Goal: Information Seeking & Learning: Learn about a topic

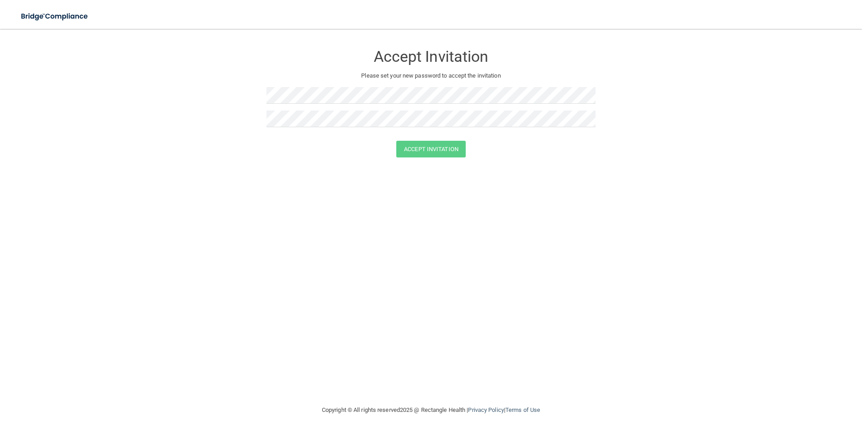
click at [357, 105] on div at bounding box center [430, 98] width 329 height 23
click at [443, 146] on button "Accept Invitation" at bounding box center [430, 149] width 69 height 17
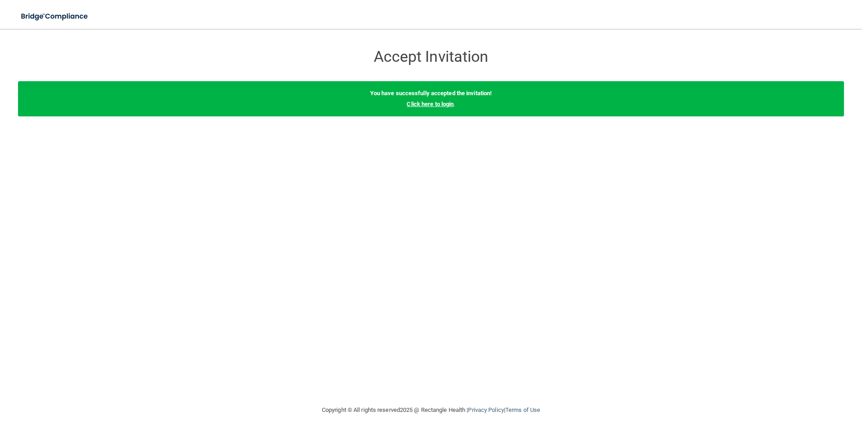
click at [436, 106] on link "Click here to login" at bounding box center [430, 104] width 47 height 7
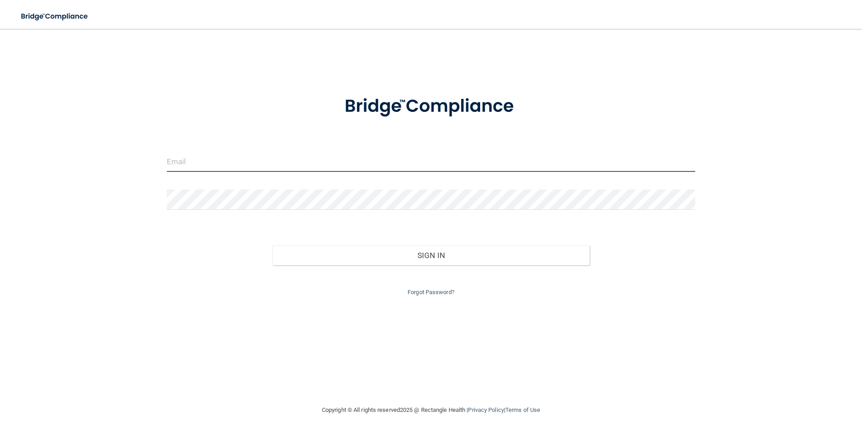
click at [280, 165] on input "email" at bounding box center [431, 161] width 529 height 20
type input "[EMAIL_ADDRESS][DOMAIN_NAME]"
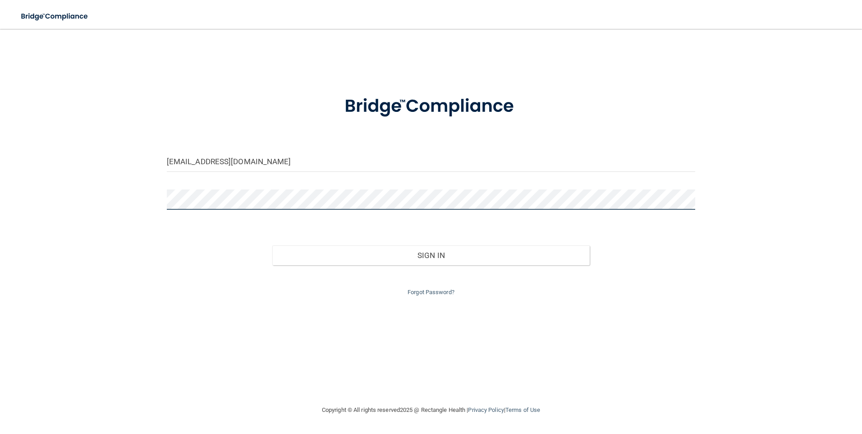
click at [272, 245] on button "Sign In" at bounding box center [430, 255] width 317 height 20
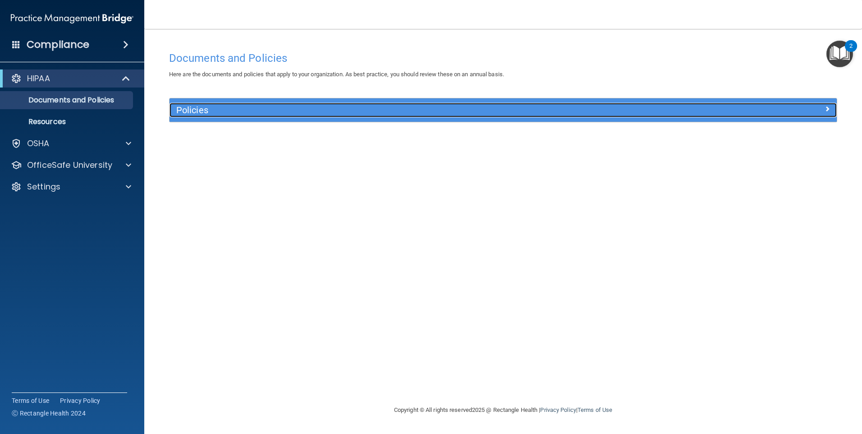
click at [210, 110] on h5 "Policies" at bounding box center [419, 110] width 487 height 10
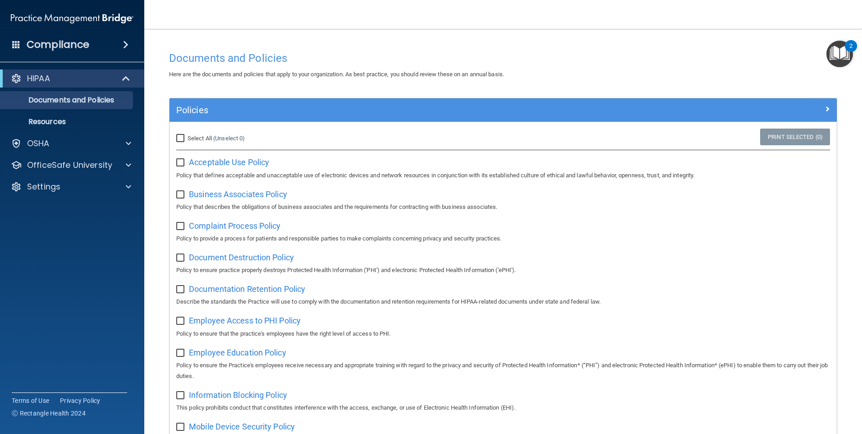
click at [63, 45] on h4 "Compliance" at bounding box center [58, 44] width 63 height 13
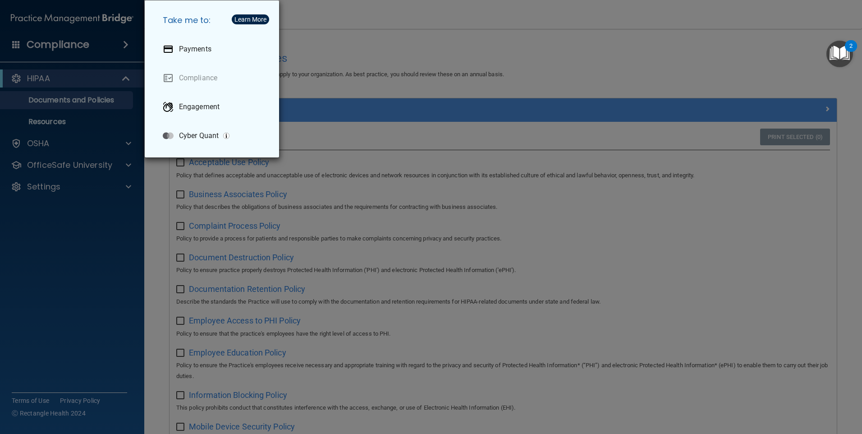
click at [79, 46] on div "Take me to: Payments Compliance Engagement Cyber Quant" at bounding box center [431, 217] width 862 height 434
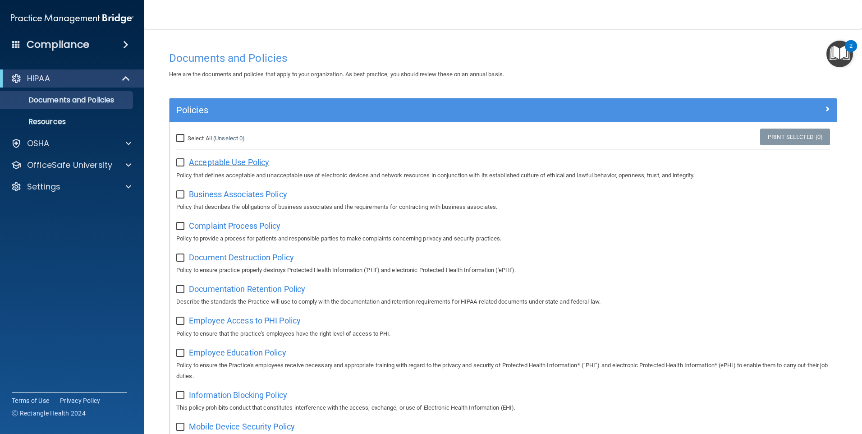
click at [211, 161] on span "Acceptable Use Policy" at bounding box center [229, 161] width 80 height 9
click at [837, 58] on img "Open Resource Center, 2 new notifications" at bounding box center [839, 54] width 27 height 27
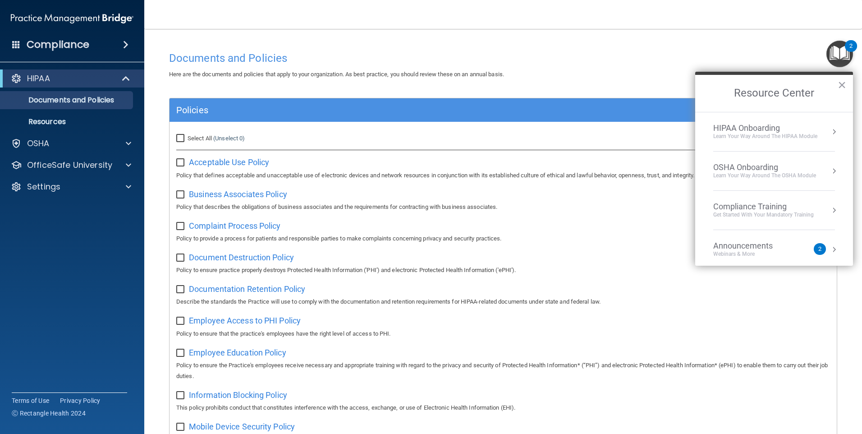
click at [739, 128] on div "HIPAA Onboarding" at bounding box center [765, 128] width 104 height 10
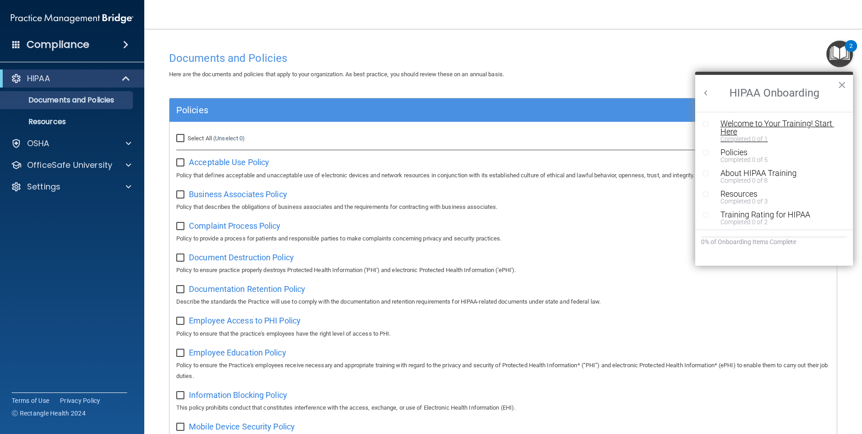
click at [742, 127] on div "Welcome to Your Training! Start Here" at bounding box center [777, 127] width 114 height 16
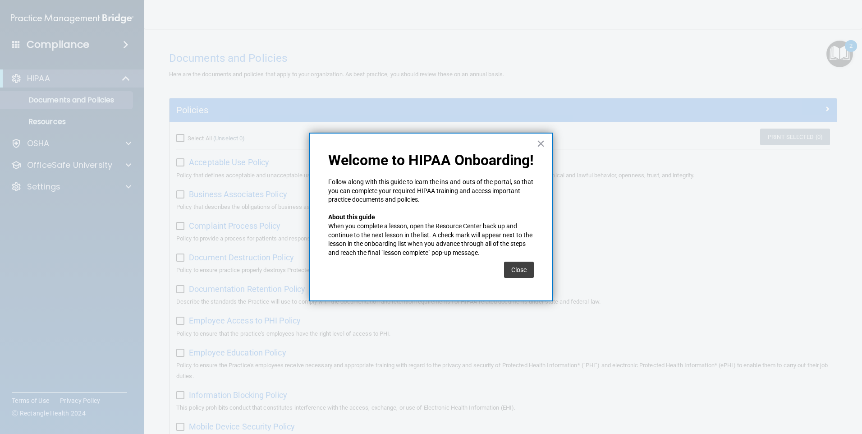
click at [523, 271] on button "Close" at bounding box center [519, 270] width 30 height 16
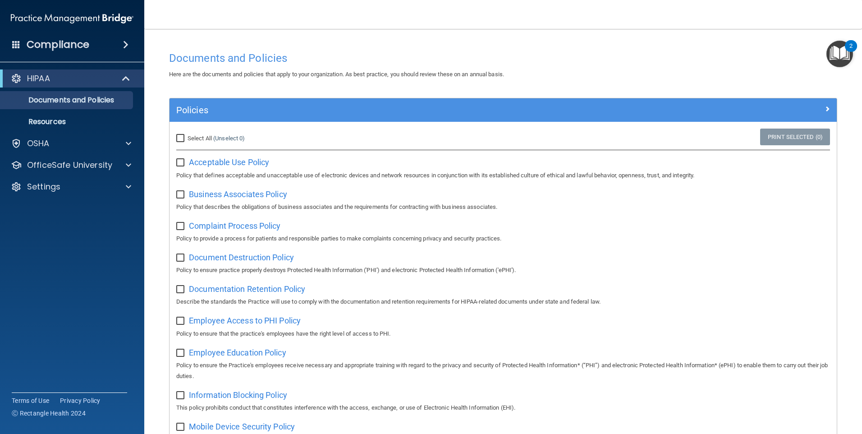
click at [830, 52] on img "Open Resource Center, 2 new notifications" at bounding box center [839, 54] width 27 height 27
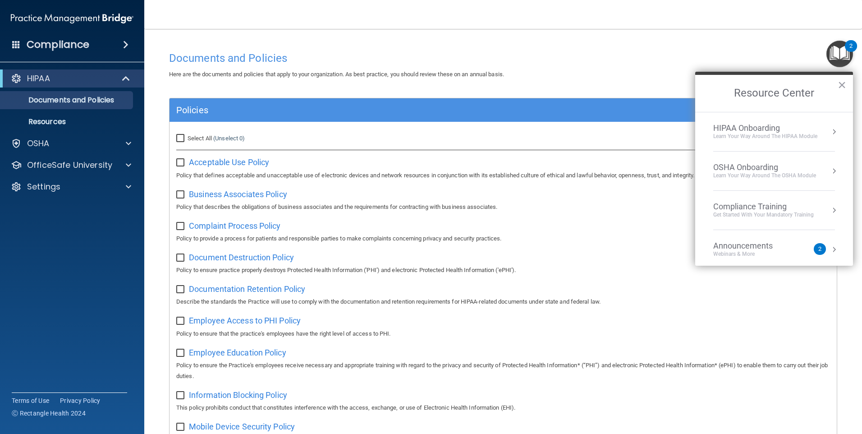
click at [751, 132] on div "HIPAA Onboarding" at bounding box center [765, 128] width 104 height 10
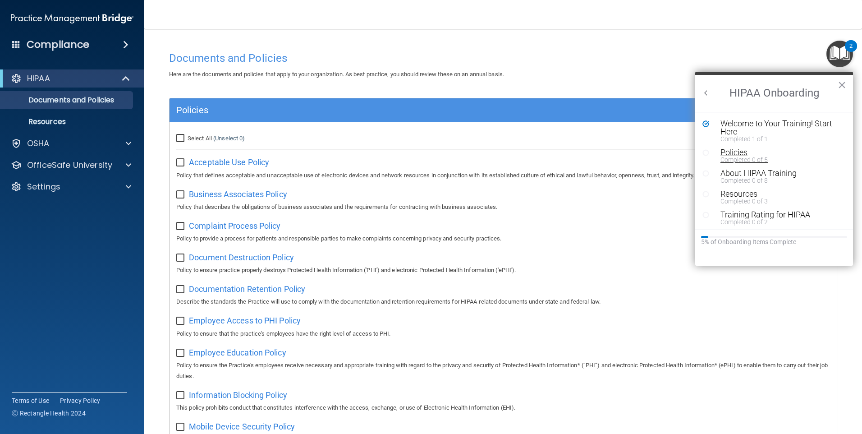
click at [744, 161] on div "Completed 0 of 5" at bounding box center [777, 159] width 114 height 6
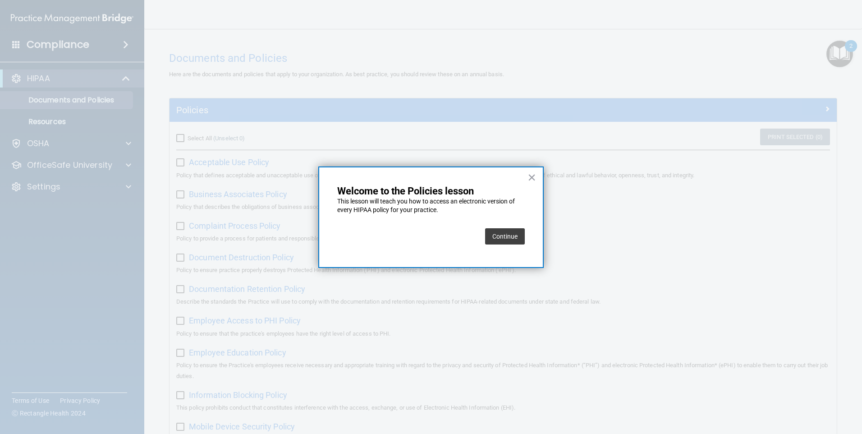
click at [504, 235] on button "Continue" at bounding box center [505, 236] width 40 height 16
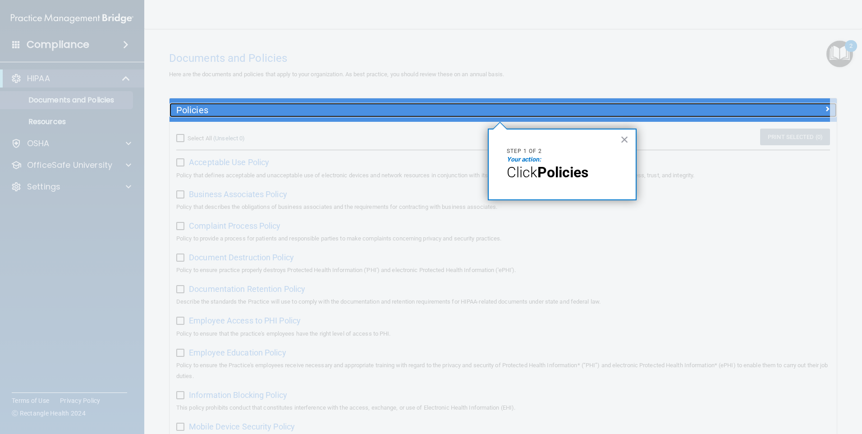
click at [329, 105] on div "Policies" at bounding box center [420, 110] width 500 height 14
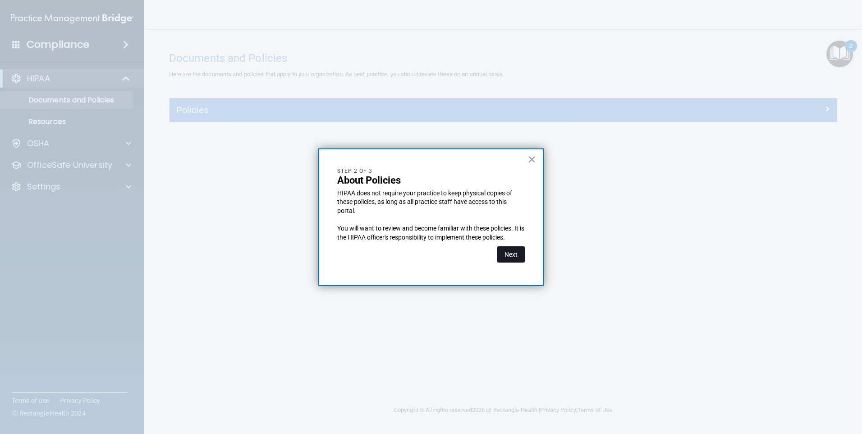
click at [505, 251] on button "Next" at bounding box center [511, 254] width 28 height 16
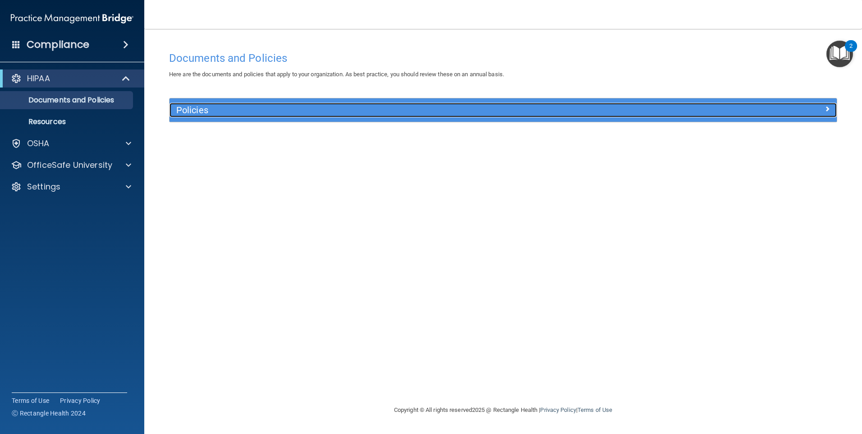
click at [211, 105] on div "Policies" at bounding box center [420, 110] width 500 height 14
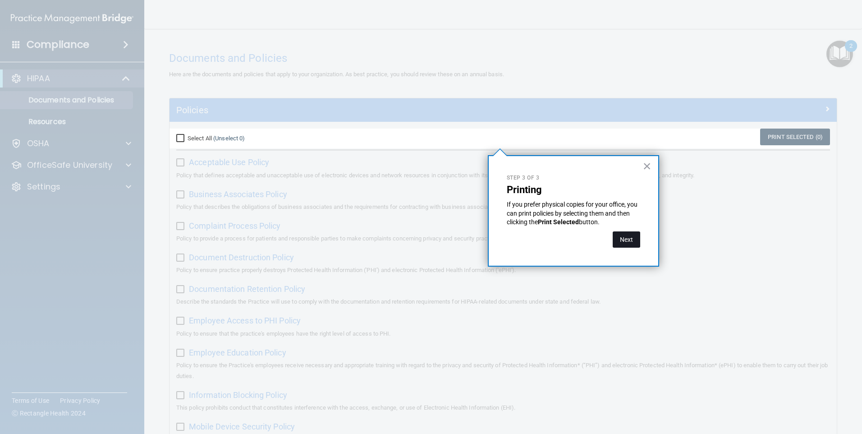
click at [622, 238] on button "Next" at bounding box center [627, 239] width 28 height 16
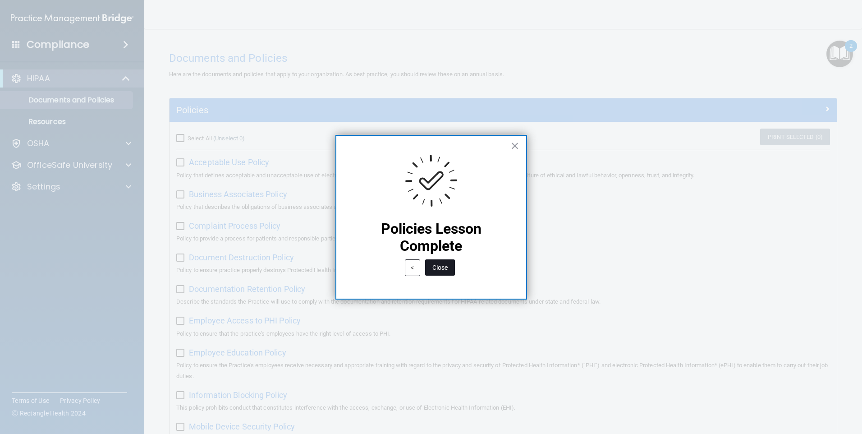
click at [443, 267] on button "Close" at bounding box center [440, 267] width 30 height 16
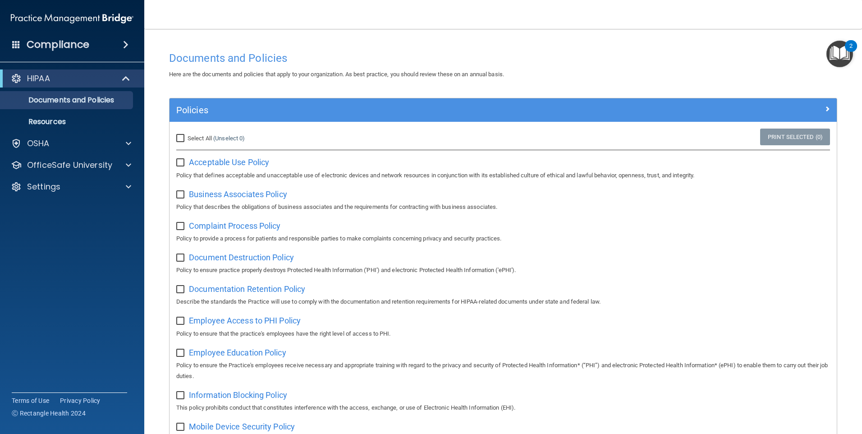
click at [835, 46] on img "Open Resource Center, 2 new notifications" at bounding box center [839, 54] width 27 height 27
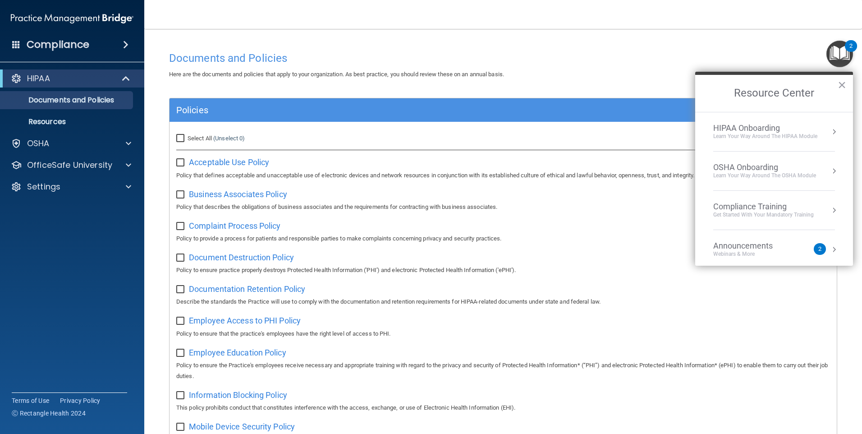
click at [759, 133] on div "Learn Your Way around the HIPAA module" at bounding box center [765, 137] width 104 height 8
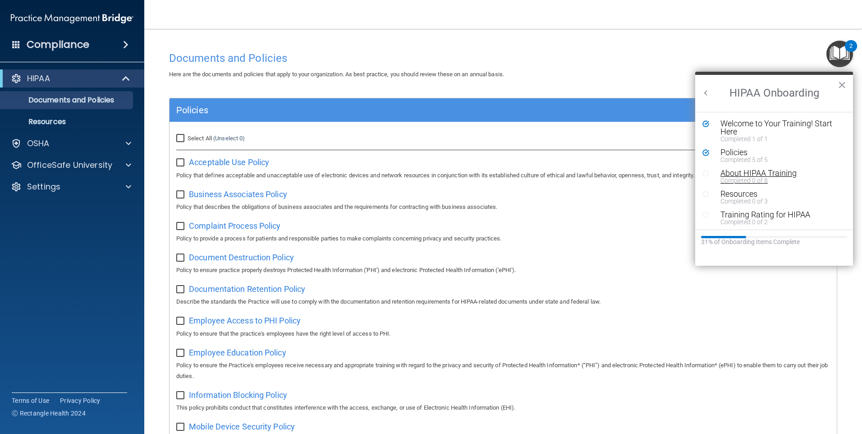
click at [738, 174] on div "About HIPAA Training" at bounding box center [777, 173] width 114 height 8
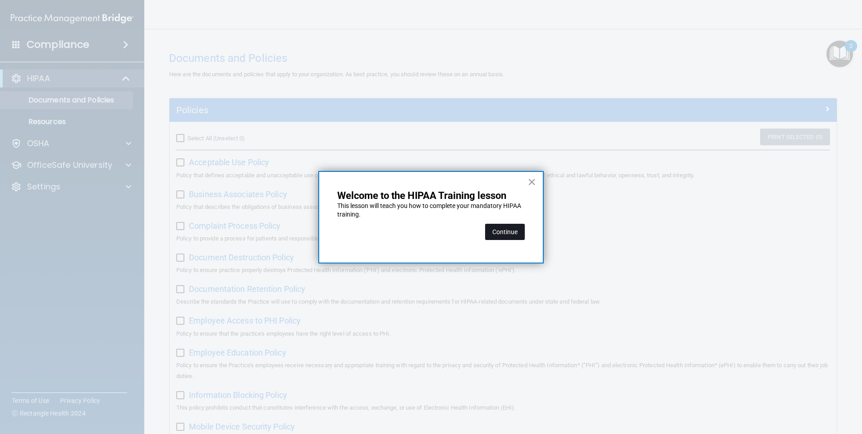
click at [519, 235] on button "Continue" at bounding box center [505, 232] width 40 height 16
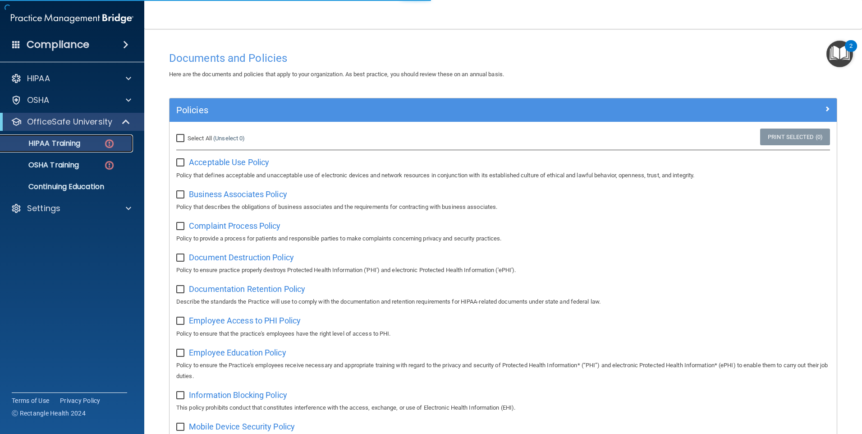
click at [71, 144] on p "HIPAA Training" at bounding box center [43, 143] width 74 height 9
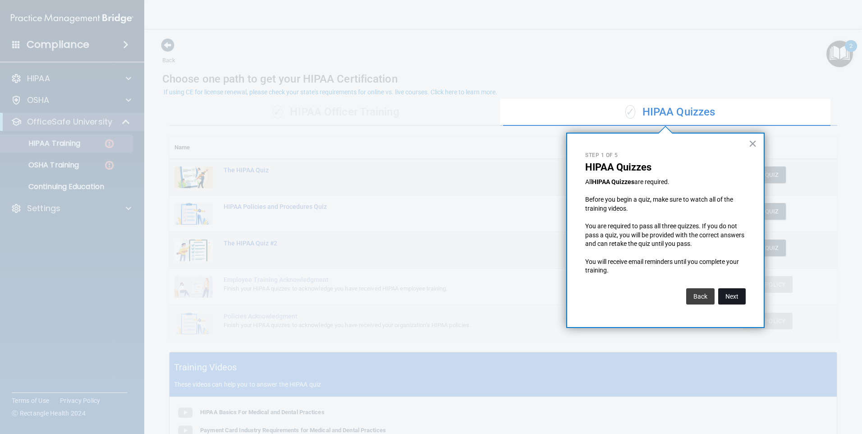
click at [735, 298] on button "Next" at bounding box center [732, 296] width 28 height 16
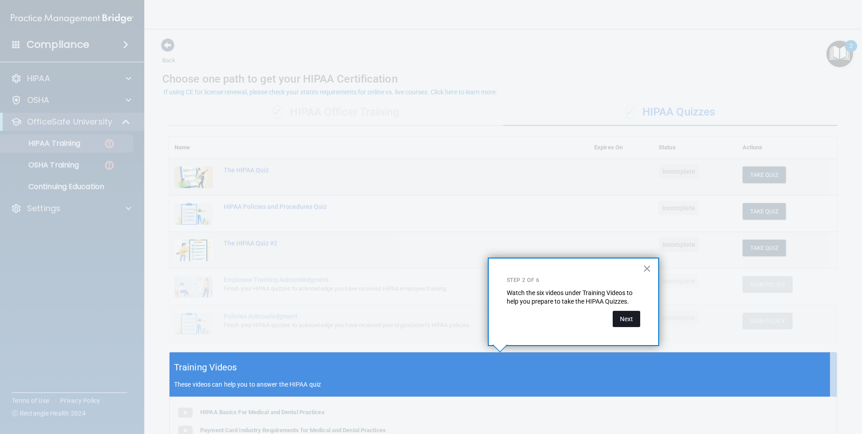
click at [626, 321] on button "Next" at bounding box center [627, 319] width 28 height 16
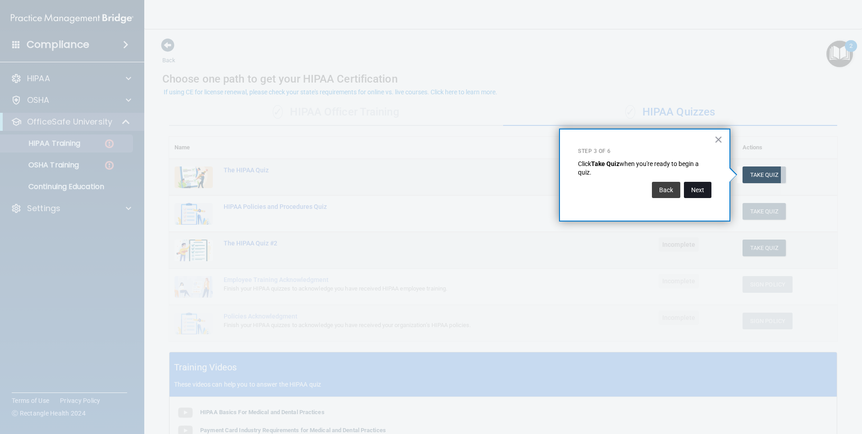
click at [693, 192] on button "Next" at bounding box center [698, 190] width 28 height 16
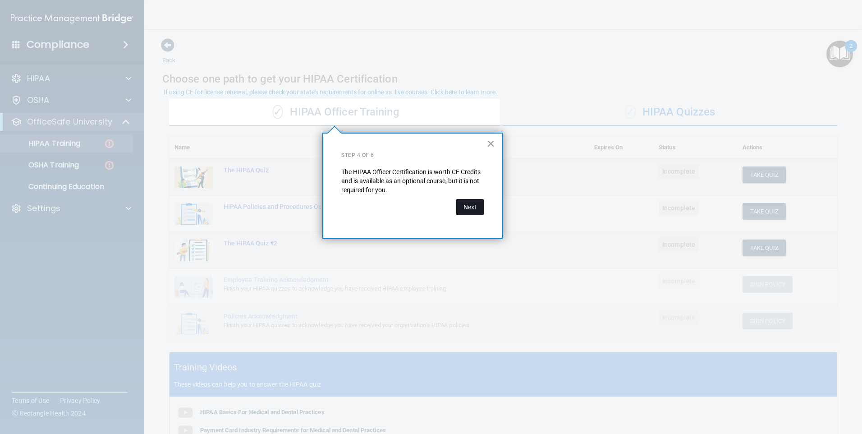
click at [469, 211] on button "Next" at bounding box center [470, 207] width 28 height 16
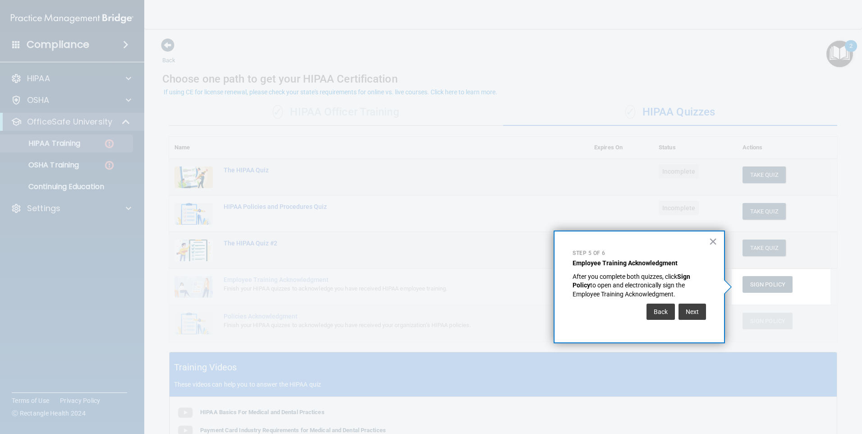
click at [703, 321] on div "Back Next" at bounding box center [639, 311] width 133 height 25
click at [689, 310] on button "Next" at bounding box center [693, 311] width 28 height 16
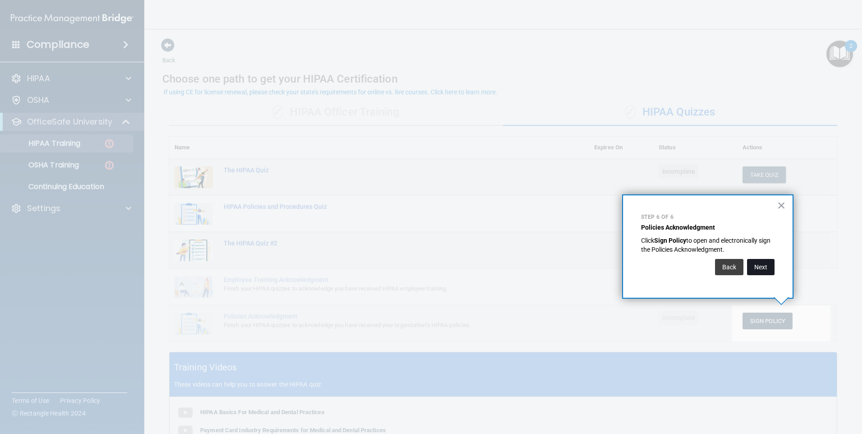
click at [757, 271] on button "Next" at bounding box center [761, 267] width 28 height 16
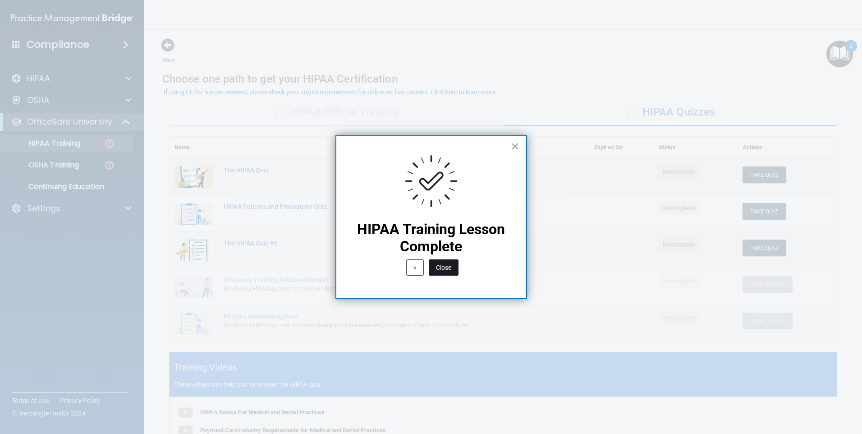
click at [444, 266] on button "Close" at bounding box center [444, 267] width 30 height 16
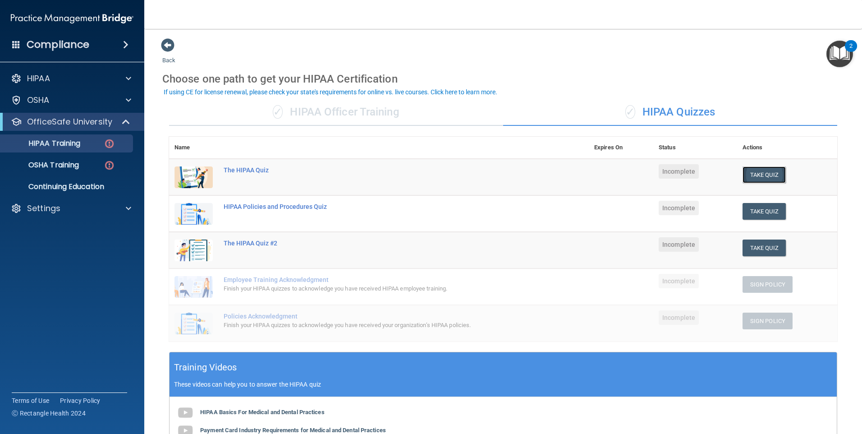
click at [753, 171] on button "Take Quiz" at bounding box center [764, 174] width 43 height 17
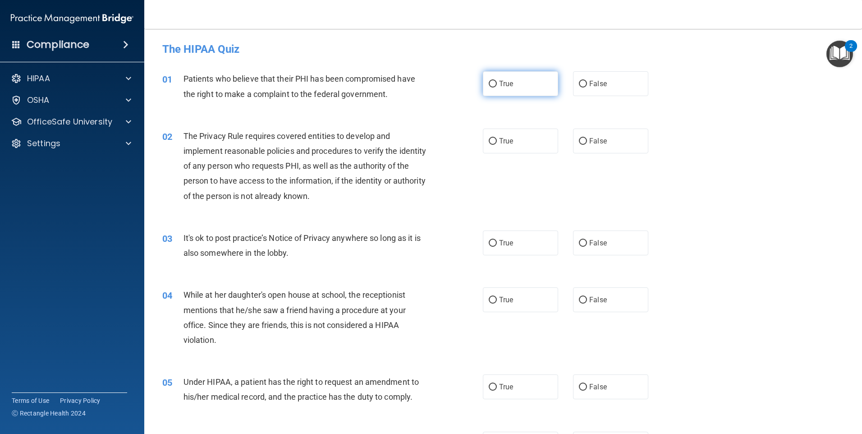
click at [489, 84] on input "True" at bounding box center [493, 84] width 8 height 7
radio input "true"
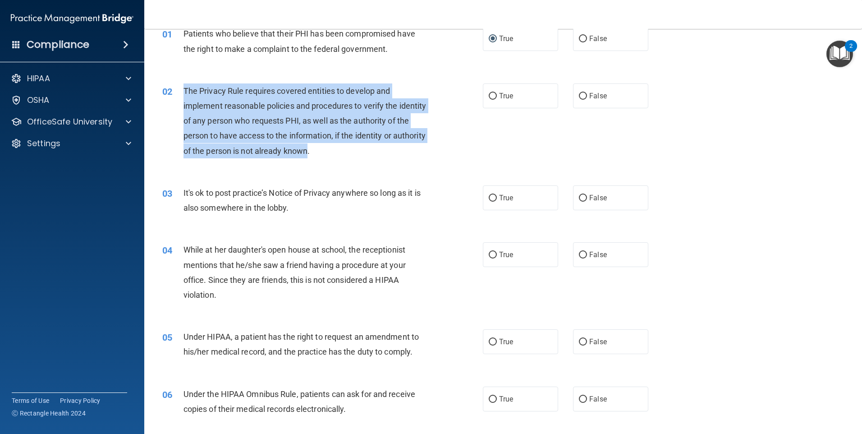
drag, startPoint x: 343, startPoint y: 151, endPoint x: 185, endPoint y: 93, distance: 168.4
click at [185, 93] on span "The Privacy Rule requires covered entities to develop and implement reasonable …" at bounding box center [305, 120] width 243 height 69
drag, startPoint x: 185, startPoint y: 93, endPoint x: 219, endPoint y: 106, distance: 36.3
copy span "The Privacy Rule requires covered entities to develop and implement reasonable …"
click at [312, 153] on span "The Privacy Rule requires covered entities to develop and implement reasonable …" at bounding box center [305, 120] width 243 height 69
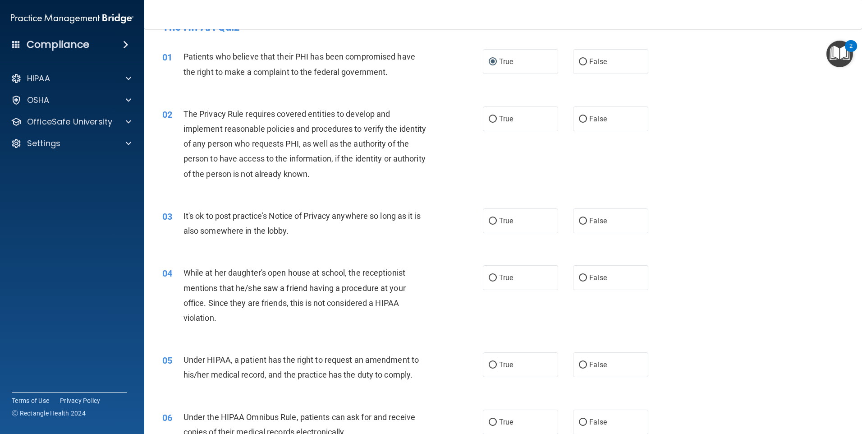
scroll to position [0, 0]
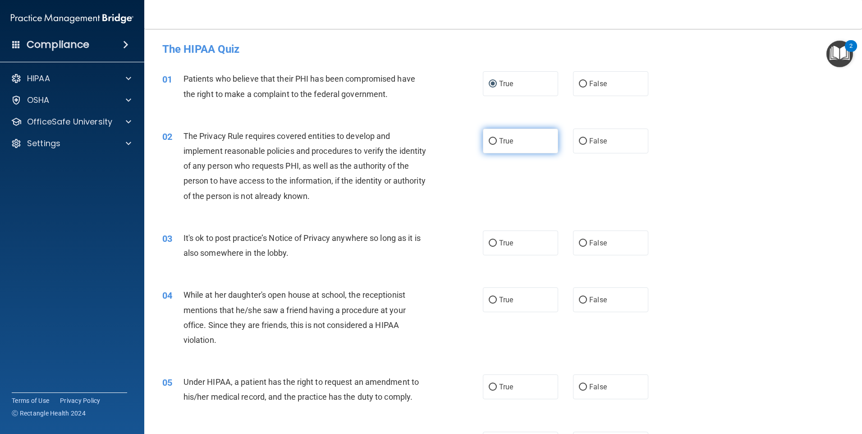
click at [489, 138] on input "True" at bounding box center [493, 141] width 8 height 7
radio input "true"
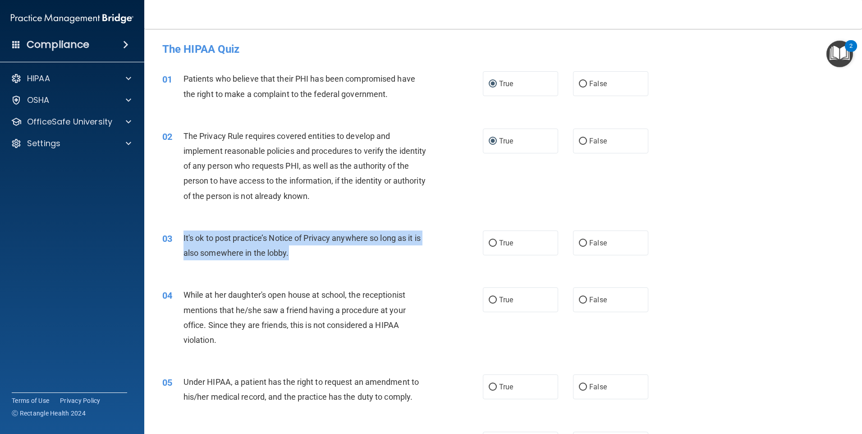
drag, startPoint x: 293, startPoint y: 252, endPoint x: 174, endPoint y: 232, distance: 119.9
click at [174, 232] on div "03 It's ok to post practice’s Notice of Privacy anywhere so long as it is also …" at bounding box center [323, 247] width 348 height 34
drag, startPoint x: 174, startPoint y: 232, endPoint x: 231, endPoint y: 239, distance: 57.3
copy div "It's ok to post practice’s Notice of Privacy anywhere so long as it is also som…"
click at [581, 242] on input "False" at bounding box center [583, 243] width 8 height 7
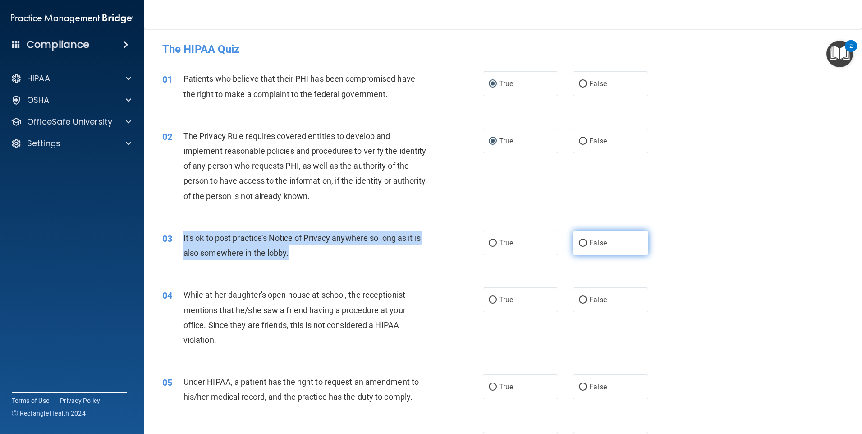
radio input "true"
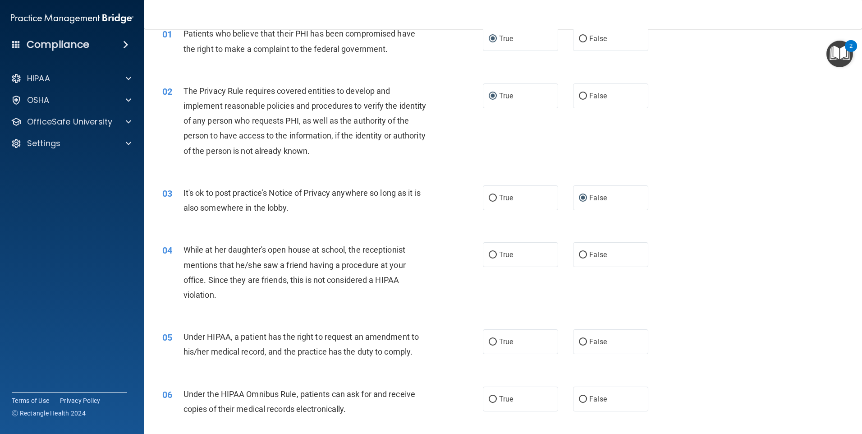
click at [216, 294] on div "While at her daughter's open house at school, the receptionist mentions that he…" at bounding box center [309, 272] width 251 height 60
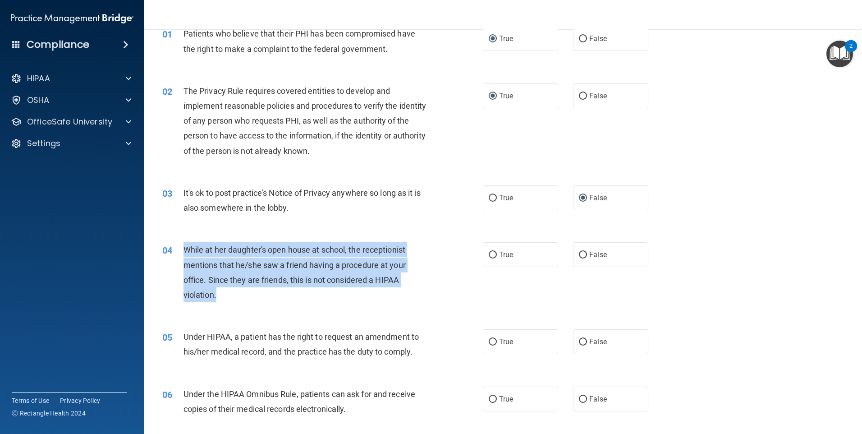
drag, startPoint x: 213, startPoint y: 291, endPoint x: 187, endPoint y: 243, distance: 54.1
click at [187, 243] on div "While at her daughter's open house at school, the receptionist mentions that he…" at bounding box center [309, 272] width 251 height 60
drag, startPoint x: 187, startPoint y: 243, endPoint x: 249, endPoint y: 270, distance: 67.5
click at [249, 270] on div "While at her daughter's open house at school, the receptionist mentions that he…" at bounding box center [309, 272] width 251 height 60
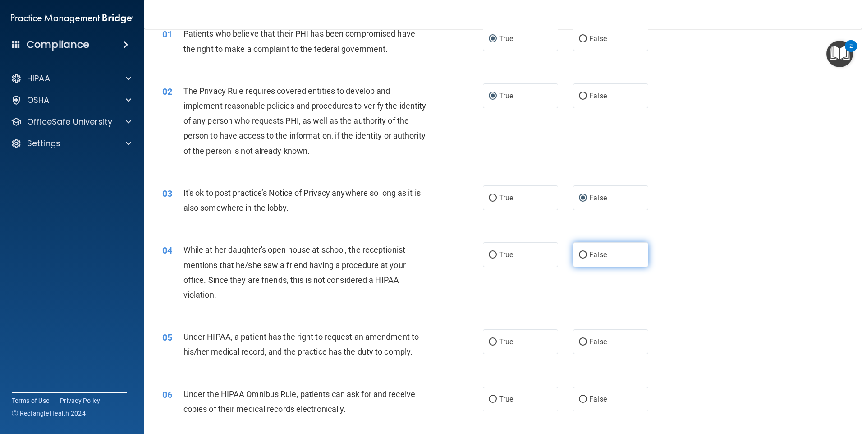
click at [581, 255] on input "False" at bounding box center [583, 255] width 8 height 7
radio input "true"
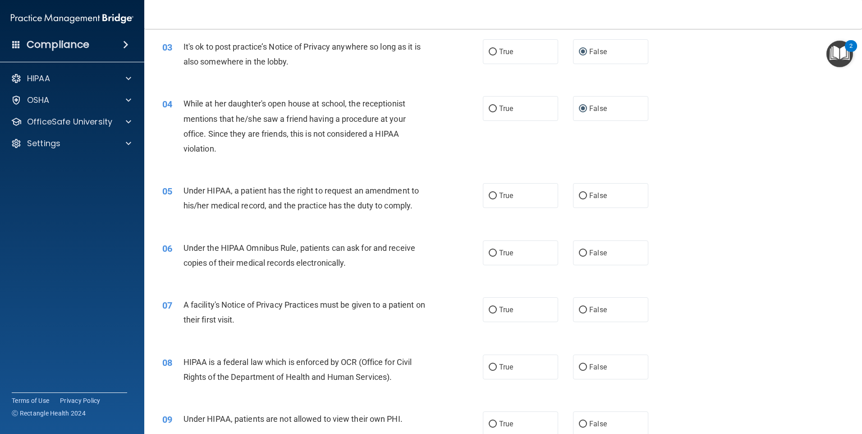
scroll to position [225, 0]
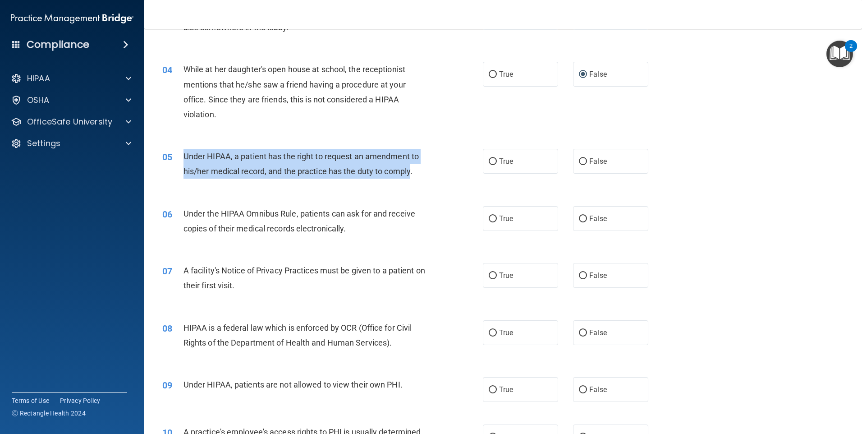
drag, startPoint x: 412, startPoint y: 172, endPoint x: 185, endPoint y: 156, distance: 227.4
click at [185, 156] on span "Under HIPAA, a patient has the right to request an amendment to his/her medical…" at bounding box center [301, 163] width 235 height 24
drag, startPoint x: 185, startPoint y: 156, endPoint x: 227, endPoint y: 158, distance: 41.5
click at [227, 158] on span "Under HIPAA, a patient has the right to request an amendment to his/her medical…" at bounding box center [301, 163] width 235 height 24
drag, startPoint x: 413, startPoint y: 171, endPoint x: 184, endPoint y: 151, distance: 229.9
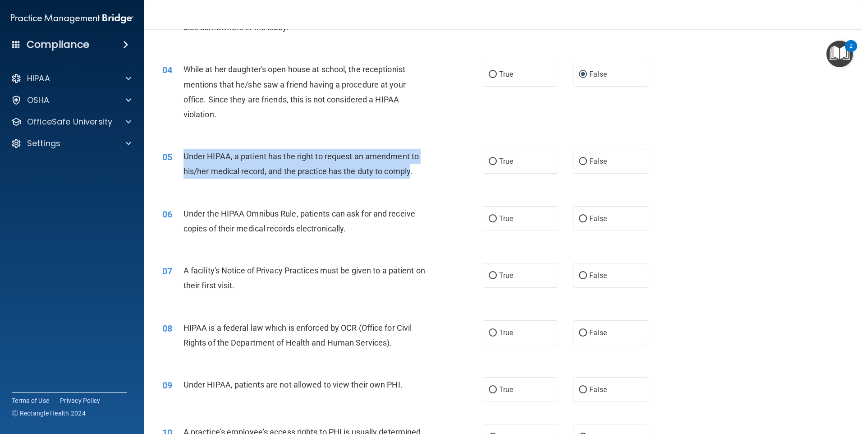
click at [184, 151] on span "Under HIPAA, a patient has the right to request an amendment to his/her medical…" at bounding box center [301, 163] width 235 height 24
drag, startPoint x: 184, startPoint y: 151, endPoint x: 204, endPoint y: 158, distance: 21.8
copy span "Under HIPAA, a patient has the right to request an amendment to his/her medical…"
click at [491, 160] on input "True" at bounding box center [493, 161] width 8 height 7
radio input "true"
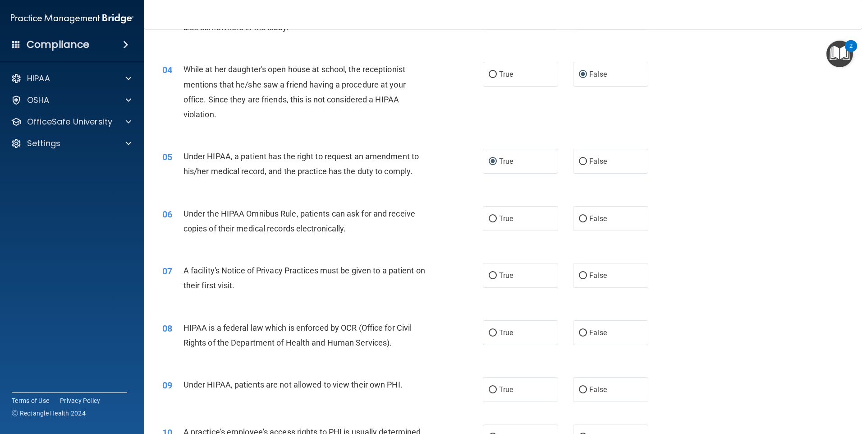
click at [351, 224] on div "Under the HIPAA Omnibus Rule, patients can ask for and receive copies of their …" at bounding box center [309, 221] width 251 height 30
click at [491, 218] on input "True" at bounding box center [493, 219] width 8 height 7
radio input "true"
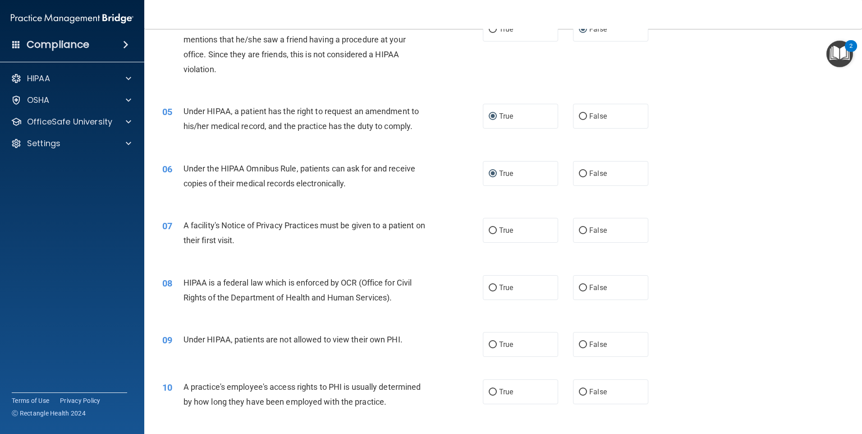
scroll to position [316, 0]
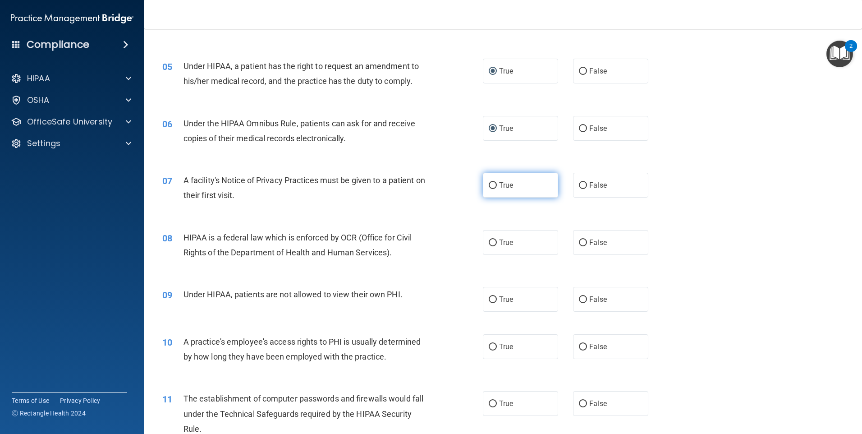
click at [489, 186] on input "True" at bounding box center [493, 185] width 8 height 7
radio input "true"
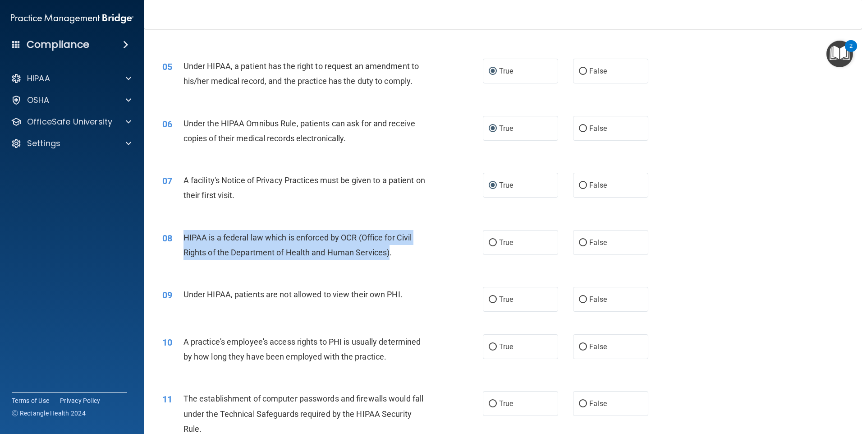
drag, startPoint x: 391, startPoint y: 252, endPoint x: 184, endPoint y: 230, distance: 208.1
click at [184, 230] on div "HIPAA is a federal law which is enforced by OCR (Office for Civil Rights of the…" at bounding box center [309, 245] width 251 height 30
drag, startPoint x: 184, startPoint y: 230, endPoint x: 197, endPoint y: 236, distance: 14.3
copy span "HIPAA is a federal law which is enforced by OCR (Office for Civil Rights of the…"
click at [433, 230] on div "08 HIPAA is a federal law which is enforced by OCR (Office for Civil Rights of …" at bounding box center [323, 247] width 348 height 34
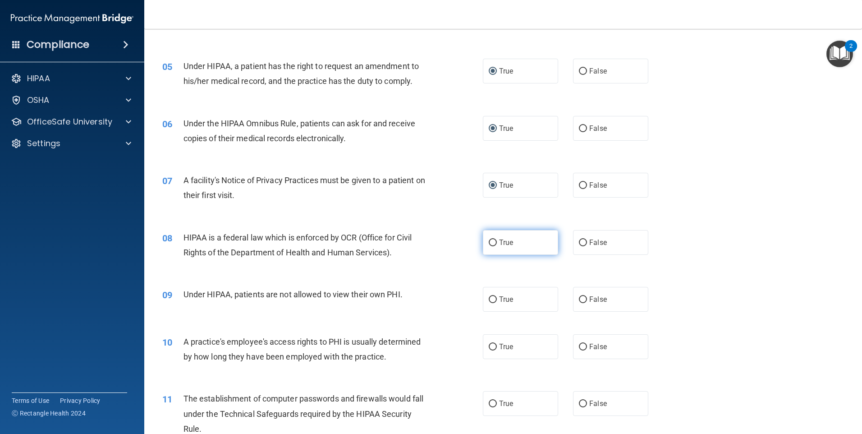
click at [489, 241] on input "True" at bounding box center [493, 242] width 8 height 7
radio input "true"
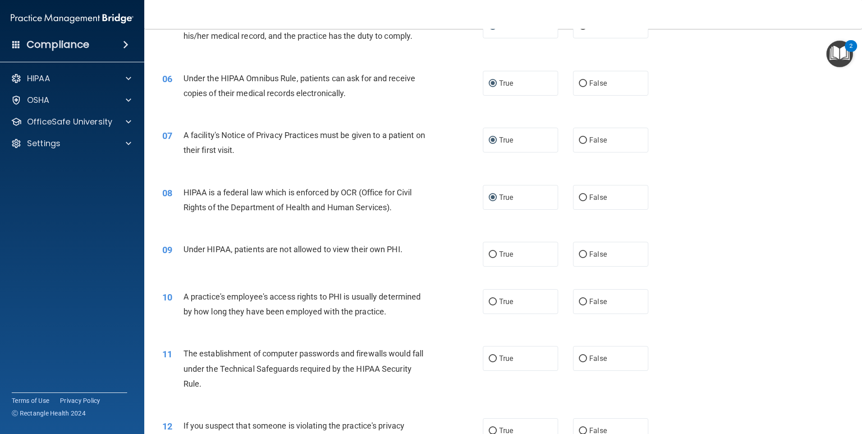
click at [380, 251] on span "Under HIPAA, patients are not allowed to view their own PHI." at bounding box center [293, 248] width 219 height 9
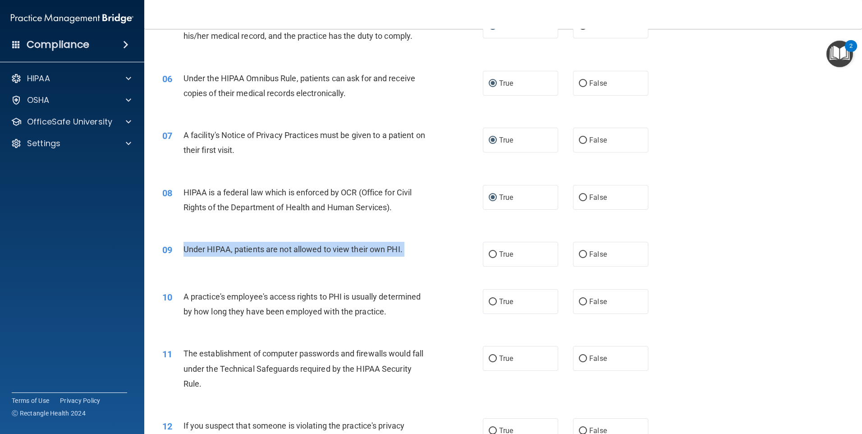
click at [380, 251] on span "Under HIPAA, patients are not allowed to view their own PHI." at bounding box center [293, 248] width 219 height 9
drag, startPoint x: 380, startPoint y: 251, endPoint x: 367, endPoint y: 251, distance: 13.1
copy ng-form "Under HIPAA, patients are not allowed to view their own PHI."
click at [367, 254] on div "Under HIPAA, patients are not allowed to view their own PHI." at bounding box center [309, 249] width 251 height 15
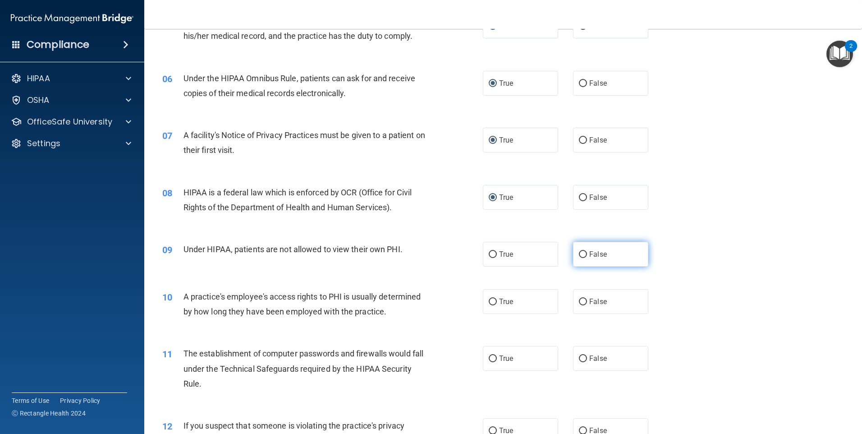
click at [581, 253] on input "False" at bounding box center [583, 254] width 8 height 7
radio input "true"
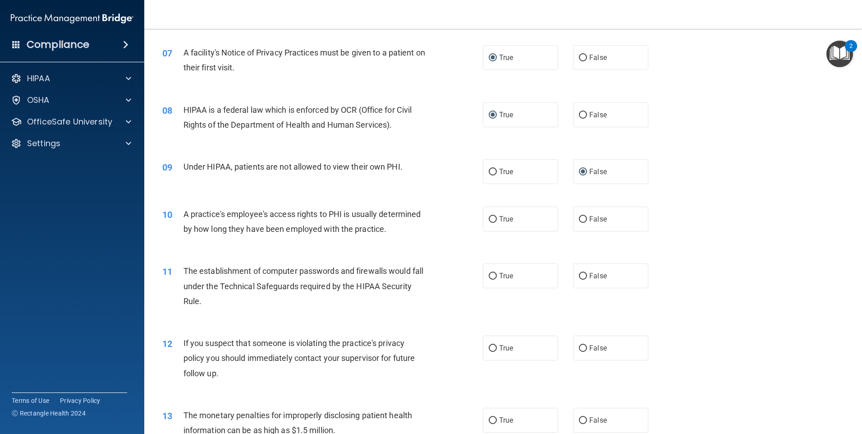
scroll to position [451, 0]
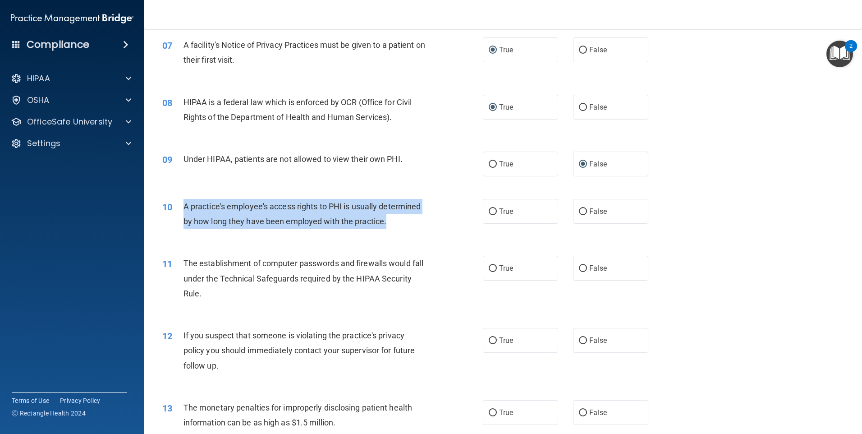
drag, startPoint x: 385, startPoint y: 221, endPoint x: 184, endPoint y: 204, distance: 201.4
click at [184, 204] on span "A practice's employee's access rights to PHI is usually determined by how long …" at bounding box center [303, 214] width 238 height 24
drag, startPoint x: 184, startPoint y: 204, endPoint x: 231, endPoint y: 210, distance: 46.8
copy span "A practice's employee's access rights to PHI is usually determined by how long …"
click at [296, 219] on span "A practice's employee's access rights to PHI is usually determined by how long …" at bounding box center [303, 214] width 238 height 24
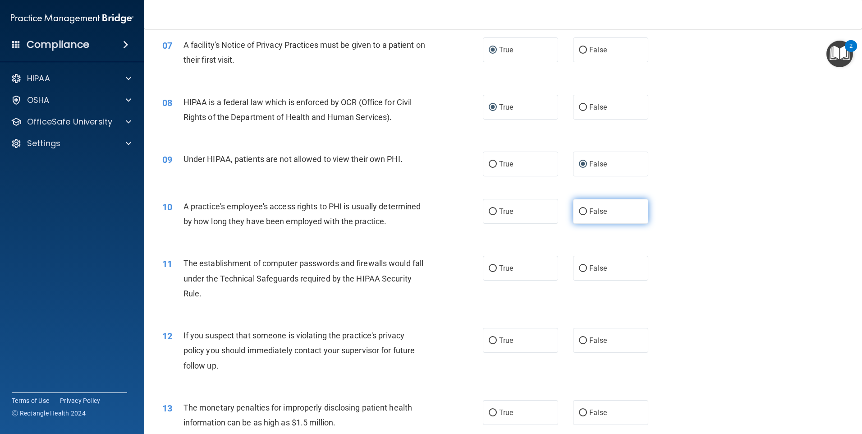
click at [579, 211] on input "False" at bounding box center [583, 211] width 8 height 7
radio input "true"
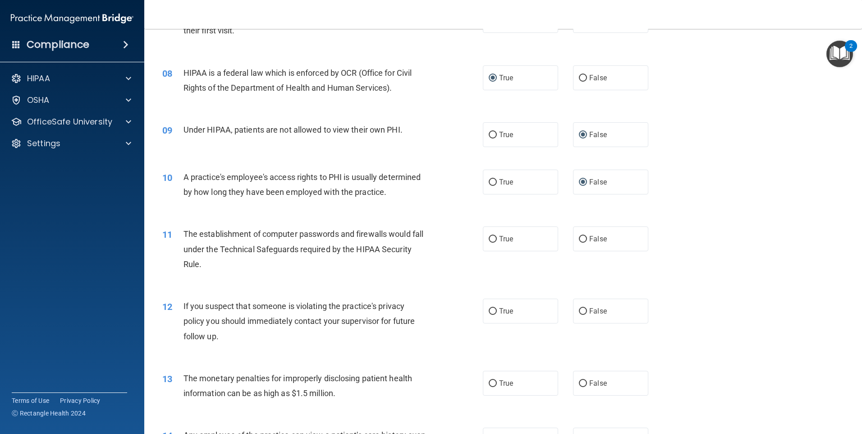
scroll to position [496, 0]
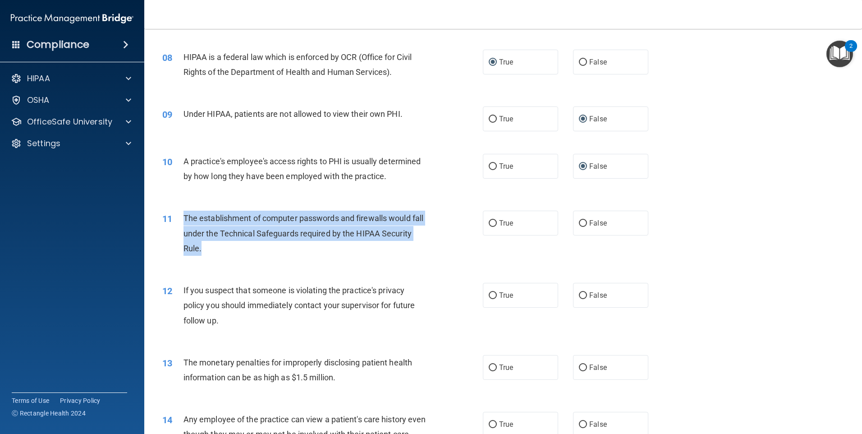
drag, startPoint x: 234, startPoint y: 250, endPoint x: 184, endPoint y: 218, distance: 58.8
click at [184, 218] on div "The establishment of computer passwords and firewalls would fall under the Tech…" at bounding box center [309, 233] width 251 height 45
drag, startPoint x: 184, startPoint y: 218, endPoint x: 214, endPoint y: 221, distance: 29.9
copy span "The establishment of computer passwords and firewalls would fall under the Tech…"
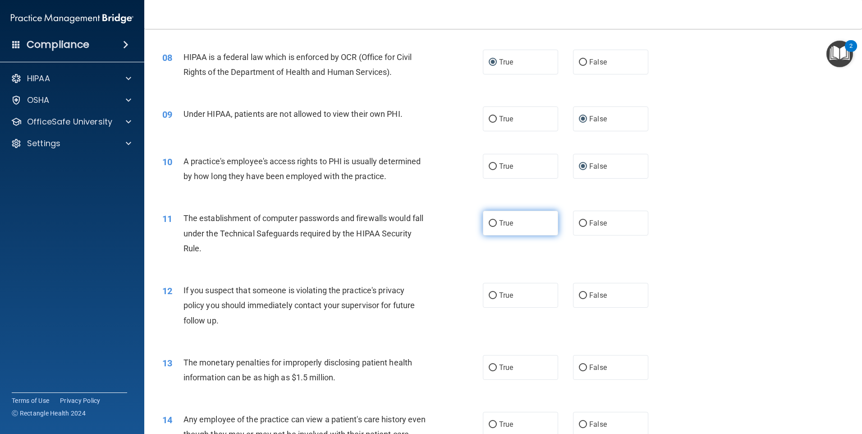
click at [486, 220] on label "True" at bounding box center [520, 223] width 75 height 25
drag, startPoint x: 486, startPoint y: 220, endPoint x: 488, endPoint y: 224, distance: 4.9
click at [489, 224] on input "True" at bounding box center [493, 223] width 8 height 7
radio input "true"
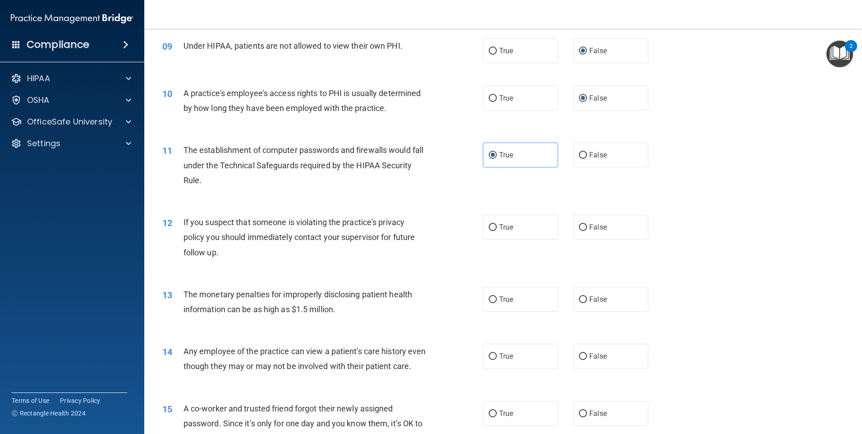
scroll to position [586, 0]
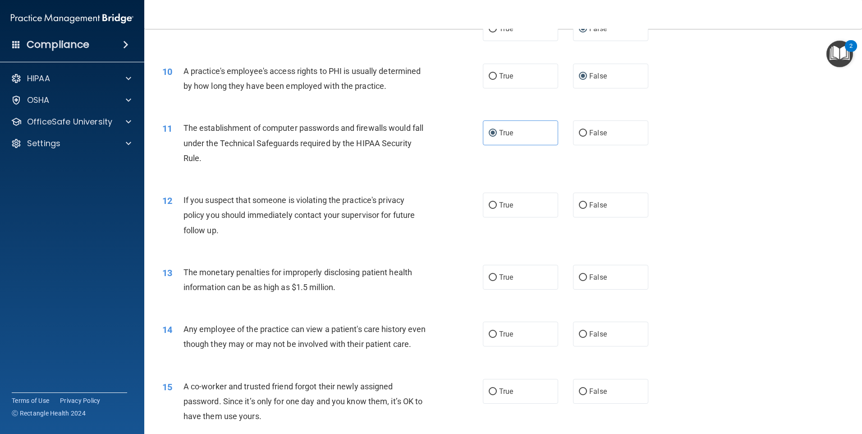
click at [225, 231] on div "If you suspect that someone is violating the practice's privacy policy you shou…" at bounding box center [309, 215] width 251 height 45
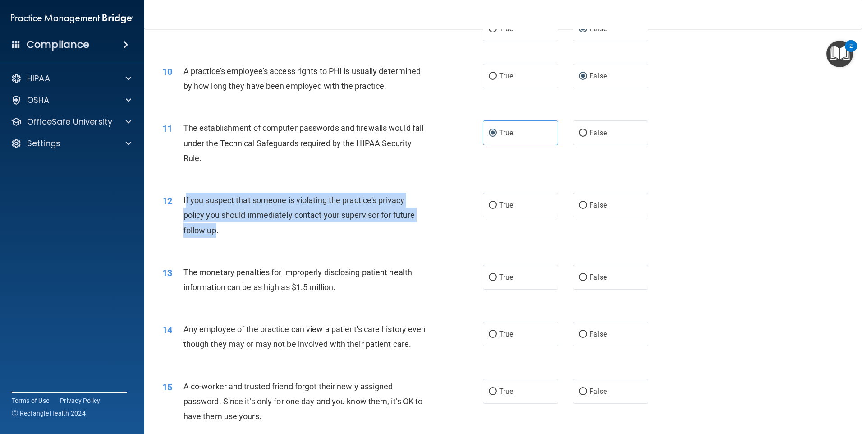
drag, startPoint x: 212, startPoint y: 230, endPoint x: 186, endPoint y: 199, distance: 40.9
click at [186, 199] on span "If you suspect that someone is violating the practice's privacy policy you shou…" at bounding box center [299, 214] width 231 height 39
drag, startPoint x: 186, startPoint y: 199, endPoint x: 201, endPoint y: 202, distance: 15.2
copy span "f you suspect that someone is violating the practice's privacy policy you shoul…"
click at [492, 202] on input "True" at bounding box center [493, 205] width 8 height 7
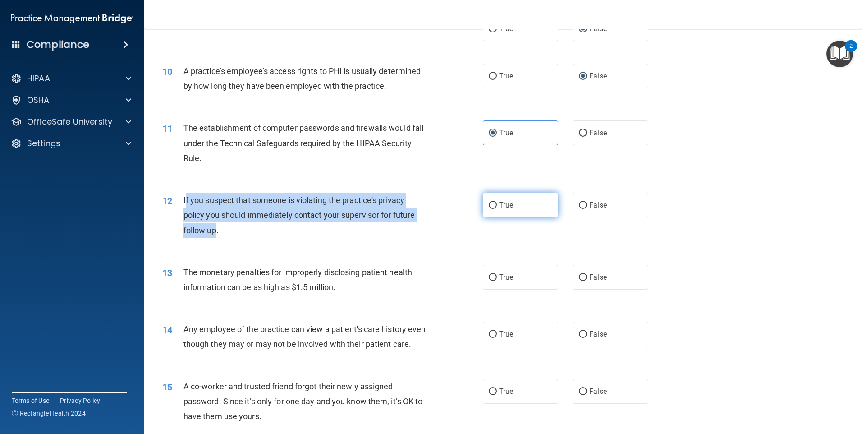
radio input "true"
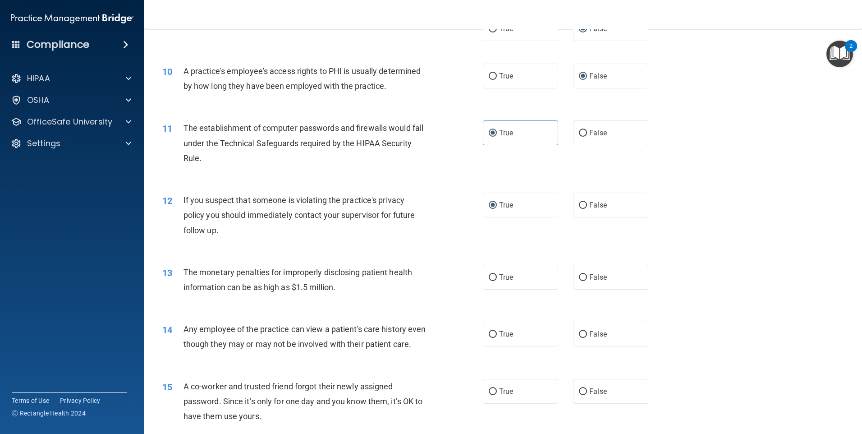
click at [354, 278] on div "The monetary penalties for improperly disclosing patient health information can…" at bounding box center [309, 280] width 251 height 30
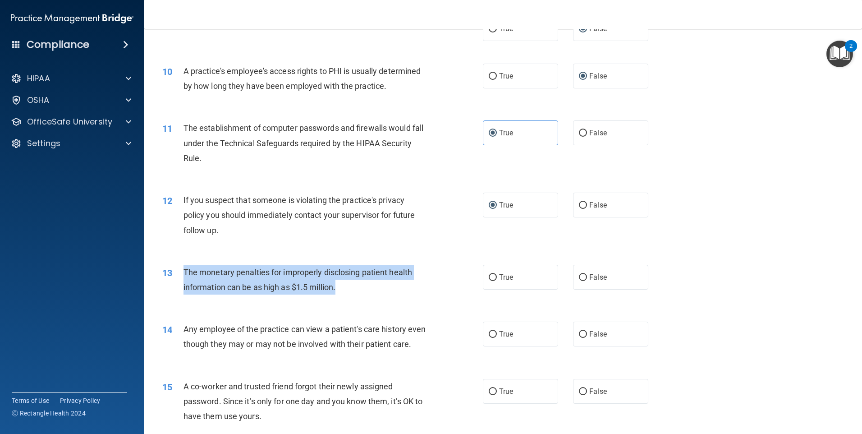
drag, startPoint x: 344, startPoint y: 286, endPoint x: 183, endPoint y: 274, distance: 161.9
click at [183, 274] on div "13 The monetary penalties for improperly disclosing patient health information …" at bounding box center [323, 282] width 348 height 34
drag, startPoint x: 183, startPoint y: 274, endPoint x: 194, endPoint y: 272, distance: 11.8
copy div "The monetary penalties for improperly disclosing patient health information can…"
click at [489, 278] on input "True" at bounding box center [493, 277] width 8 height 7
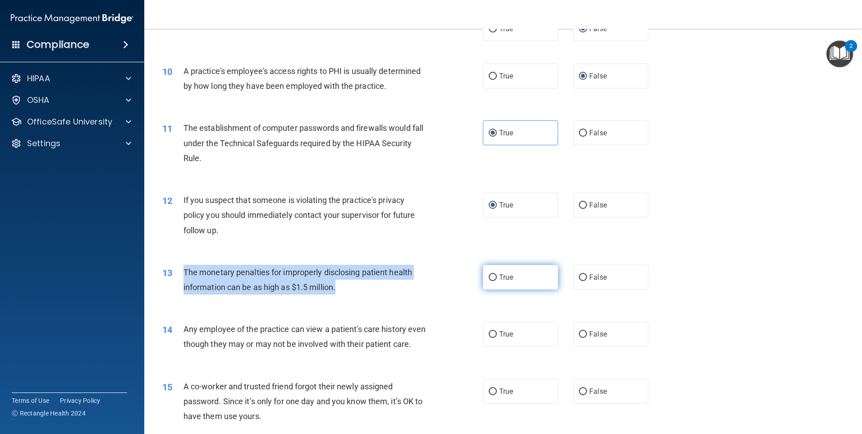
radio input "true"
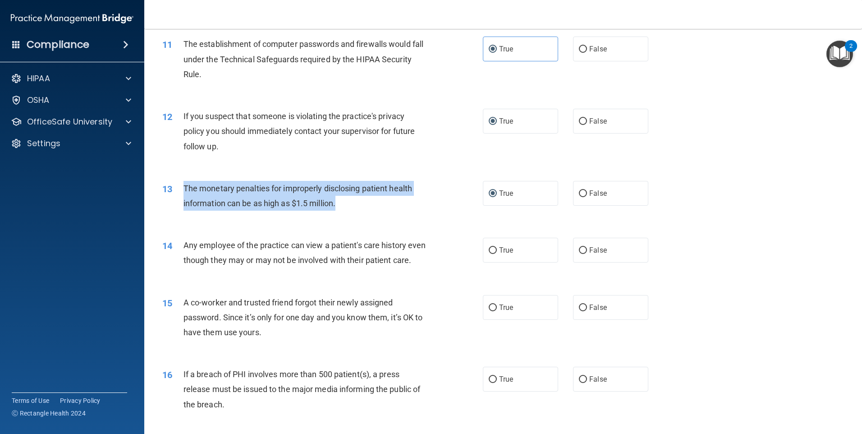
scroll to position [676, 0]
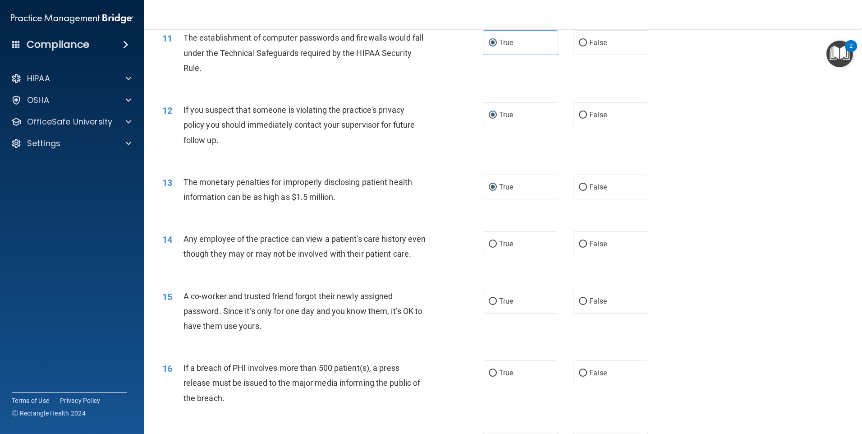
click at [317, 261] on div "Any employee of the practice can view a patient's care history even though they…" at bounding box center [309, 246] width 251 height 30
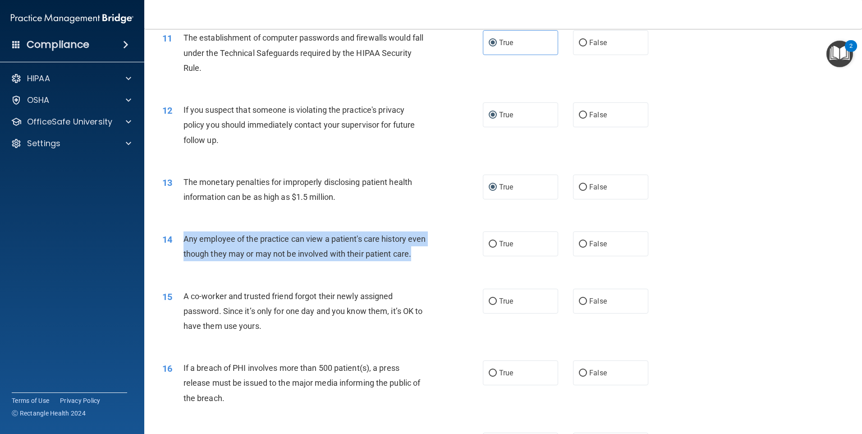
drag, startPoint x: 203, startPoint y: 269, endPoint x: 184, endPoint y: 240, distance: 34.9
click at [184, 240] on div "Any employee of the practice can view a patient's care history even though they…" at bounding box center [309, 246] width 251 height 30
drag, startPoint x: 184, startPoint y: 240, endPoint x: 202, endPoint y: 240, distance: 17.6
copy span "Any employee of the practice can view a patient's care history even though they…"
click at [580, 243] on input "False" at bounding box center [583, 244] width 8 height 7
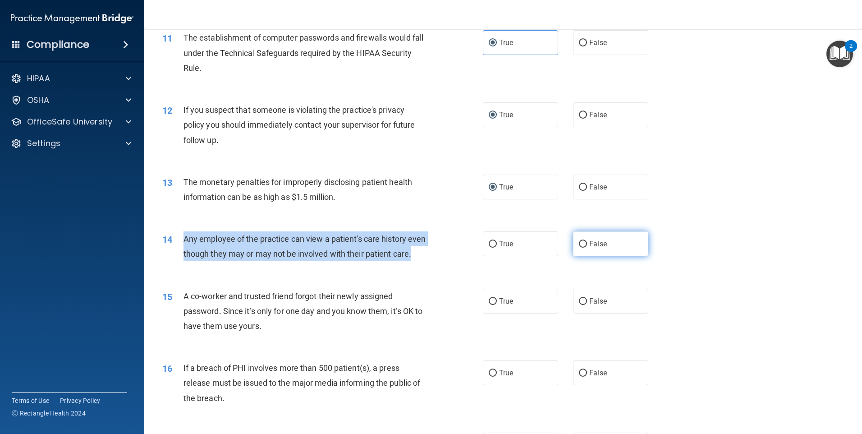
radio input "true"
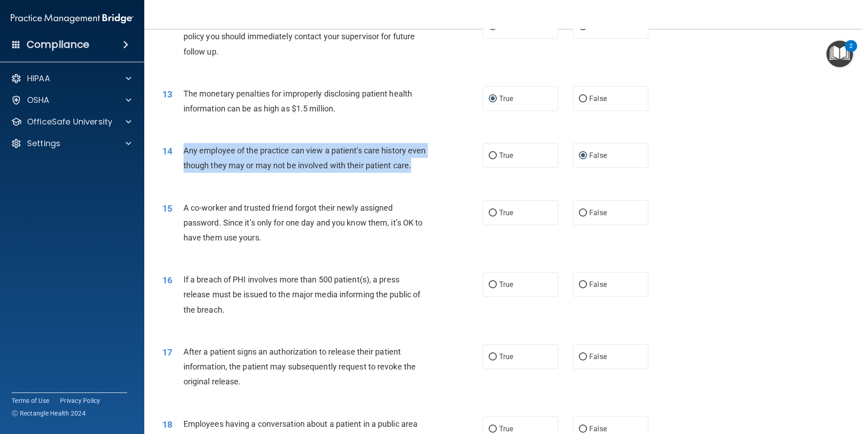
scroll to position [766, 0]
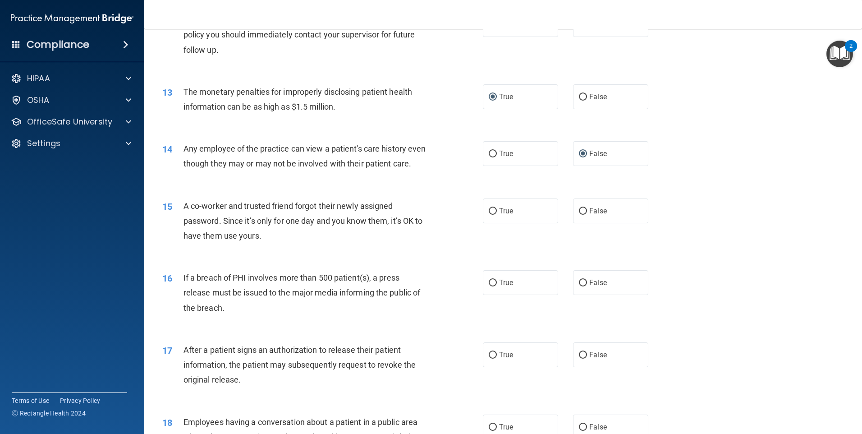
click at [262, 239] on span "A co-worker and trusted friend forgot their newly assigned password. Since it’s…" at bounding box center [303, 220] width 239 height 39
click at [579, 215] on input "False" at bounding box center [583, 211] width 8 height 7
radio input "true"
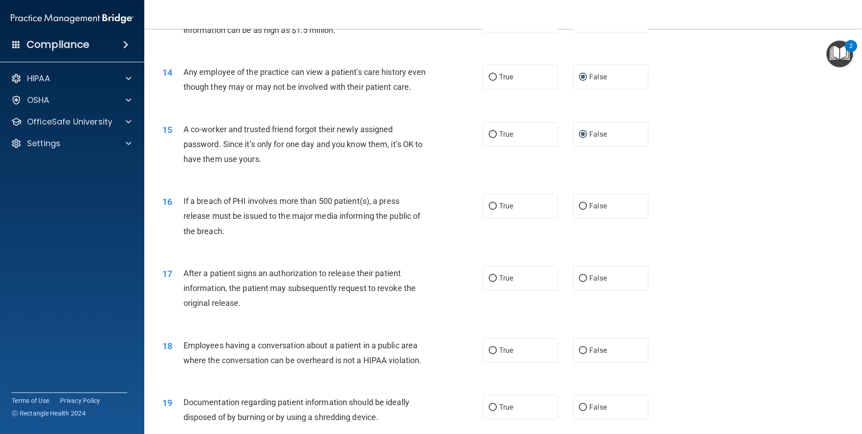
scroll to position [857, 0]
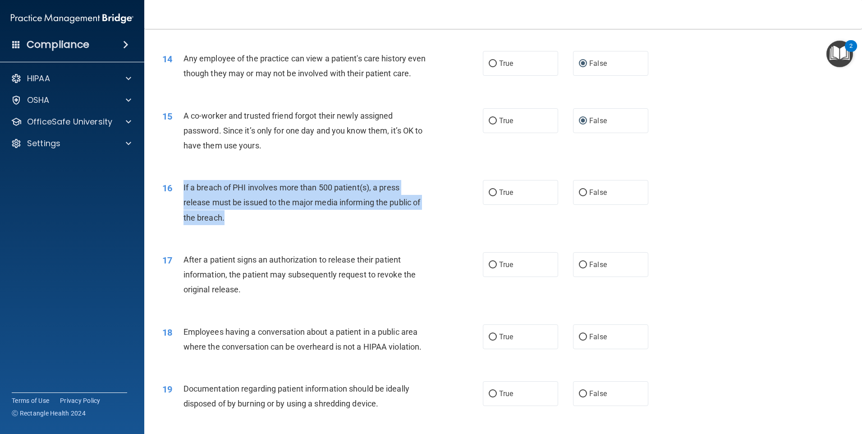
drag, startPoint x: 226, startPoint y: 231, endPoint x: 183, endPoint y: 200, distance: 53.3
click at [184, 200] on div "If a breach of PHI involves more than 500 patient(s), a press release must be i…" at bounding box center [309, 202] width 251 height 45
drag, startPoint x: 183, startPoint y: 200, endPoint x: 230, endPoint y: 202, distance: 47.4
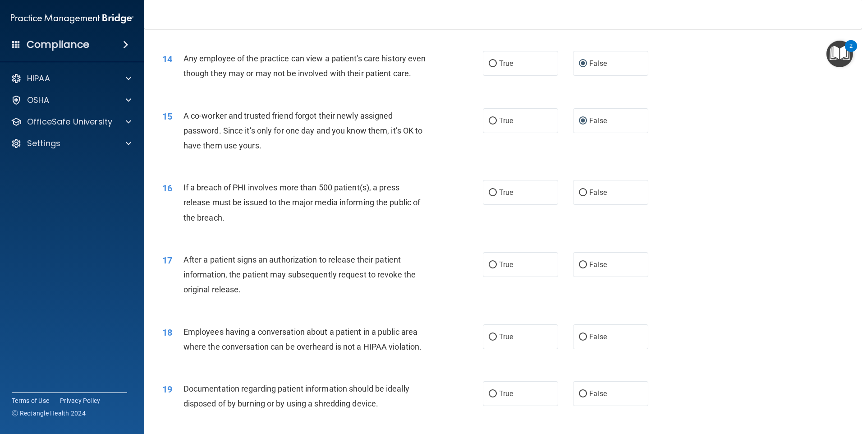
drag, startPoint x: 230, startPoint y: 202, endPoint x: 384, endPoint y: 170, distance: 156.7
click at [379, 158] on div "15 A co-worker and trusted friend forgot their newly assigned password. Since i…" at bounding box center [323, 133] width 348 height 50
click at [489, 196] on input "True" at bounding box center [493, 192] width 8 height 7
radio input "true"
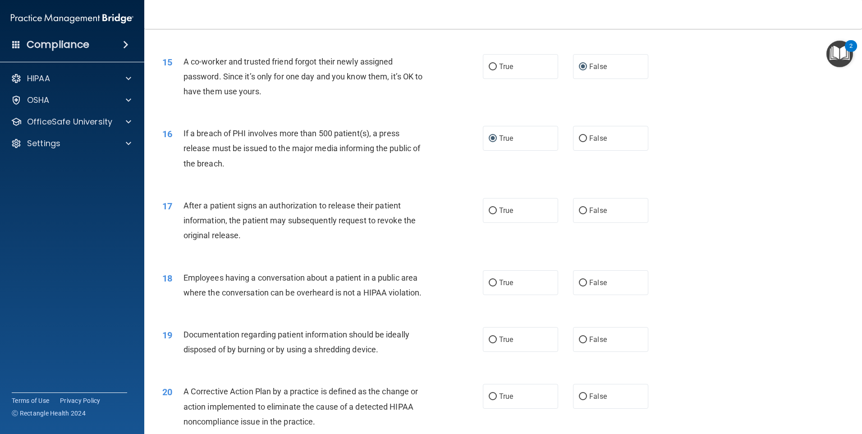
scroll to position [947, 0]
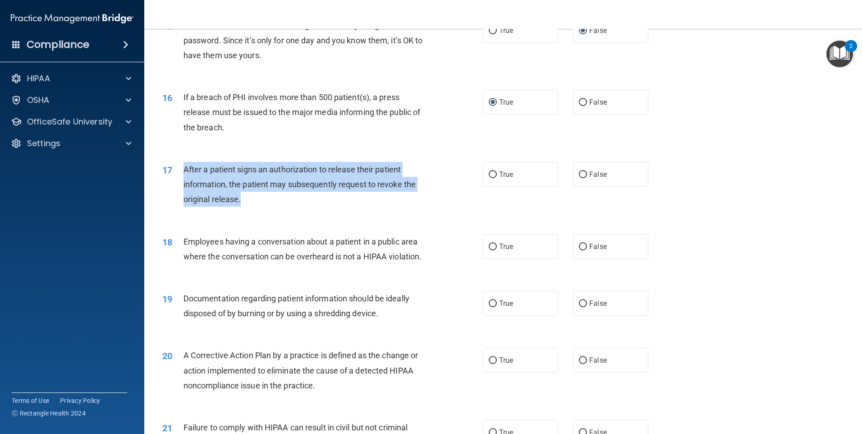
drag, startPoint x: 237, startPoint y: 213, endPoint x: 184, endPoint y: 186, distance: 58.9
click at [184, 186] on div "After a patient signs an authorization to release their patient information, th…" at bounding box center [309, 184] width 251 height 45
drag, startPoint x: 184, startPoint y: 186, endPoint x: 200, endPoint y: 187, distance: 15.8
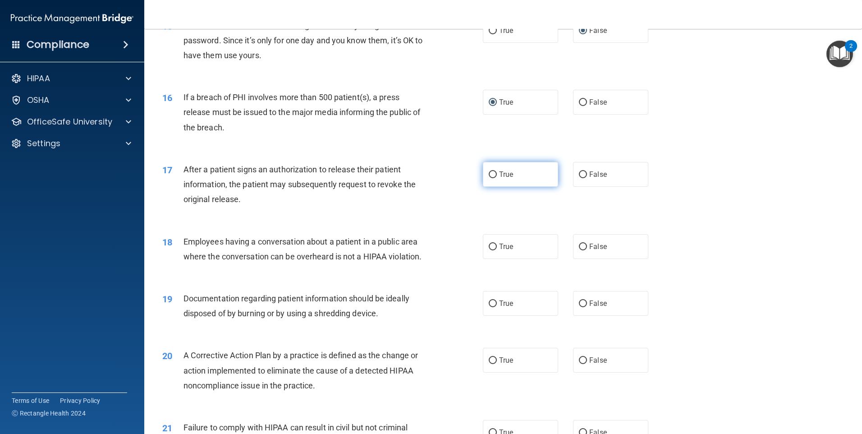
click at [483, 186] on label "True" at bounding box center [520, 174] width 75 height 25
click at [489, 178] on input "True" at bounding box center [493, 174] width 8 height 7
radio input "true"
click at [353, 260] on span "Employees having a conversation about a patient in a public area where the conv…" at bounding box center [303, 249] width 239 height 24
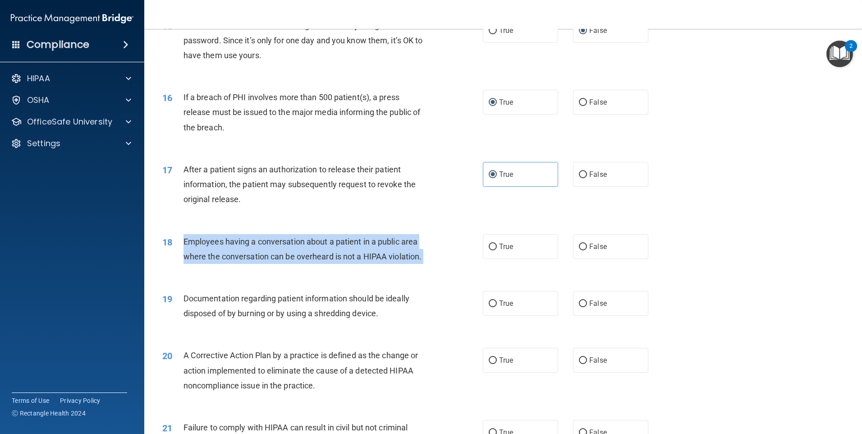
click at [353, 260] on span "Employees having a conversation about a patient in a public area where the conv…" at bounding box center [303, 249] width 239 height 24
drag, startPoint x: 353, startPoint y: 260, endPoint x: 307, endPoint y: 264, distance: 46.2
click at [307, 264] on div "Employees having a conversation about a patient in a public area where the conv…" at bounding box center [309, 249] width 251 height 30
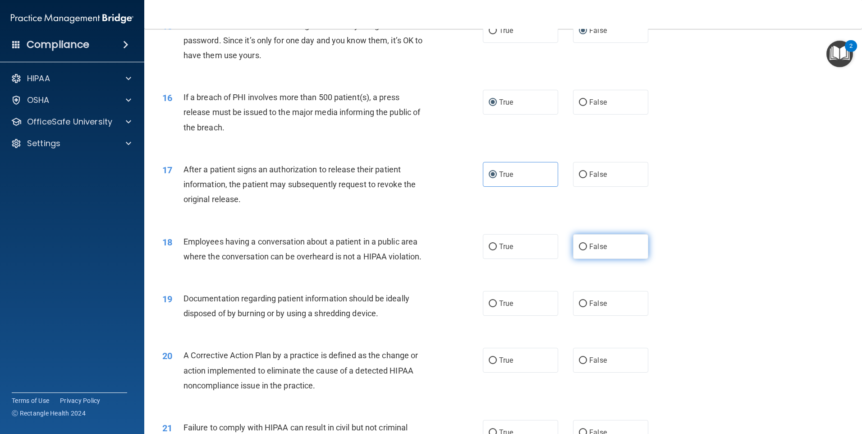
click at [579, 250] on input "False" at bounding box center [583, 246] width 8 height 7
radio input "true"
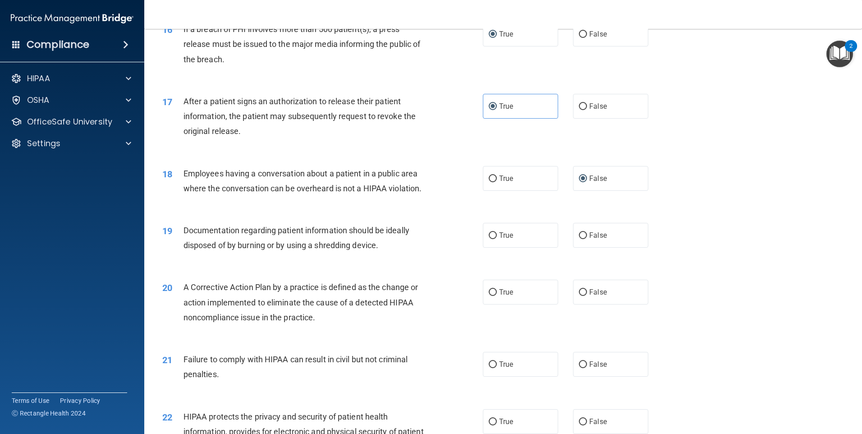
scroll to position [1037, 0]
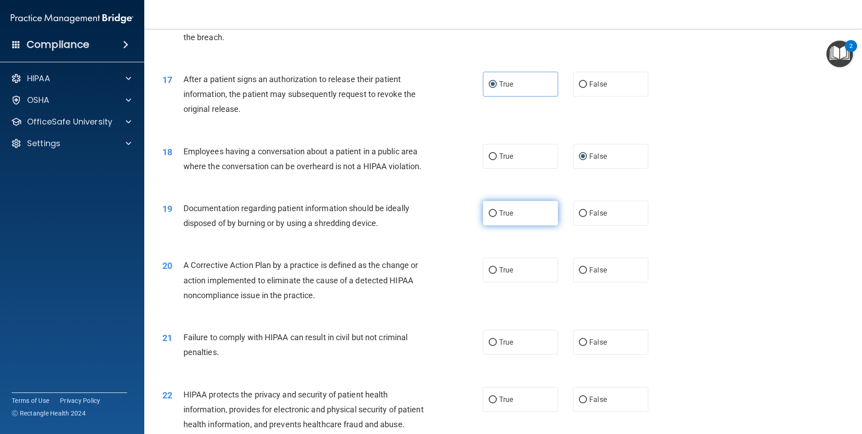
click at [489, 217] on input "True" at bounding box center [493, 213] width 8 height 7
radio input "true"
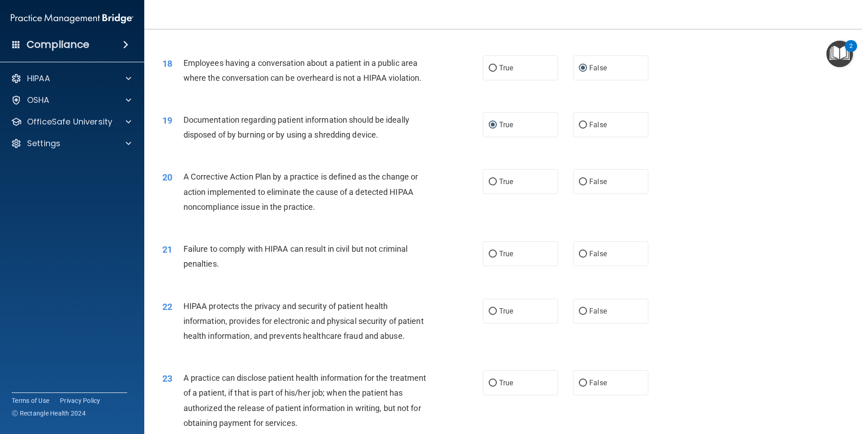
scroll to position [1127, 0]
click at [253, 202] on span "A Corrective Action Plan by a practice is defined as the change or action imple…" at bounding box center [301, 189] width 235 height 39
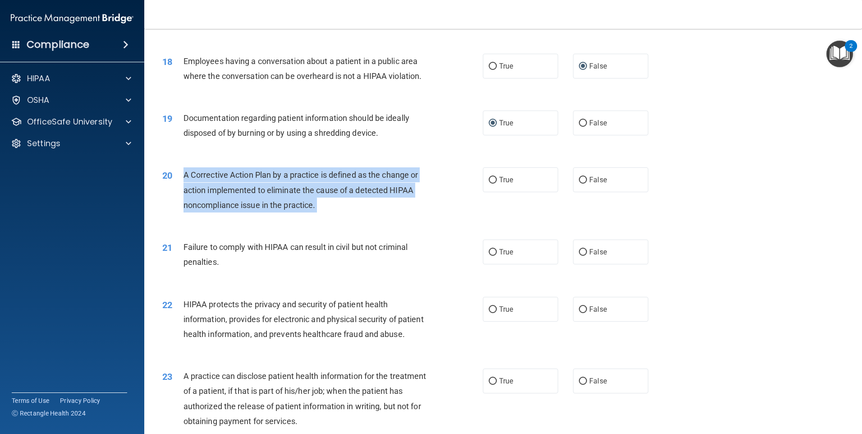
click at [253, 202] on span "A Corrective Action Plan by a practice is defined as the change or action imple…" at bounding box center [301, 189] width 235 height 39
drag, startPoint x: 253, startPoint y: 202, endPoint x: 257, endPoint y: 219, distance: 18.2
click at [257, 209] on span "A Corrective Action Plan by a practice is defined as the change or action imple…" at bounding box center [301, 189] width 235 height 39
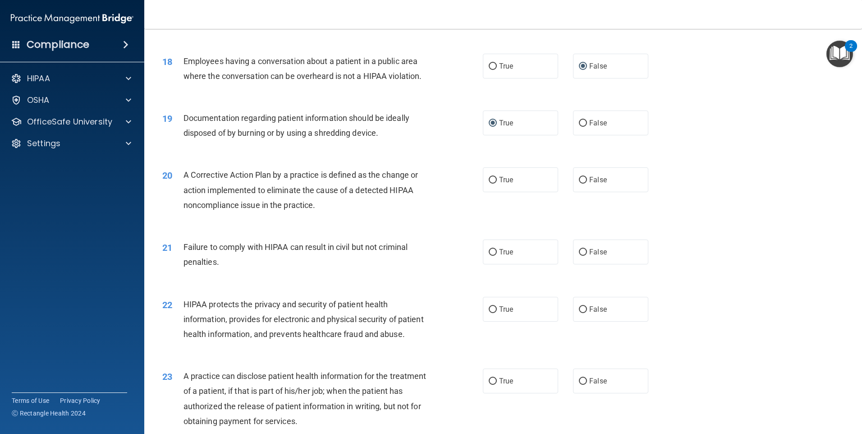
click at [259, 202] on span "A Corrective Action Plan by a practice is defined as the change or action imple…" at bounding box center [301, 189] width 235 height 39
click at [248, 201] on span "A Corrective Action Plan by a practice is defined as the change or action imple…" at bounding box center [301, 189] width 235 height 39
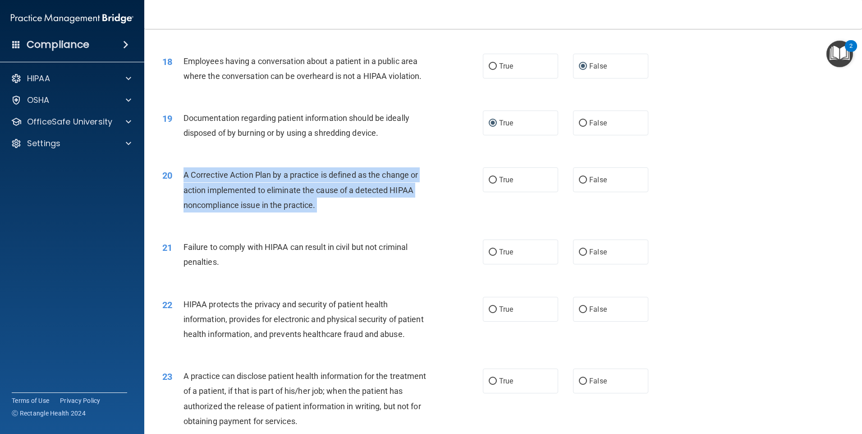
click at [248, 201] on span "A Corrective Action Plan by a practice is defined as the change or action imple…" at bounding box center [301, 189] width 235 height 39
click at [491, 184] on input "True" at bounding box center [493, 180] width 8 height 7
radio input "true"
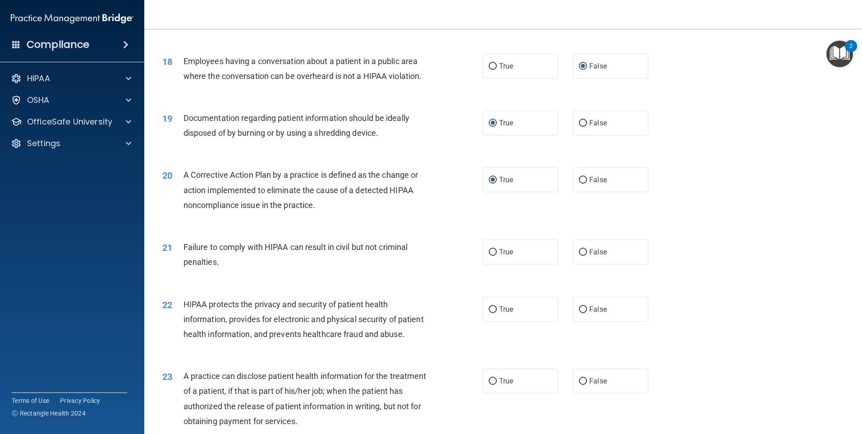
click at [222, 269] on div "Failure to comply with HIPAA can result in civil but not criminal penalties." at bounding box center [309, 254] width 251 height 30
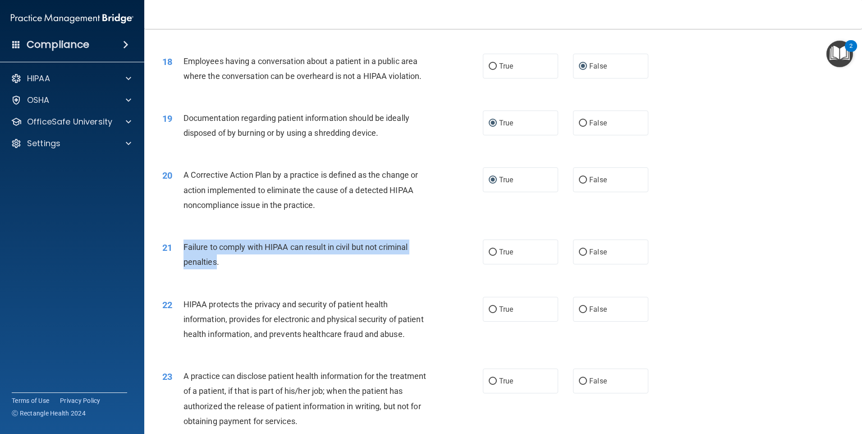
drag, startPoint x: 217, startPoint y: 277, endPoint x: 182, endPoint y: 256, distance: 41.1
click at [182, 256] on div "21 Failure to comply with HIPAA can result in civil but not criminal penalties." at bounding box center [323, 256] width 348 height 34
drag, startPoint x: 182, startPoint y: 256, endPoint x: 205, endPoint y: 261, distance: 23.6
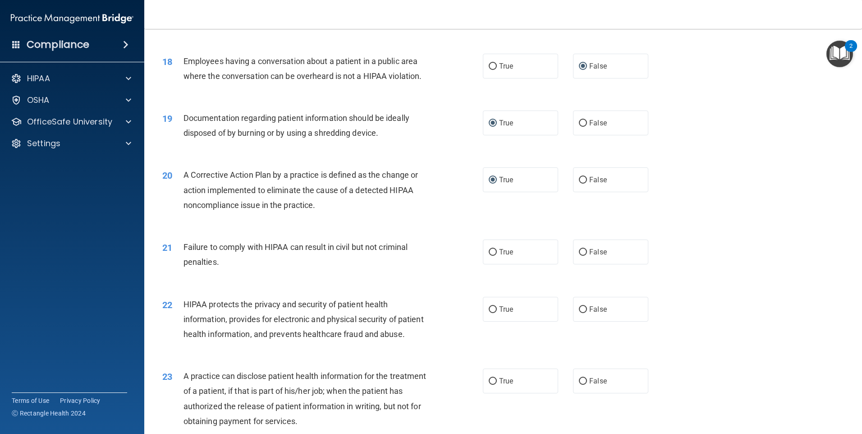
click at [392, 269] on div "Failure to comply with HIPAA can result in civil but not criminal penalties." at bounding box center [309, 254] width 251 height 30
click at [579, 256] on input "False" at bounding box center [583, 252] width 8 height 7
radio input "true"
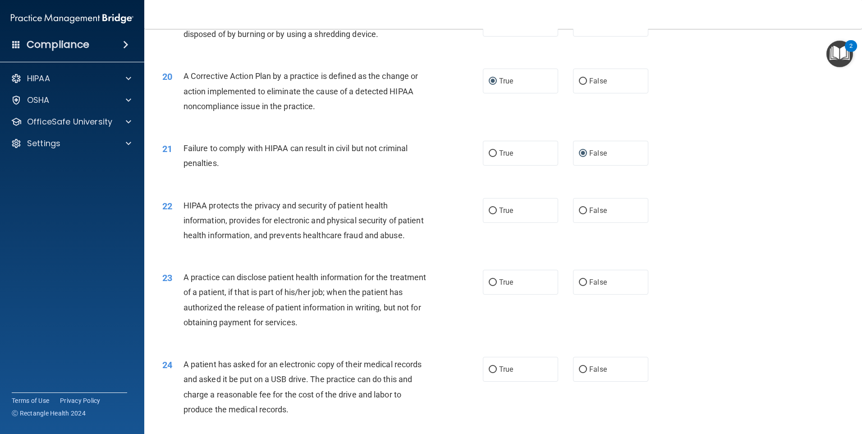
scroll to position [1262, 0]
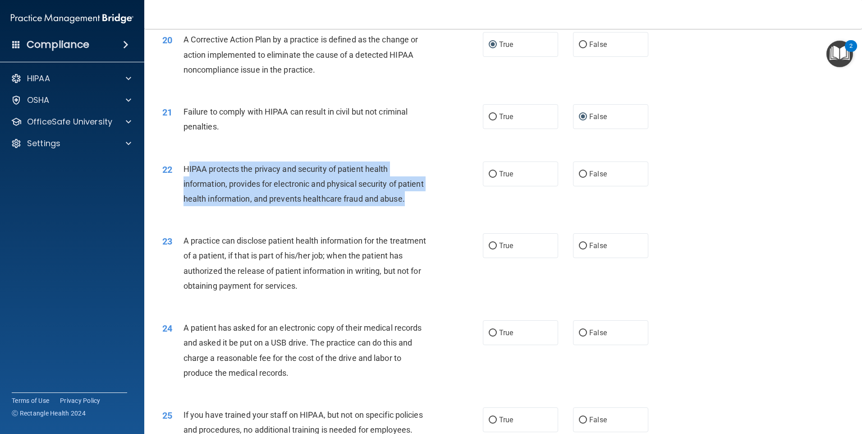
drag, startPoint x: 199, startPoint y: 217, endPoint x: 188, endPoint y: 182, distance: 37.1
click at [188, 182] on div "HIPAA protects the privacy and security of patient health information, provides…" at bounding box center [309, 183] width 251 height 45
drag, startPoint x: 188, startPoint y: 182, endPoint x: 208, endPoint y: 191, distance: 22.2
click at [491, 178] on input "True" at bounding box center [493, 174] width 8 height 7
radio input "true"
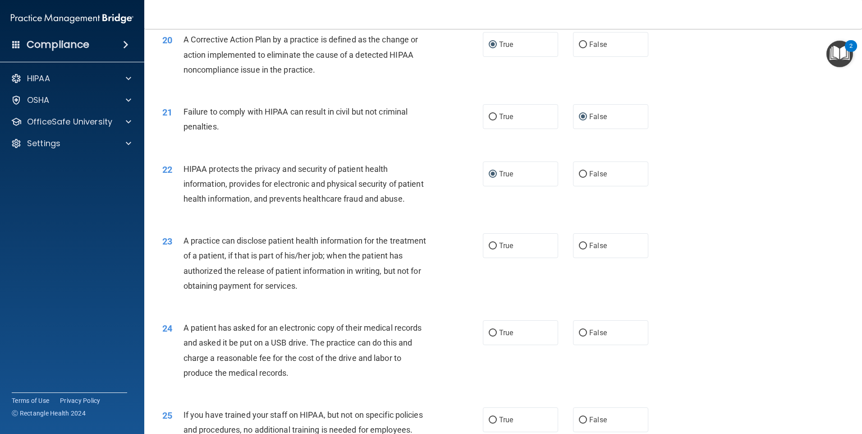
click at [367, 270] on span "A practice can disclose patient health information for the treatment of a patie…" at bounding box center [305, 263] width 243 height 55
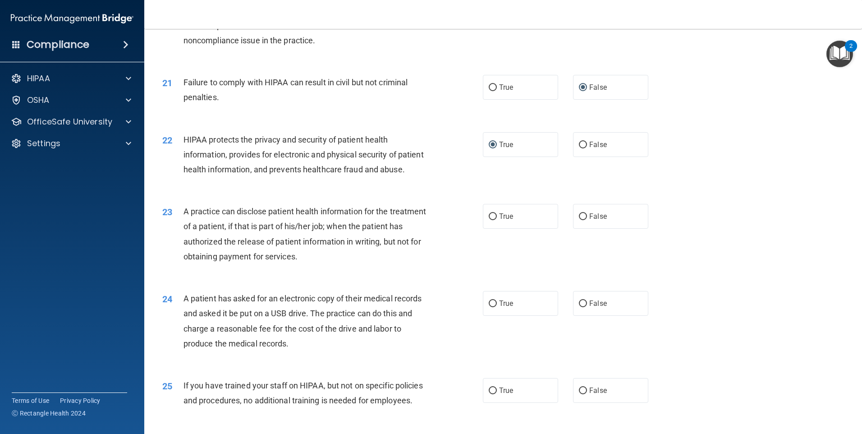
scroll to position [1308, 0]
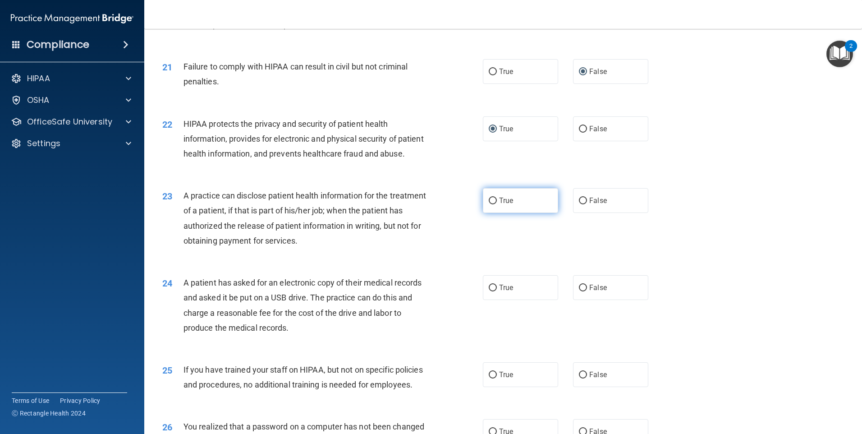
click at [489, 204] on input "True" at bounding box center [493, 200] width 8 height 7
radio input "true"
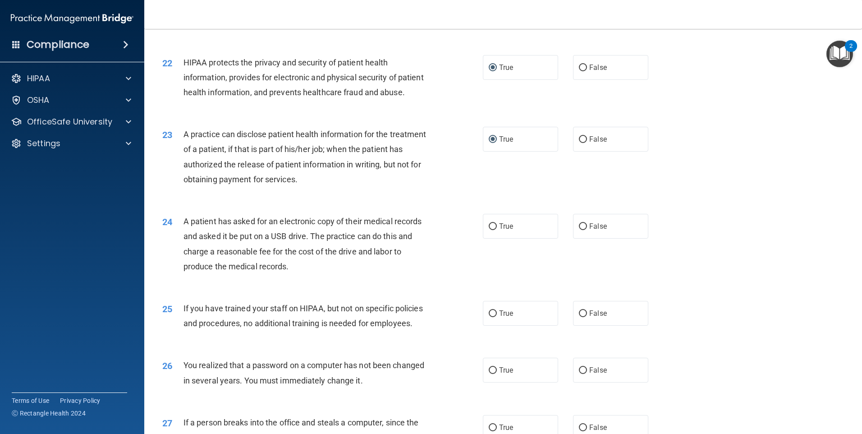
scroll to position [1398, 0]
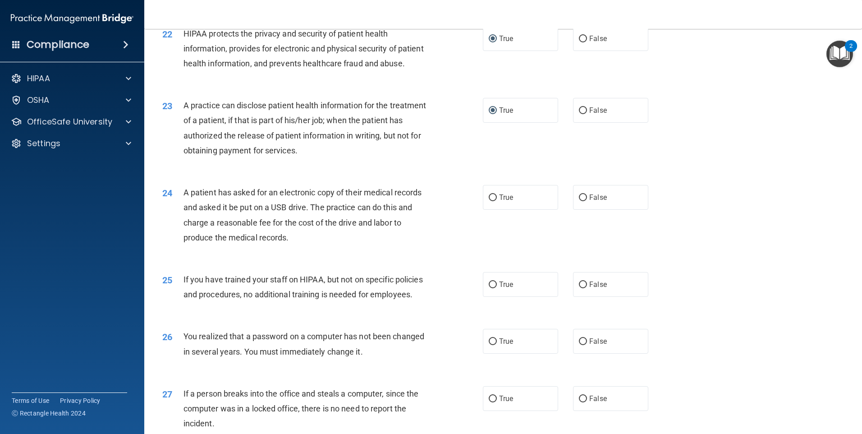
click at [280, 242] on span "A patient has asked for an electronic copy of their medical records and asked i…" at bounding box center [303, 215] width 239 height 55
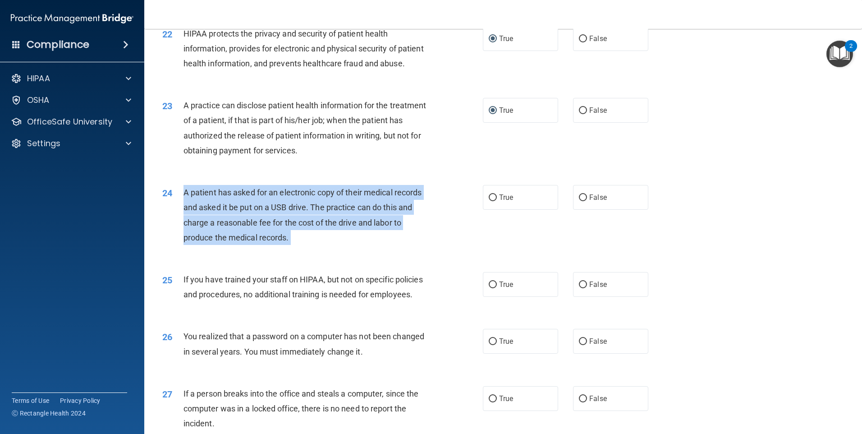
click at [280, 242] on span "A patient has asked for an electronic copy of their medical records and asked i…" at bounding box center [303, 215] width 239 height 55
drag, startPoint x: 280, startPoint y: 250, endPoint x: 272, endPoint y: 255, distance: 9.3
click at [272, 242] on span "A patient has asked for an electronic copy of their medical records and asked i…" at bounding box center [303, 215] width 239 height 55
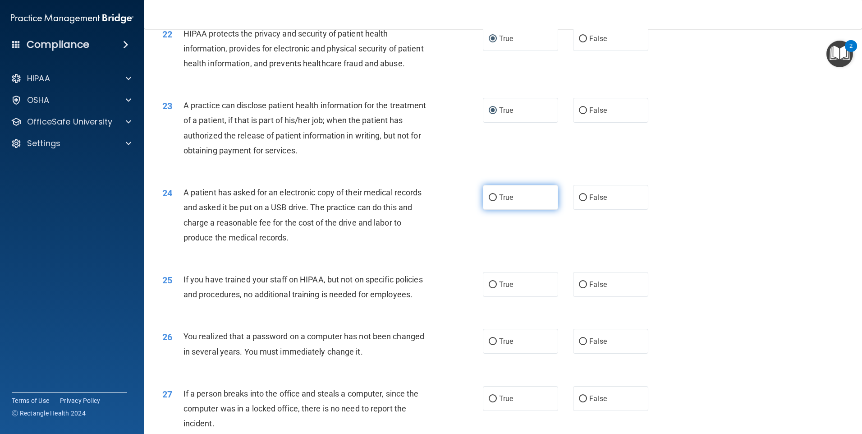
click at [489, 201] on input "True" at bounding box center [493, 197] width 8 height 7
radio input "true"
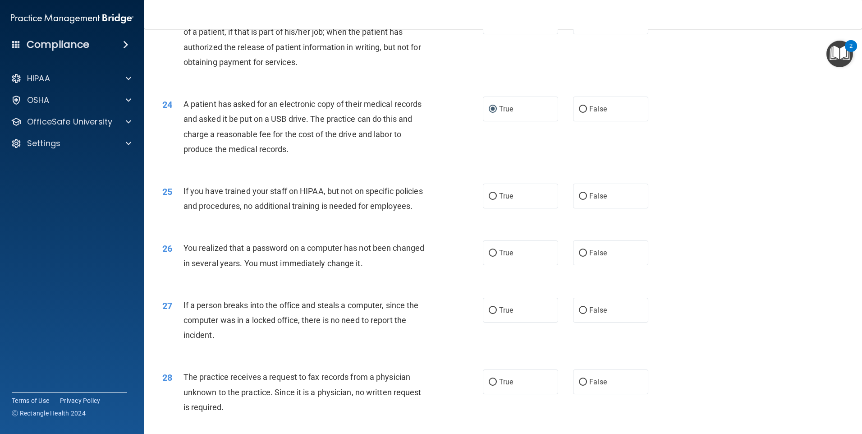
scroll to position [1488, 0]
drag, startPoint x: 577, startPoint y: 222, endPoint x: 569, endPoint y: 234, distance: 14.3
click at [579, 198] on input "False" at bounding box center [583, 194] width 8 height 7
radio input "true"
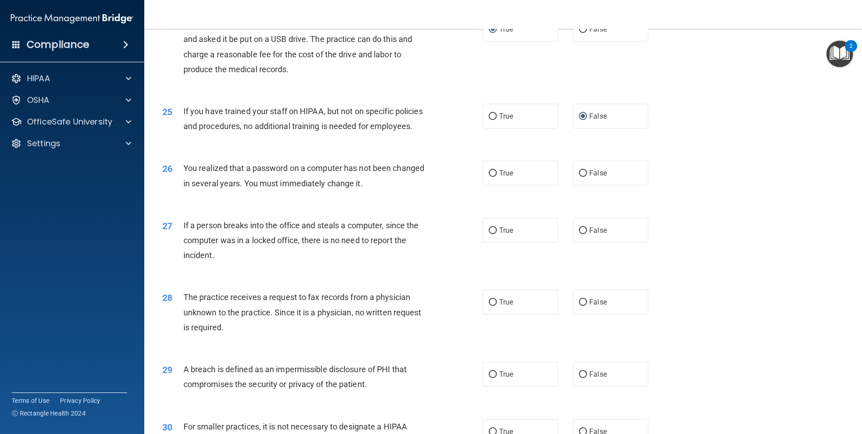
scroll to position [1578, 0]
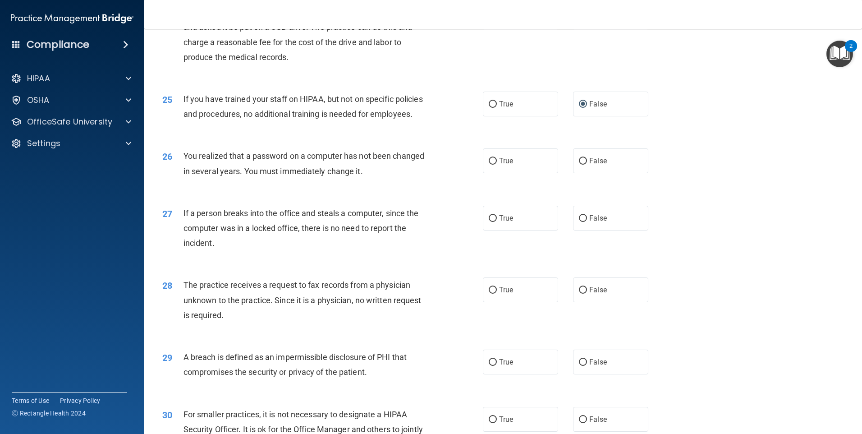
click at [293, 175] on span "You realized that a password on a computer has not been changed in several year…" at bounding box center [304, 163] width 241 height 24
drag, startPoint x: 293, startPoint y: 203, endPoint x: 302, endPoint y: 210, distance: 11.3
click at [297, 175] on span "You realized that a password on a computer has not been changed in several year…" at bounding box center [304, 163] width 241 height 24
click at [491, 165] on input "True" at bounding box center [493, 161] width 8 height 7
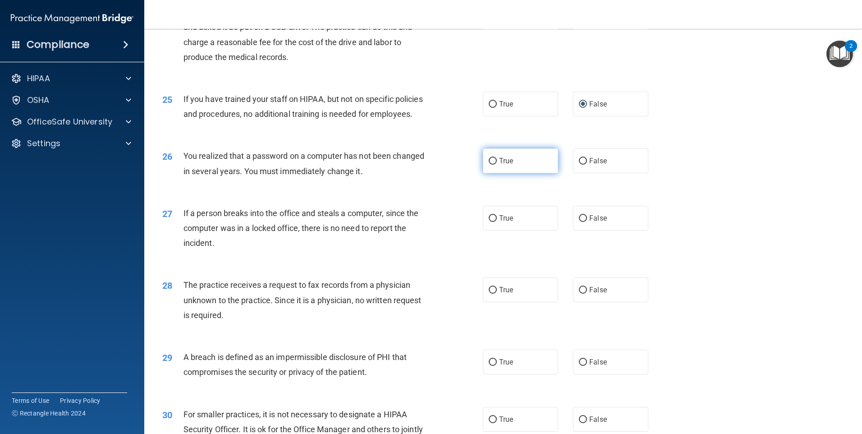
radio input "true"
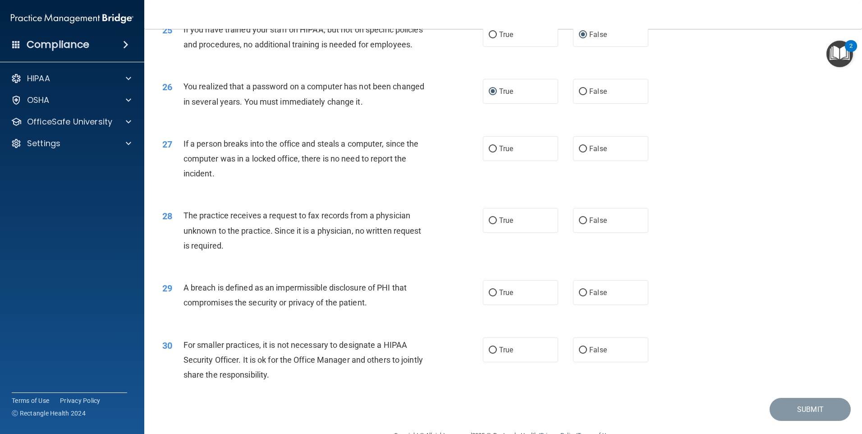
scroll to position [1668, 0]
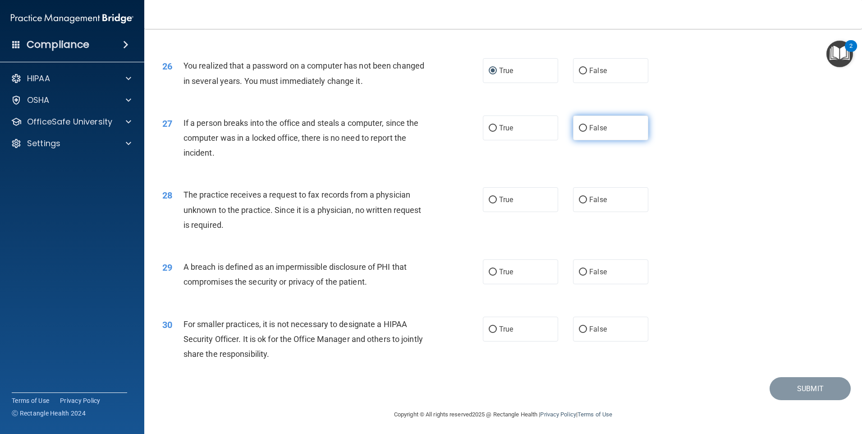
click at [579, 132] on input "False" at bounding box center [583, 128] width 8 height 7
radio input "true"
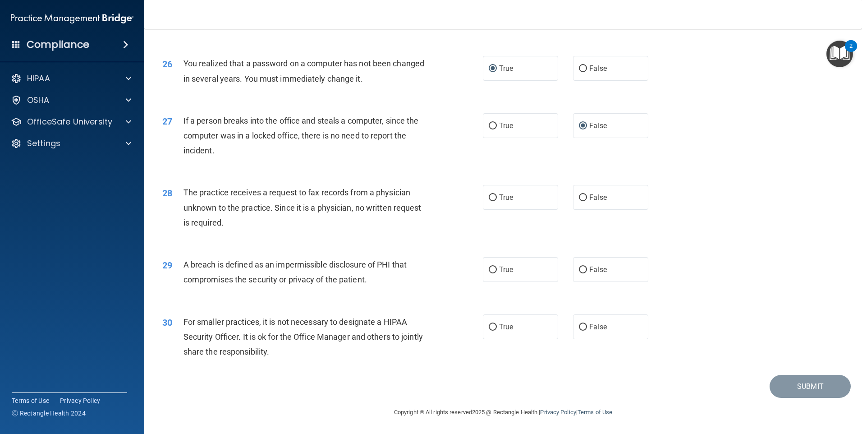
scroll to position [1715, 0]
click at [579, 200] on input "False" at bounding box center [583, 197] width 8 height 7
radio input "true"
click at [489, 267] on input "True" at bounding box center [493, 269] width 8 height 7
radio input "true"
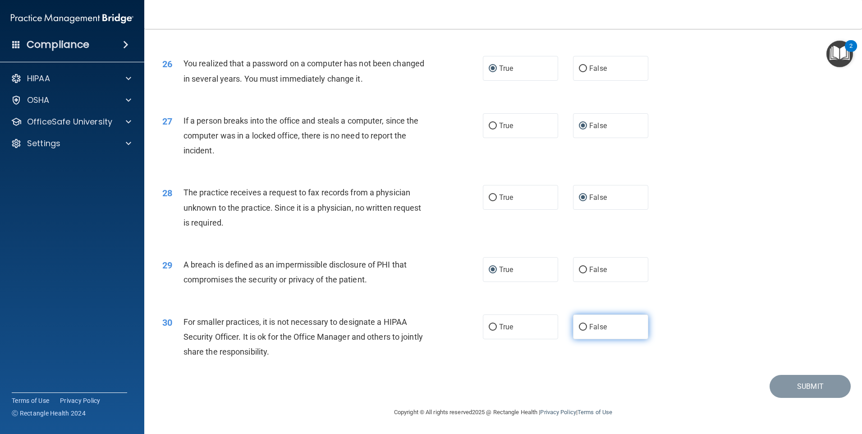
click at [581, 325] on input "False" at bounding box center [583, 327] width 8 height 7
radio input "true"
click at [776, 381] on button "Submit" at bounding box center [810, 386] width 81 height 23
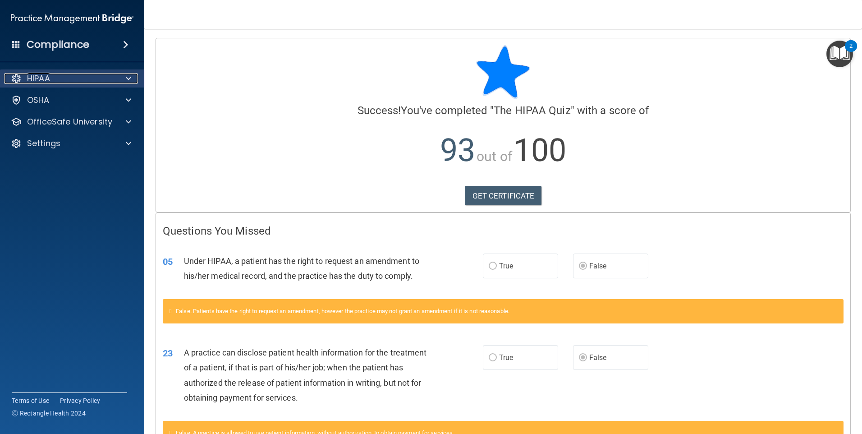
click at [79, 76] on div "HIPAA" at bounding box center [60, 78] width 112 height 11
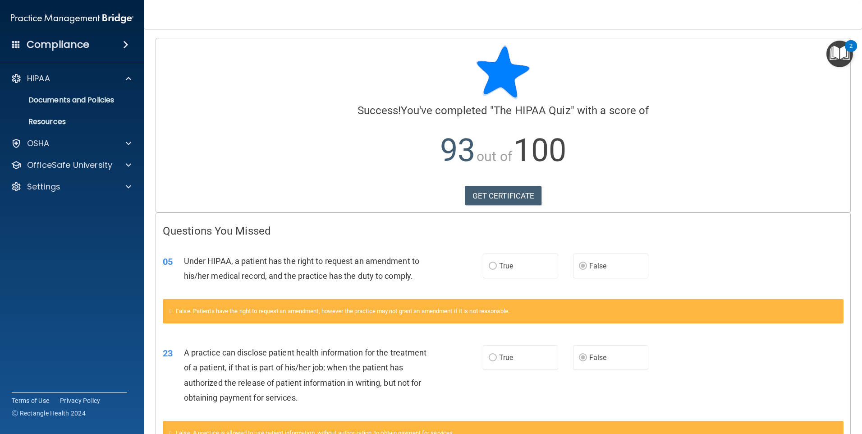
click at [310, 76] on div at bounding box center [503, 72] width 681 height 54
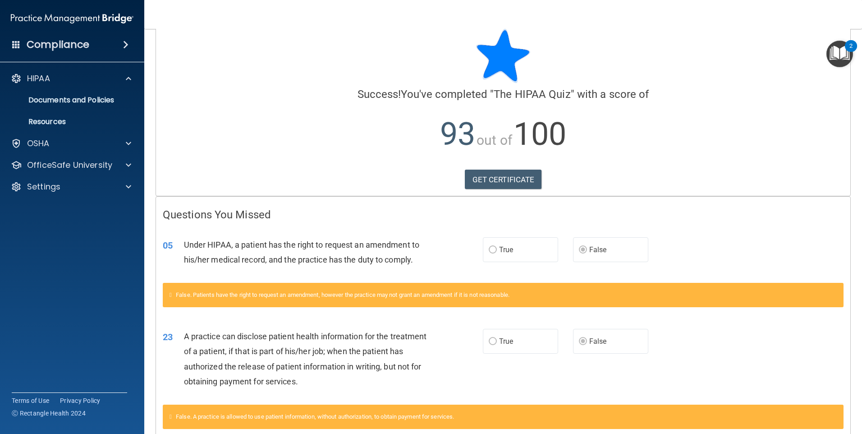
scroll to position [45, 0]
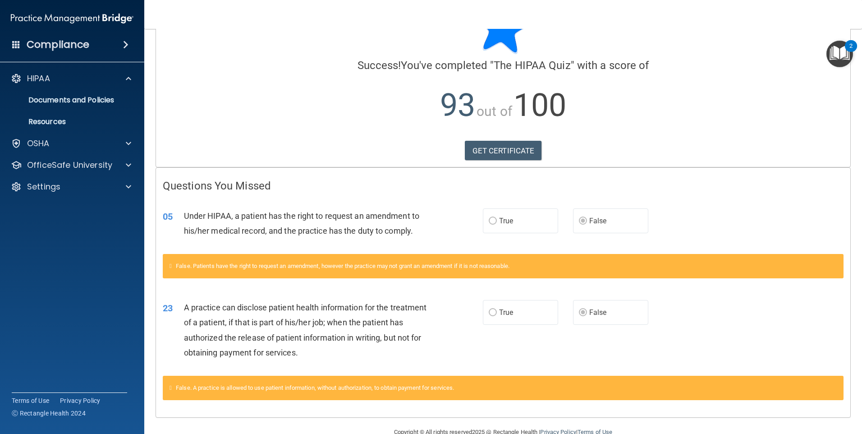
click at [841, 54] on img "Open Resource Center, 2 new notifications" at bounding box center [839, 54] width 27 height 27
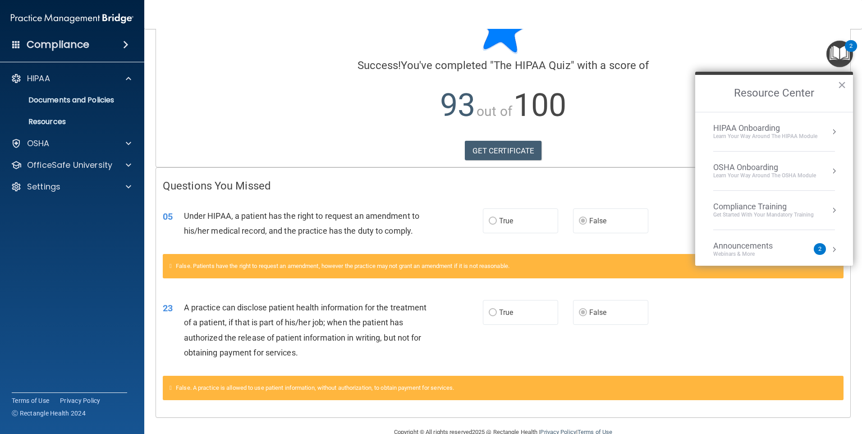
click at [763, 136] on div "Learn Your Way around the HIPAA module" at bounding box center [765, 137] width 104 height 8
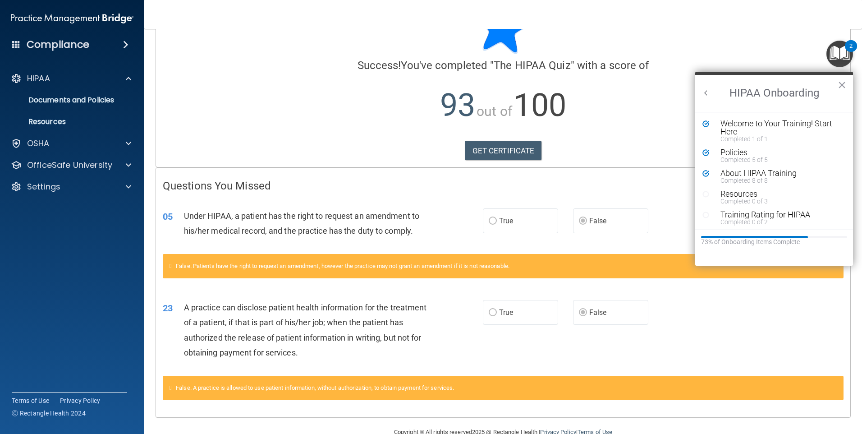
scroll to position [0, 0]
click at [50, 143] on div "OSHA" at bounding box center [60, 143] width 112 height 11
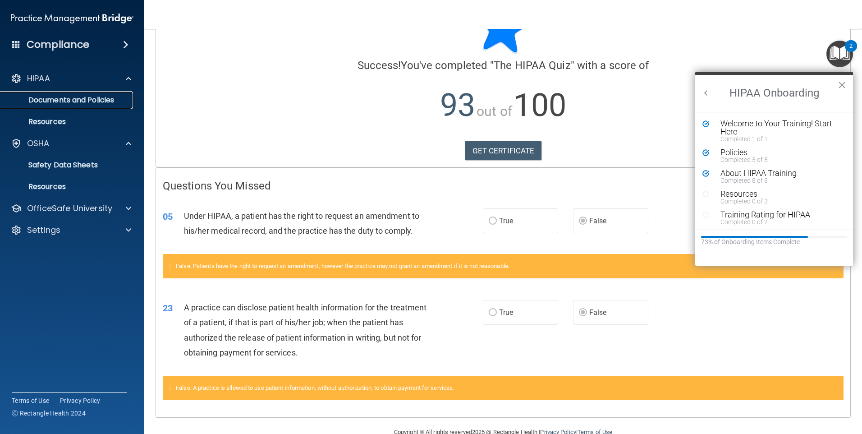
click at [60, 100] on p "Documents and Policies" at bounding box center [67, 100] width 123 height 9
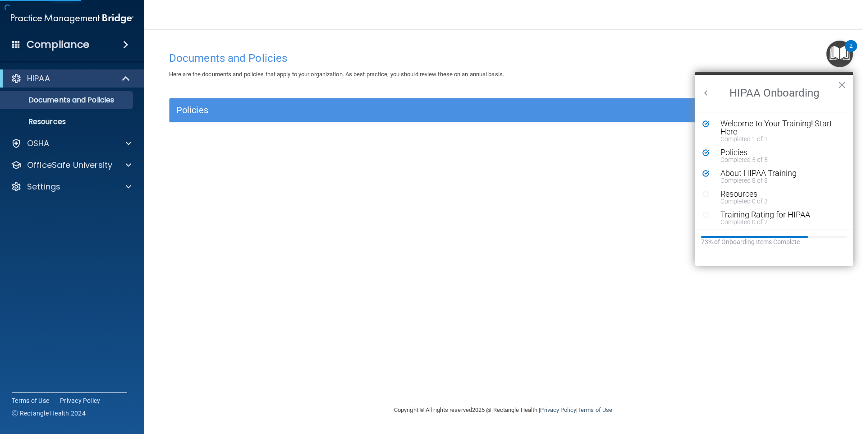
click at [326, 122] on div "Policies" at bounding box center [503, 109] width 667 height 23
click at [840, 86] on button "×" at bounding box center [842, 85] width 9 height 14
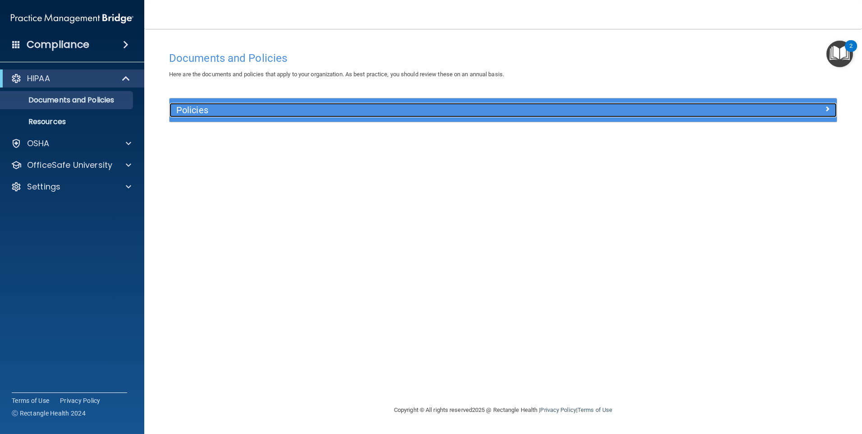
click at [805, 109] on div at bounding box center [753, 108] width 167 height 11
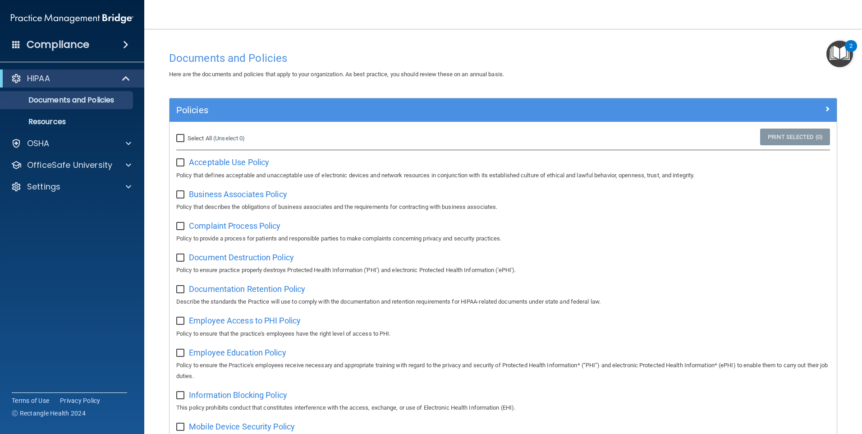
click at [101, 48] on div "Compliance" at bounding box center [72, 45] width 144 height 20
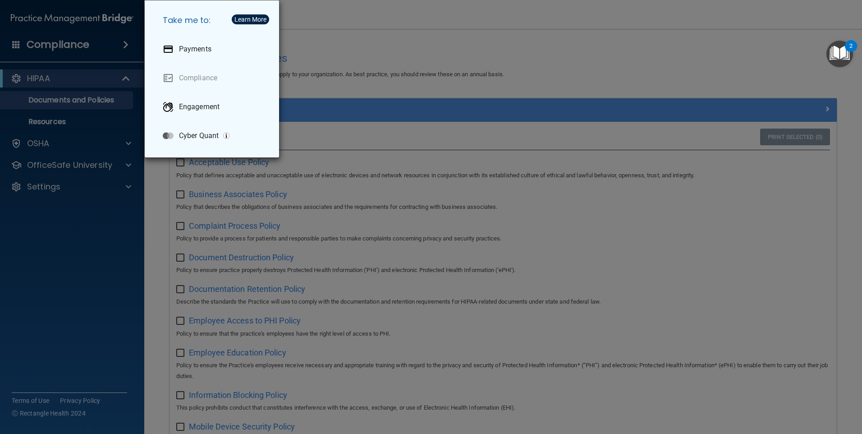
click at [384, 34] on div "Take me to: Payments Compliance Engagement Cyber Quant" at bounding box center [431, 217] width 862 height 434
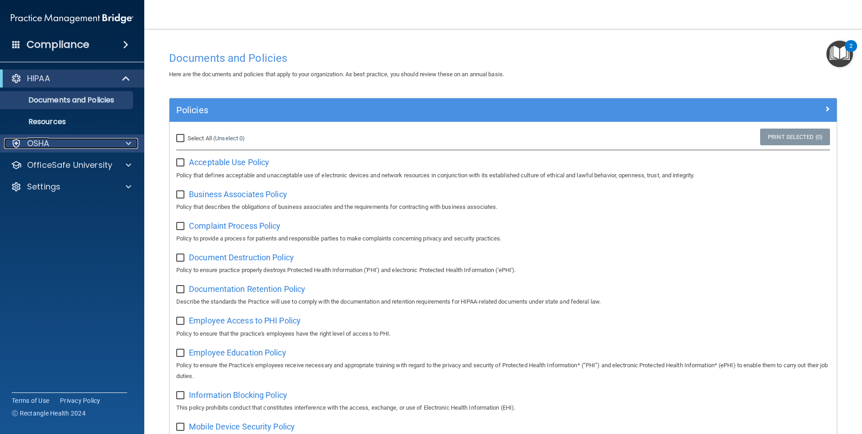
click at [93, 142] on div "OSHA" at bounding box center [60, 143] width 112 height 11
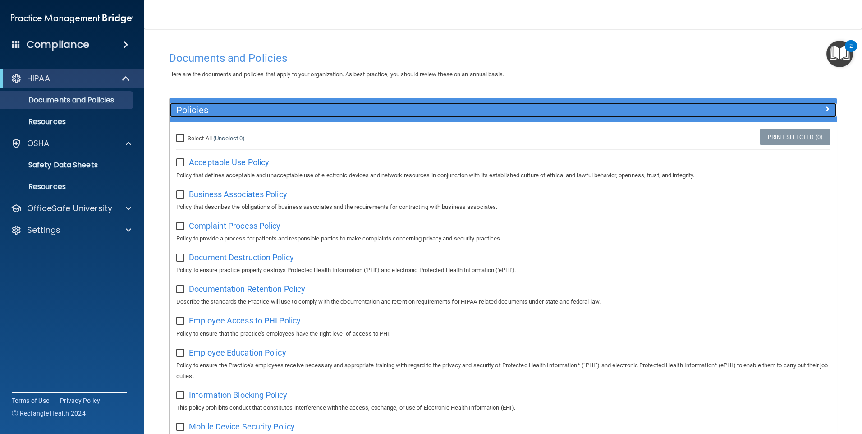
click at [825, 107] on span at bounding box center [827, 108] width 5 height 11
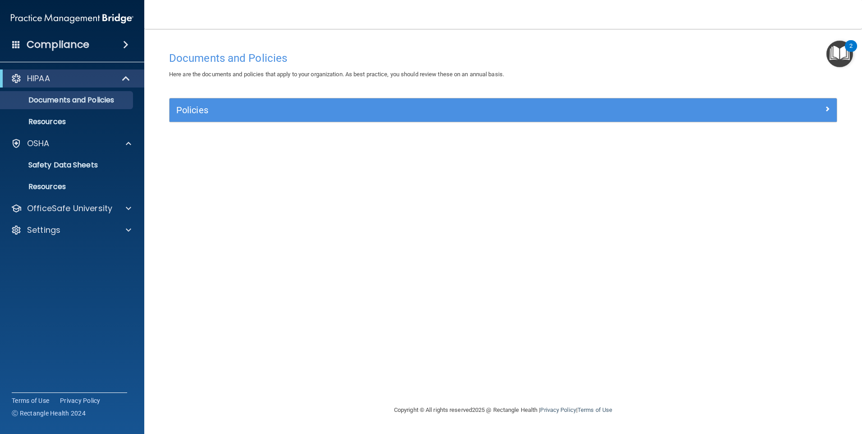
click at [838, 58] on img "Open Resource Center, 2 new notifications" at bounding box center [839, 54] width 27 height 27
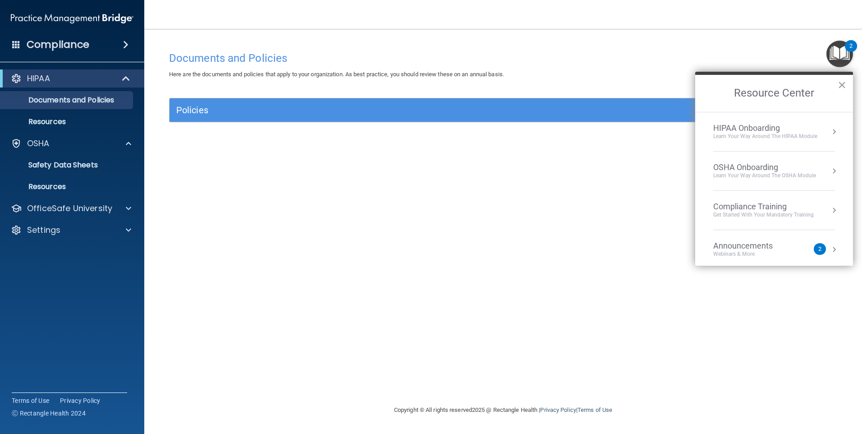
click at [764, 211] on div "Compliance Training" at bounding box center [763, 207] width 101 height 10
click at [762, 131] on div "HIPAA Training for Members" at bounding box center [752, 127] width 101 height 8
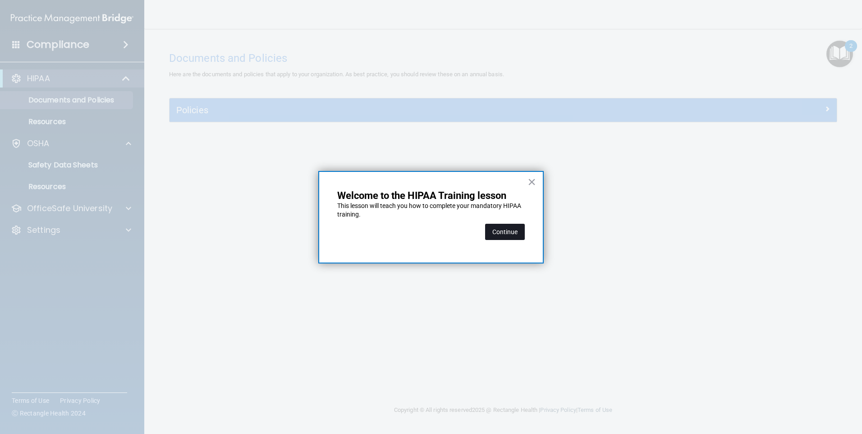
click at [505, 232] on button "Continue" at bounding box center [505, 232] width 40 height 16
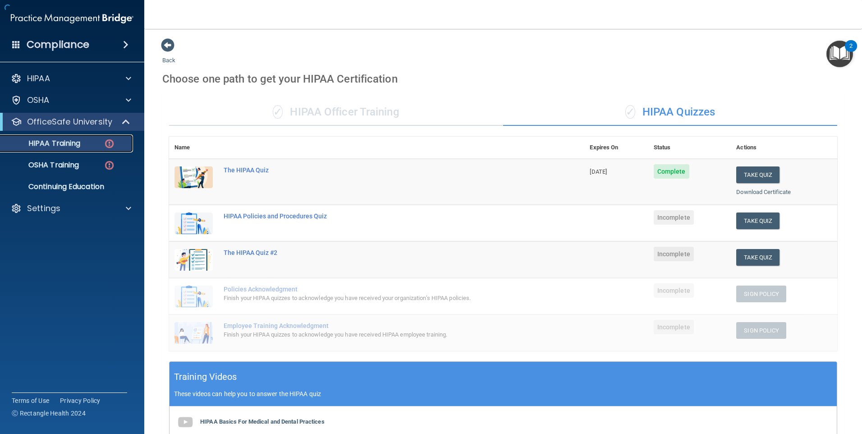
click at [63, 143] on p "HIPAA Training" at bounding box center [43, 143] width 74 height 9
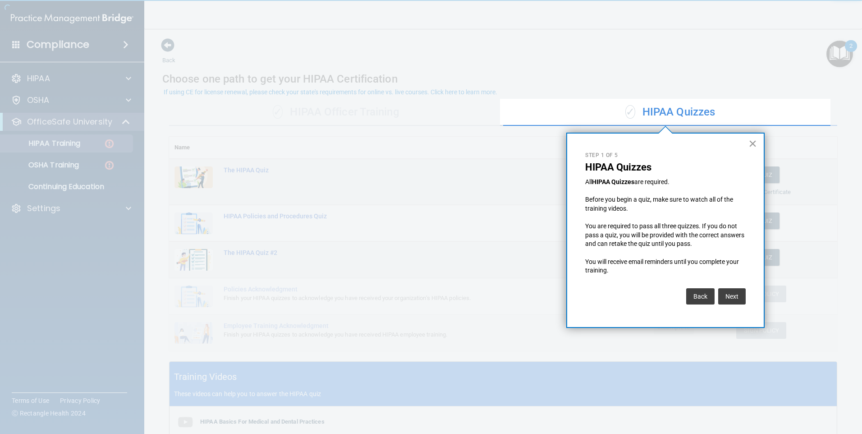
click at [750, 143] on button "×" at bounding box center [752, 143] width 9 height 14
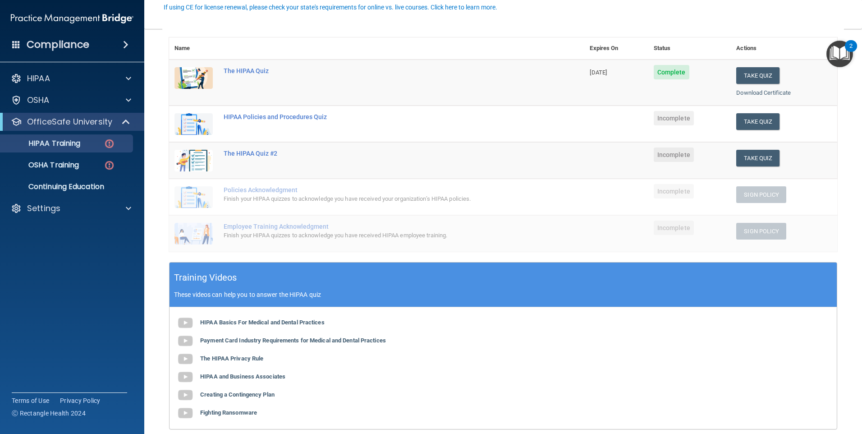
scroll to position [117, 0]
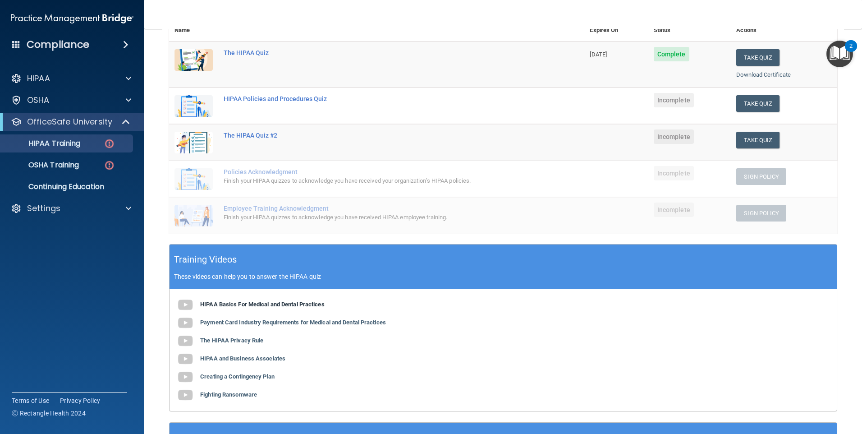
click at [224, 303] on b "HIPAA Basics For Medical and Dental Practices" at bounding box center [262, 304] width 124 height 7
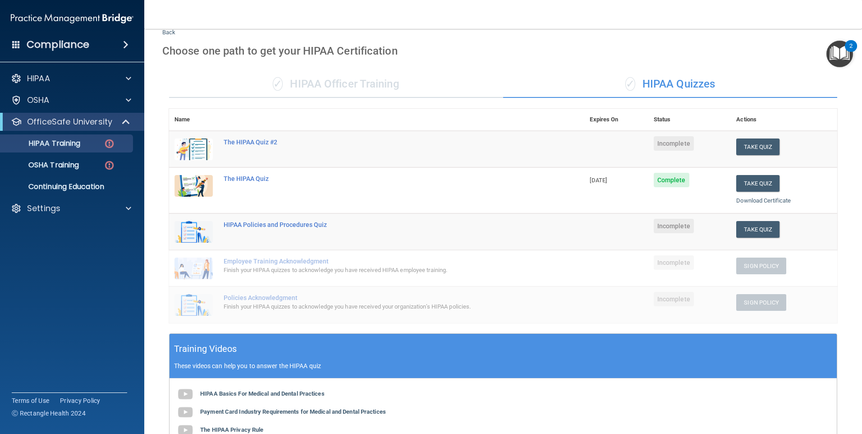
scroll to position [27, 0]
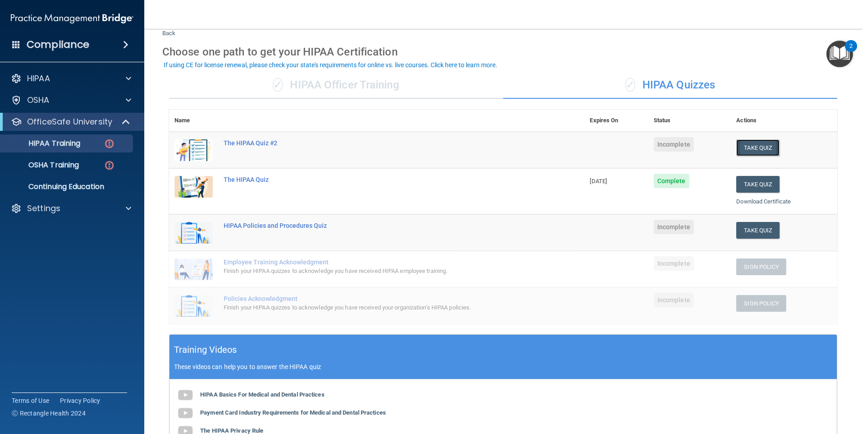
click at [748, 151] on button "Take Quiz" at bounding box center [757, 147] width 43 height 17
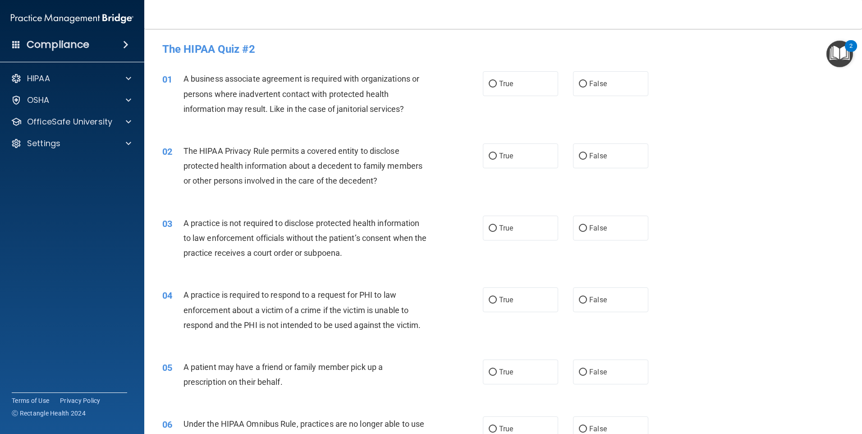
click at [300, 92] on span "A business associate agreement is required with organizations or persons where …" at bounding box center [302, 93] width 236 height 39
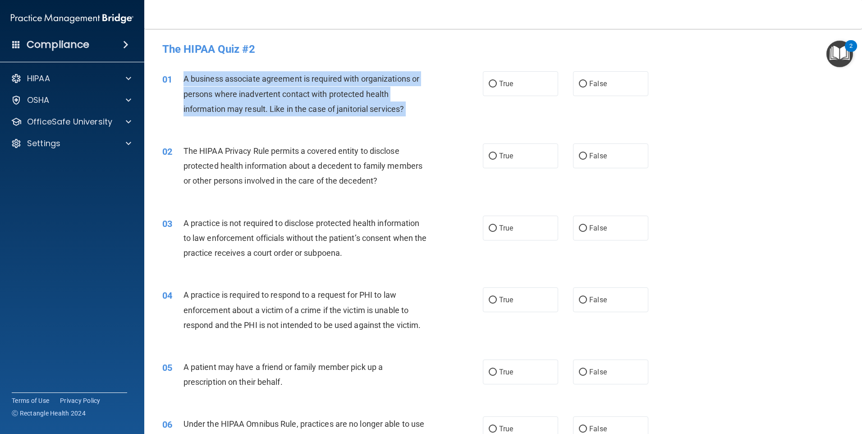
click at [300, 92] on span "A business associate agreement is required with organizations or persons where …" at bounding box center [302, 93] width 236 height 39
copy ng-form "A business associate agreement is required with organizations or persons where …"
click at [581, 82] on input "False" at bounding box center [583, 84] width 8 height 7
radio input "true"
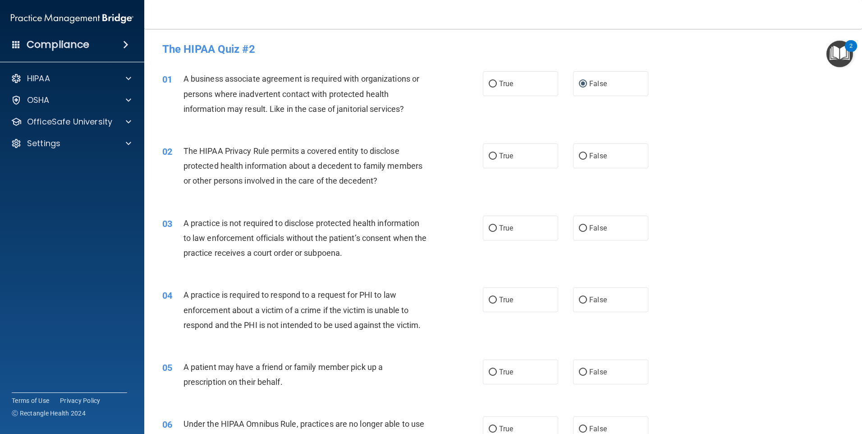
click at [350, 125] on div "01 A business associate agreement is required with organizations or persons whe…" at bounding box center [503, 96] width 695 height 72
click at [293, 156] on div "The HIPAA Privacy Rule permits a covered entity to disclose protected health in…" at bounding box center [309, 165] width 251 height 45
drag, startPoint x: 293, startPoint y: 156, endPoint x: 291, endPoint y: 162, distance: 6.3
click at [291, 162] on span "The HIPAA Privacy Rule permits a covered entity to disclose protected health in…" at bounding box center [303, 165] width 239 height 39
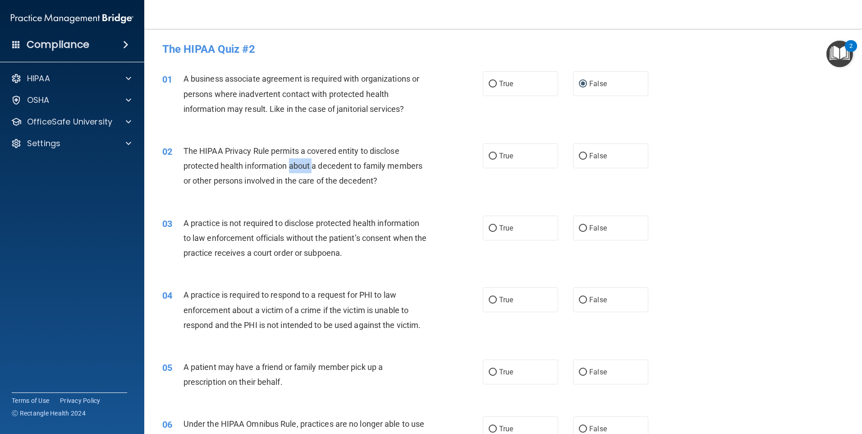
click at [291, 162] on span "The HIPAA Privacy Rule permits a covered entity to disclose protected health in…" at bounding box center [303, 165] width 239 height 39
drag, startPoint x: 291, startPoint y: 162, endPoint x: 254, endPoint y: 164, distance: 36.5
click at [256, 164] on span "The HIPAA Privacy Rule permits a covered entity to disclose protected health in…" at bounding box center [303, 165] width 239 height 39
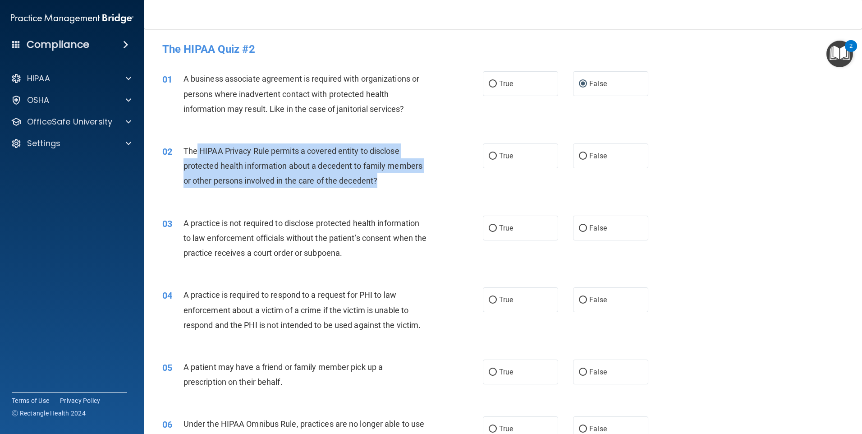
drag, startPoint x: 195, startPoint y: 151, endPoint x: 383, endPoint y: 189, distance: 191.4
click at [383, 189] on div "02 The HIPAA Privacy Rule permits a covered entity to disclose protected health…" at bounding box center [323, 168] width 348 height 50
copy span "HIPAA Privacy Rule permits a covered entity to disclose protected health inform…"
click at [492, 155] on input "True" at bounding box center [493, 156] width 8 height 7
radio input "true"
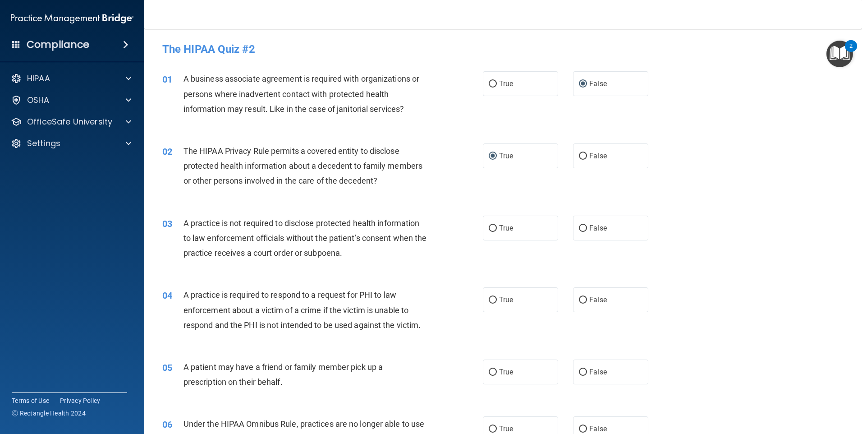
click at [254, 231] on div "A practice is not required to disclose protected health information to law enfo…" at bounding box center [309, 238] width 251 height 45
click at [254, 230] on div "A practice is not required to disclose protected health information to law enfo…" at bounding box center [309, 238] width 251 height 45
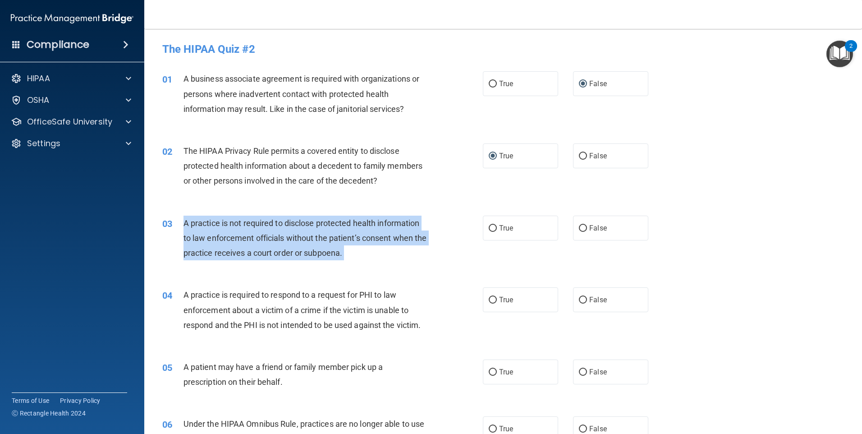
click at [254, 230] on div "A practice is not required to disclose protected health information to law enfo…" at bounding box center [309, 238] width 251 height 45
drag, startPoint x: 254, startPoint y: 230, endPoint x: 253, endPoint y: 236, distance: 6.3
copy ng-form "A practice is not required to disclose protected health information to law enfo…"
click at [304, 238] on span "A practice is not required to disclose protected health information to law enfo…" at bounding box center [305, 237] width 243 height 39
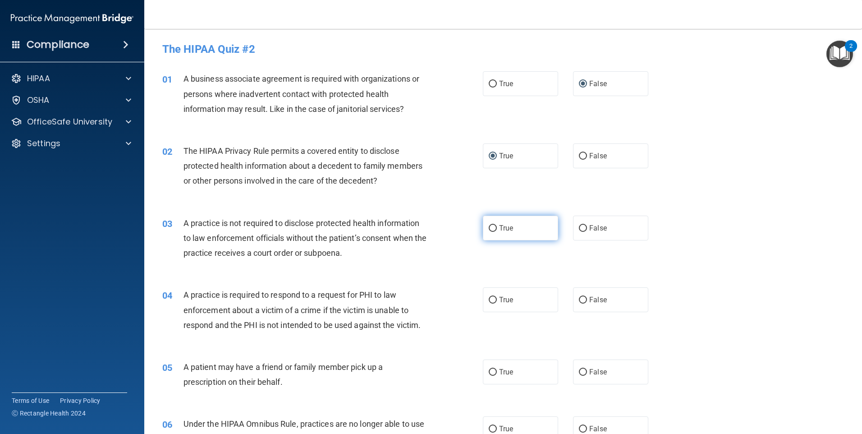
click at [489, 227] on input "True" at bounding box center [493, 228] width 8 height 7
radio input "true"
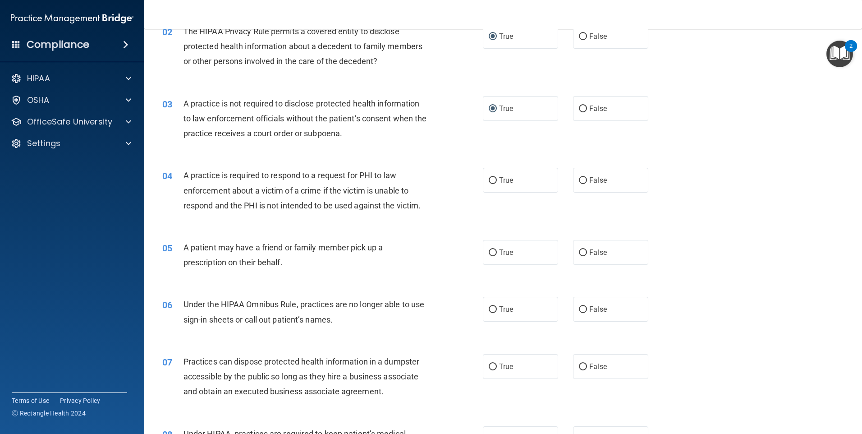
scroll to position [135, 0]
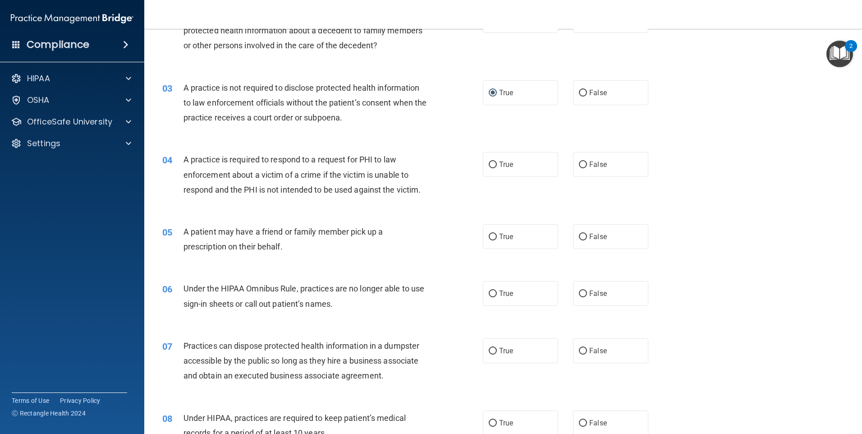
click at [267, 174] on span "A practice is required to respond to a request for PHI to law enforcement about…" at bounding box center [303, 174] width 238 height 39
click at [267, 173] on span "A practice is required to respond to a request for PHI to law enforcement about…" at bounding box center [303, 174] width 238 height 39
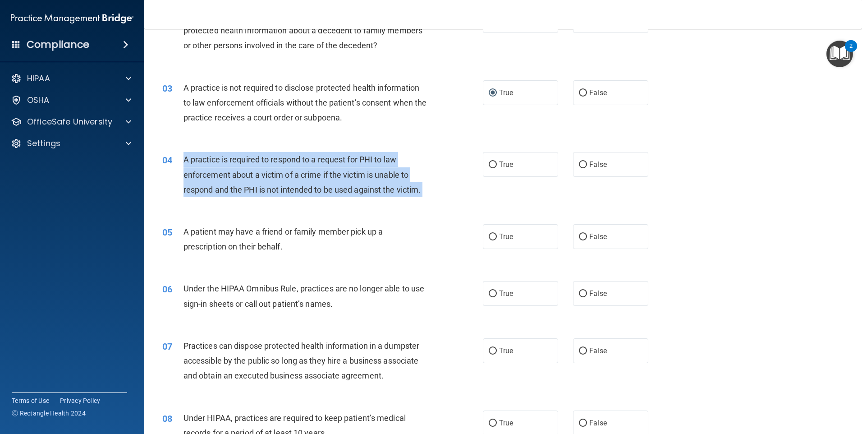
click at [267, 173] on span "A practice is required to respond to a request for PHI to law enforcement about…" at bounding box center [303, 174] width 238 height 39
copy ng-form "A practice is required to respond to a request for PHI to law enforcement about…"
click at [331, 196] on div "A practice is required to respond to a request for PHI to law enforcement about…" at bounding box center [309, 174] width 251 height 45
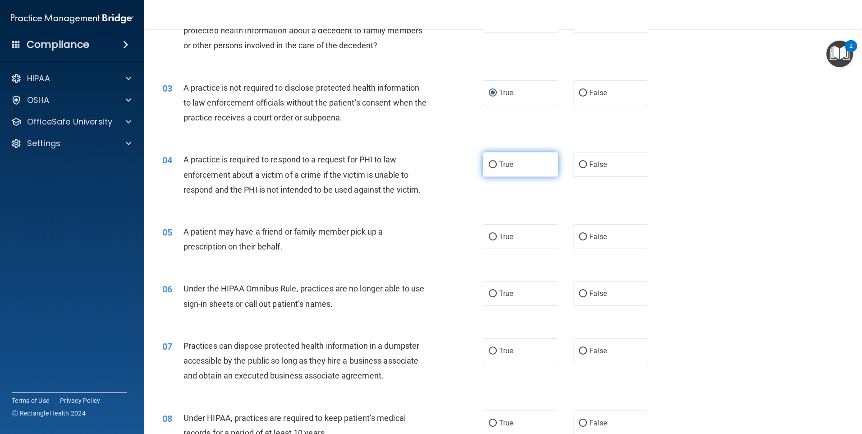
click at [490, 162] on input "True" at bounding box center [493, 164] width 8 height 7
radio input "true"
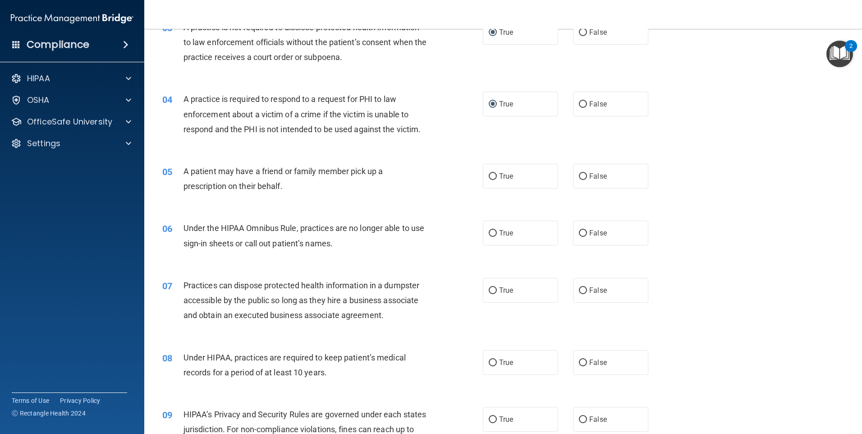
scroll to position [225, 0]
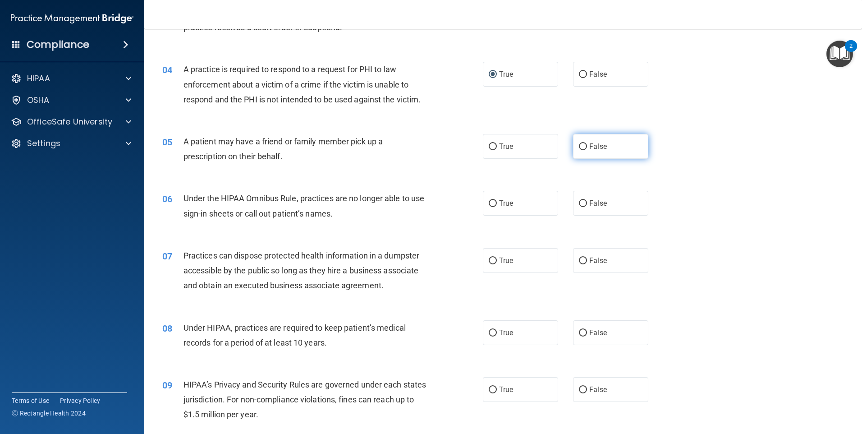
click at [579, 146] on input "False" at bounding box center [583, 146] width 8 height 7
radio input "true"
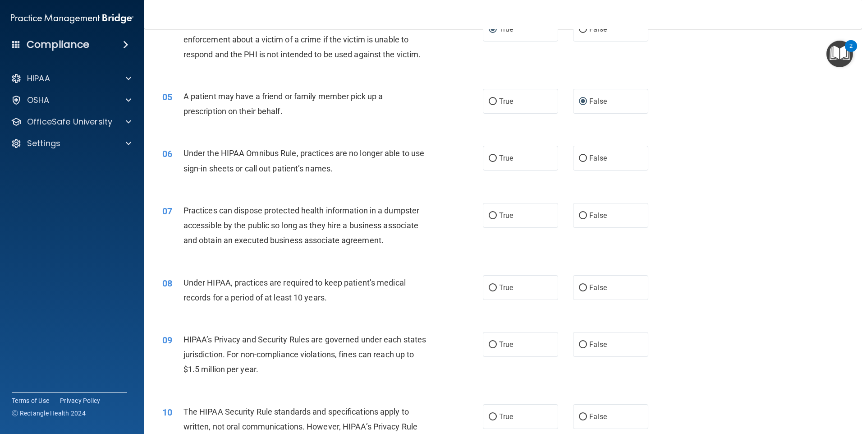
click at [298, 152] on span "Under the HIPAA Omnibus Rule, practices are no longer able to use sign-in sheet…" at bounding box center [304, 160] width 241 height 24
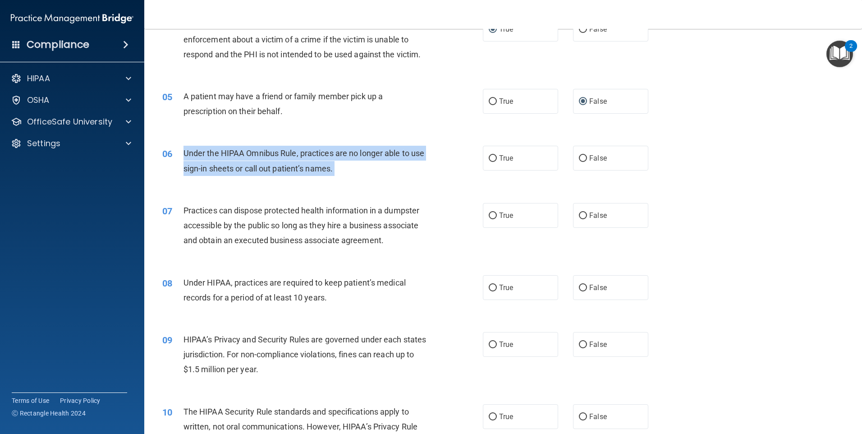
click at [298, 152] on span "Under the HIPAA Omnibus Rule, practices are no longer able to use sign-in sheet…" at bounding box center [304, 160] width 241 height 24
drag, startPoint x: 298, startPoint y: 152, endPoint x: 275, endPoint y: 152, distance: 23.0
copy ng-form "Under the HIPAA Omnibus Rule, practices are no longer able to use sign-in sheet…"
click at [579, 157] on input "False" at bounding box center [583, 158] width 8 height 7
radio input "true"
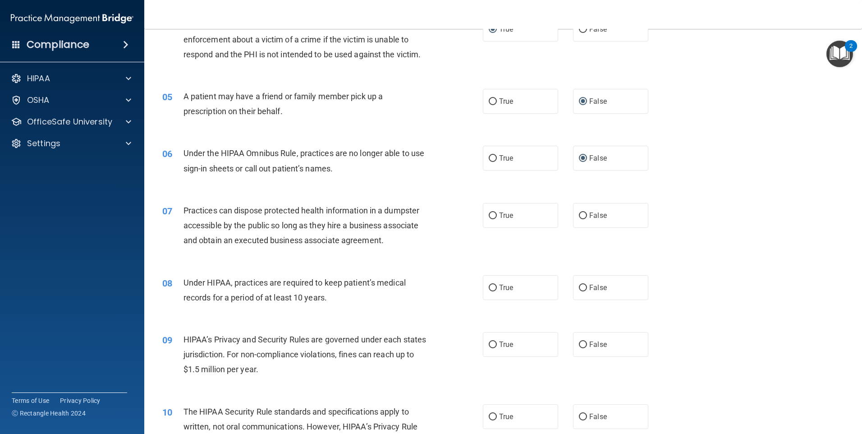
click at [228, 230] on span "Practices can dispose protected health information in a dumpster accessible by …" at bounding box center [302, 225] width 236 height 39
click at [266, 212] on span "Practices can dispose protected health information in a dumpster accessible by …" at bounding box center [302, 225] width 236 height 39
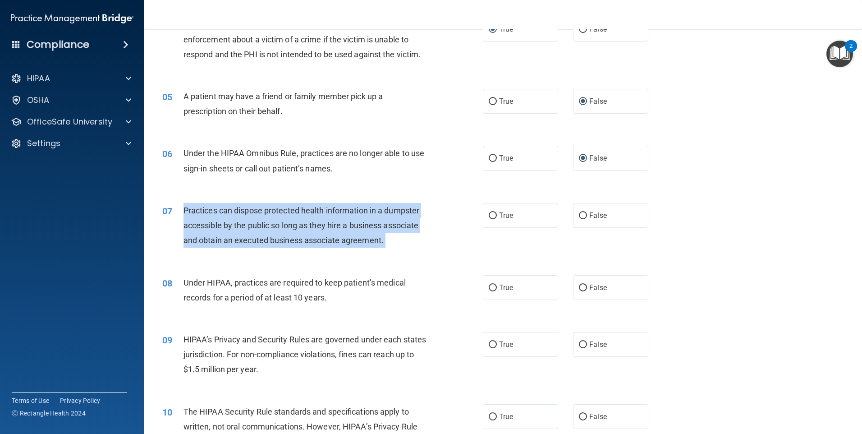
click at [266, 212] on span "Practices can dispose protected health information in a dumpster accessible by …" at bounding box center [302, 225] width 236 height 39
drag, startPoint x: 266, startPoint y: 212, endPoint x: 257, endPoint y: 219, distance: 11.3
drag, startPoint x: 257, startPoint y: 219, endPoint x: 225, endPoint y: 213, distance: 33.4
click at [225, 213] on span "Practices can dispose protected health information in a dumpster accessible by …" at bounding box center [302, 225] width 236 height 39
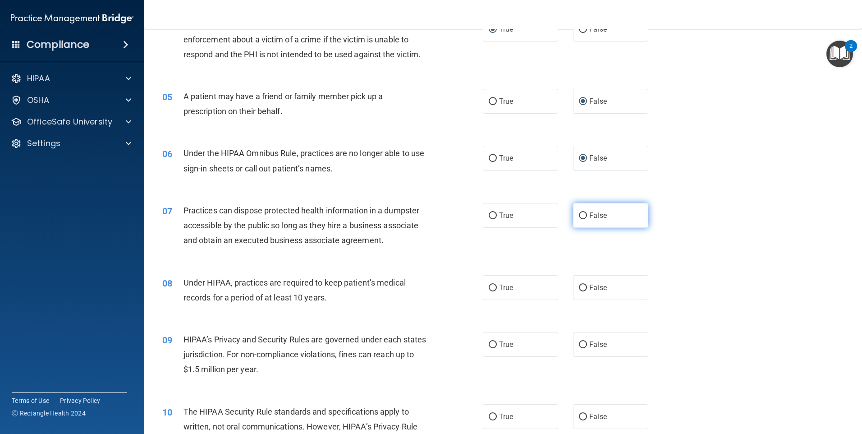
click at [581, 216] on input "False" at bounding box center [583, 215] width 8 height 7
radio input "true"
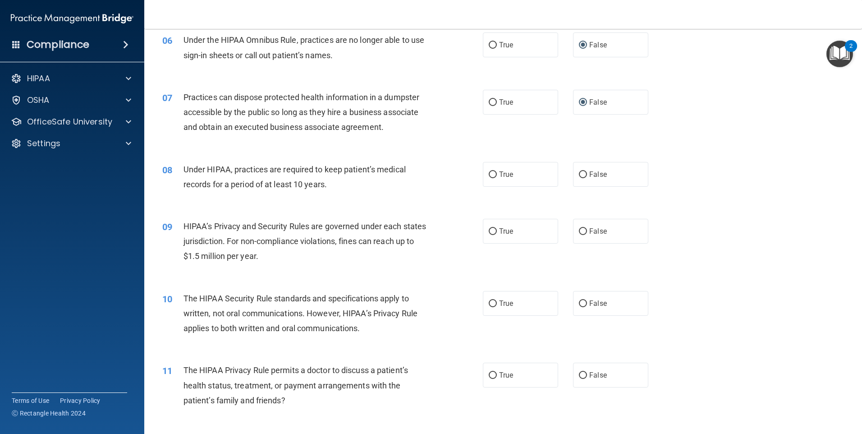
scroll to position [406, 0]
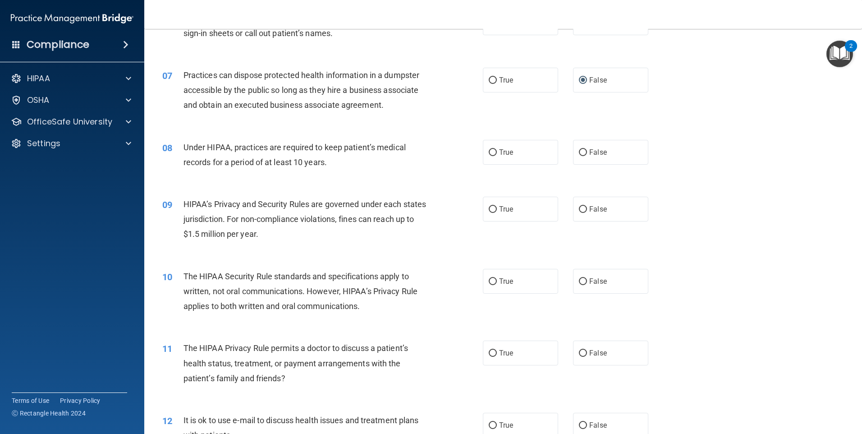
click at [260, 157] on span "Under HIPAA, practices are required to keep patient’s medical records for a per…" at bounding box center [295, 154] width 222 height 24
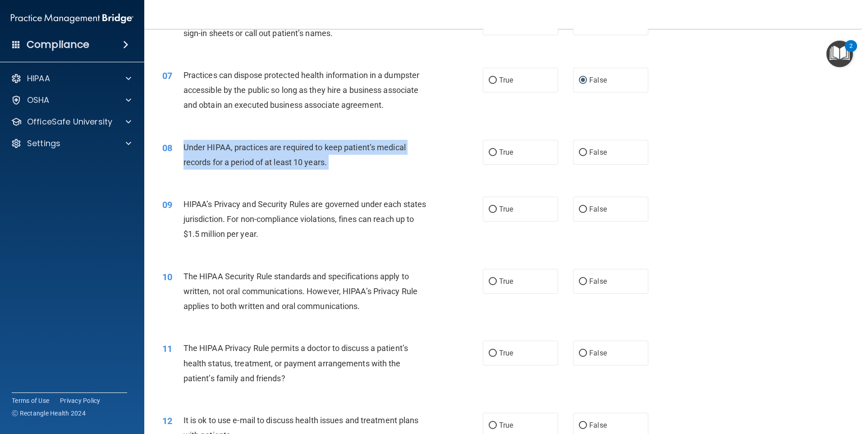
click at [260, 157] on span "Under HIPAA, practices are required to keep patient’s medical records for a per…" at bounding box center [295, 154] width 222 height 24
copy ng-form "Under HIPAA, practices are required to keep patient’s medical records for a per…"
click at [580, 154] on input "False" at bounding box center [583, 152] width 8 height 7
radio input "true"
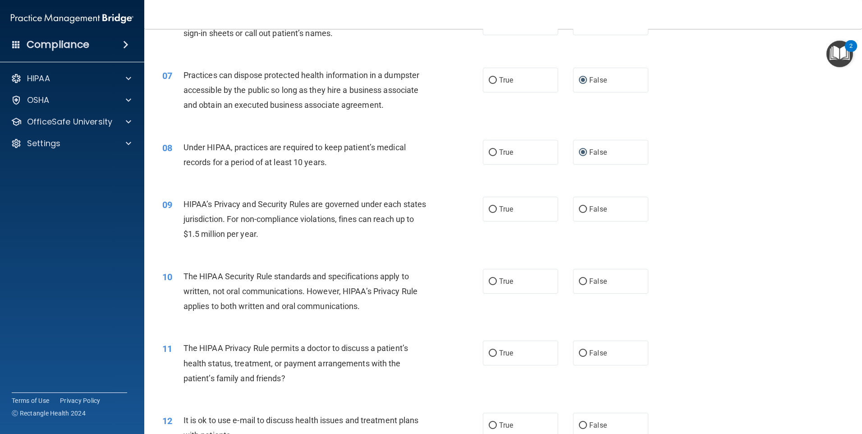
click at [275, 205] on span "HIPAA’s Privacy and Security Rules are governed under each states jurisdiction.…" at bounding box center [305, 218] width 243 height 39
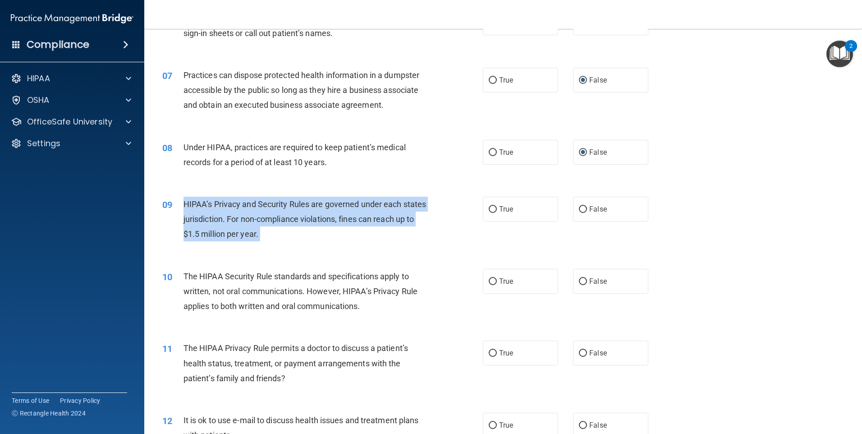
click at [275, 205] on span "HIPAA’s Privacy and Security Rules are governed under each states jurisdiction.…" at bounding box center [305, 218] width 243 height 39
drag, startPoint x: 275, startPoint y: 205, endPoint x: 261, endPoint y: 211, distance: 15.0
copy ng-form "HIPAA’s Privacy and Security Rules are governed under each states jurisdiction.…"
click at [493, 211] on input "True" at bounding box center [493, 209] width 8 height 7
radio input "true"
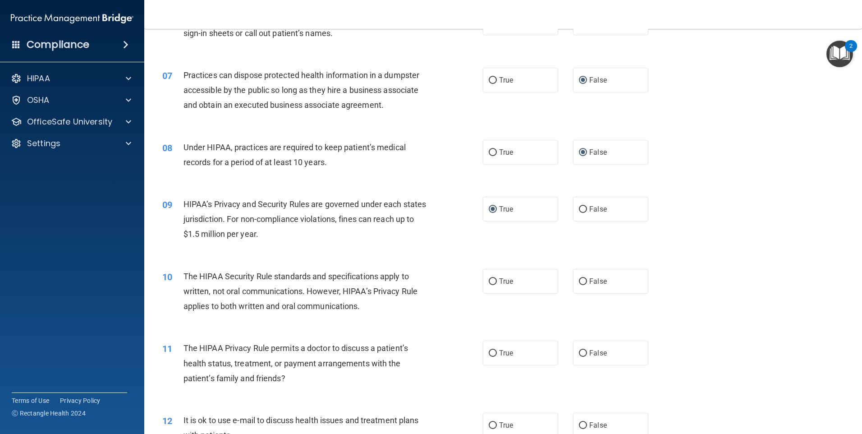
click at [341, 294] on span "The HIPAA Security Rule standards and specifications apply to written, not oral…" at bounding box center [301, 290] width 234 height 39
click at [317, 289] on span "The HIPAA Security Rule standards and specifications apply to written, not oral…" at bounding box center [301, 290] width 234 height 39
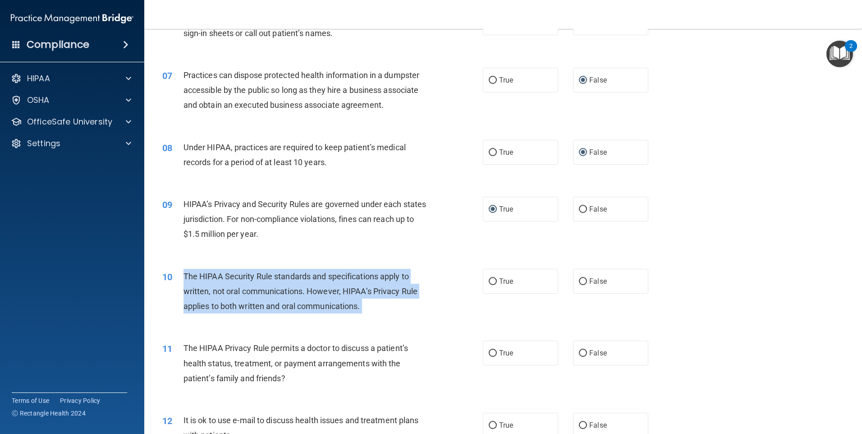
click at [317, 290] on span "The HIPAA Security Rule standards and specifications apply to written, not oral…" at bounding box center [301, 290] width 234 height 39
drag, startPoint x: 317, startPoint y: 290, endPoint x: 271, endPoint y: 287, distance: 45.2
copy ng-form "The HIPAA Security Rule standards and specifications apply to written, not oral…"
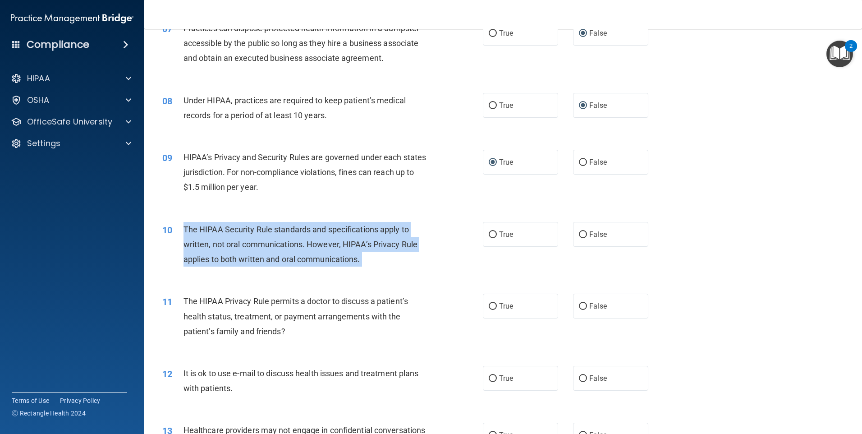
scroll to position [448, 0]
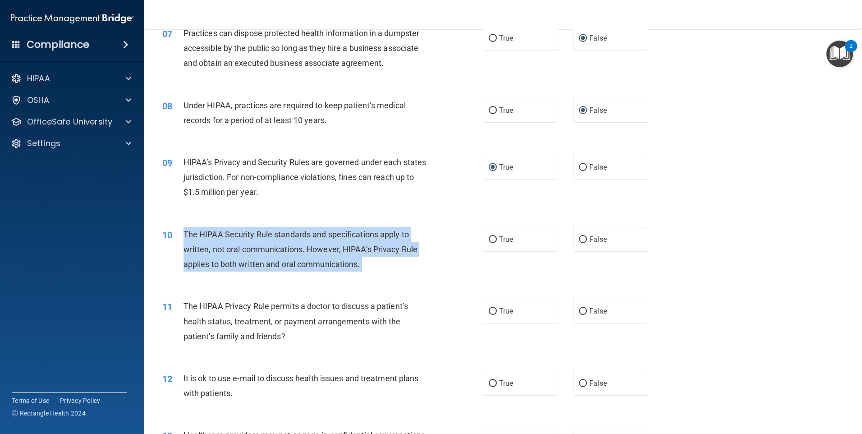
click at [338, 255] on div "The HIPAA Security Rule standards and specifications apply to written, not oral…" at bounding box center [309, 249] width 251 height 45
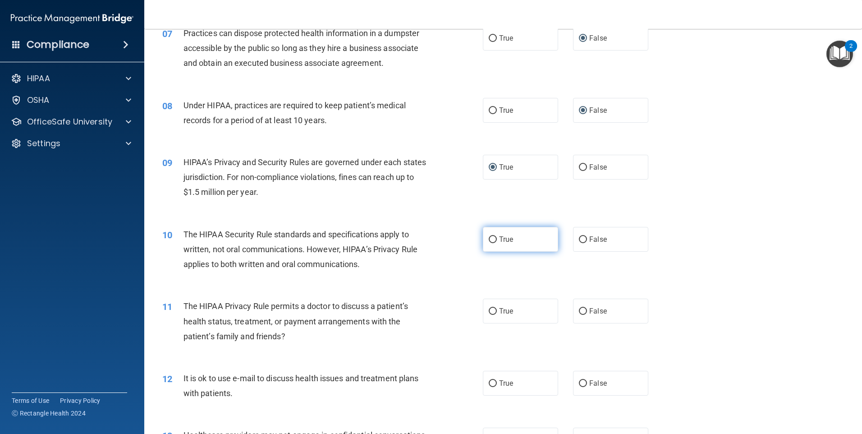
click at [489, 239] on input "True" at bounding box center [493, 239] width 8 height 7
radio input "true"
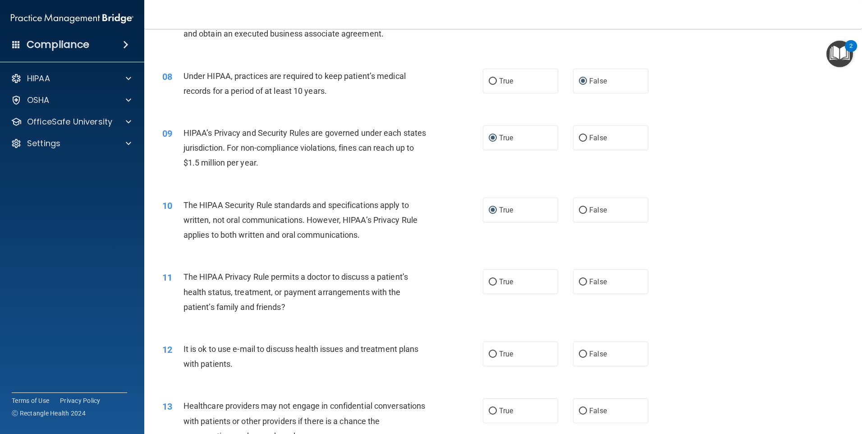
scroll to position [493, 0]
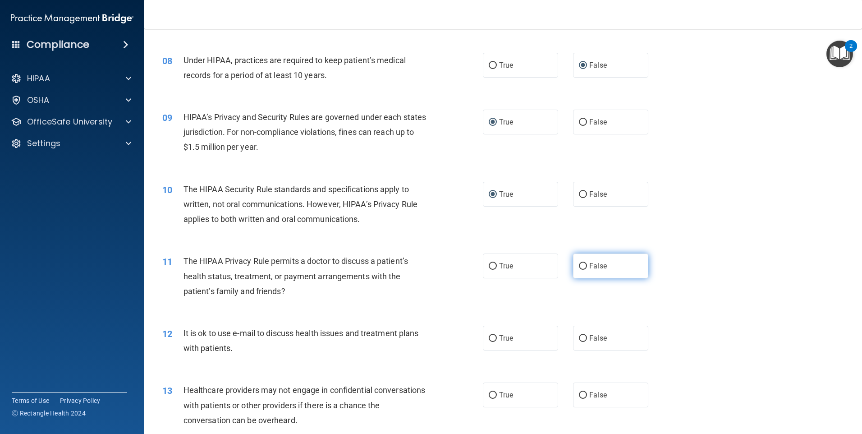
click at [580, 265] on input "False" at bounding box center [583, 266] width 8 height 7
radio input "true"
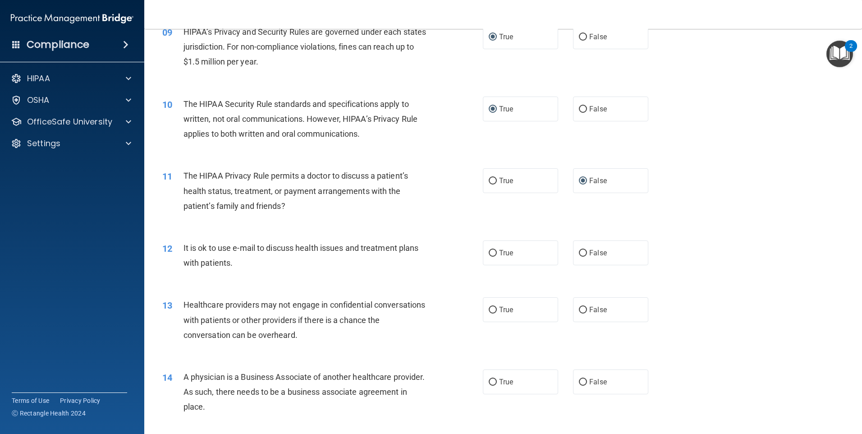
scroll to position [583, 0]
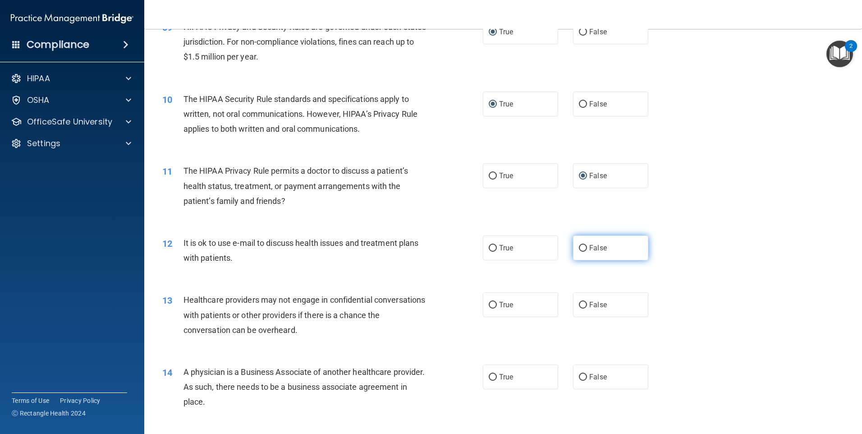
click at [579, 246] on input "False" at bounding box center [583, 248] width 8 height 7
radio input "true"
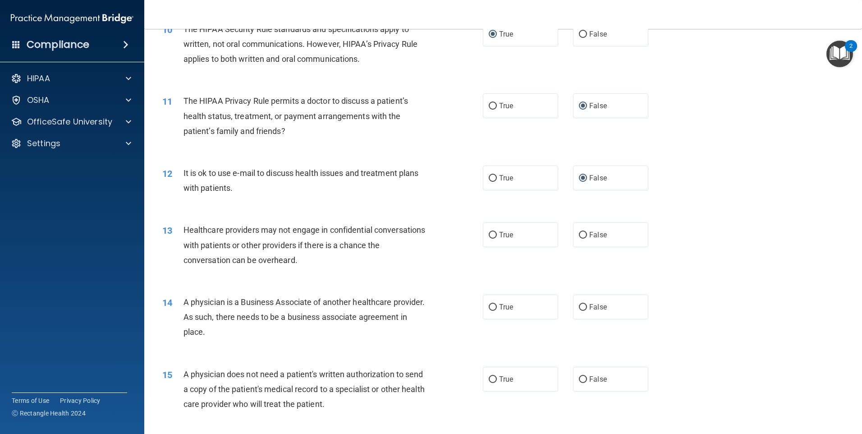
scroll to position [673, 0]
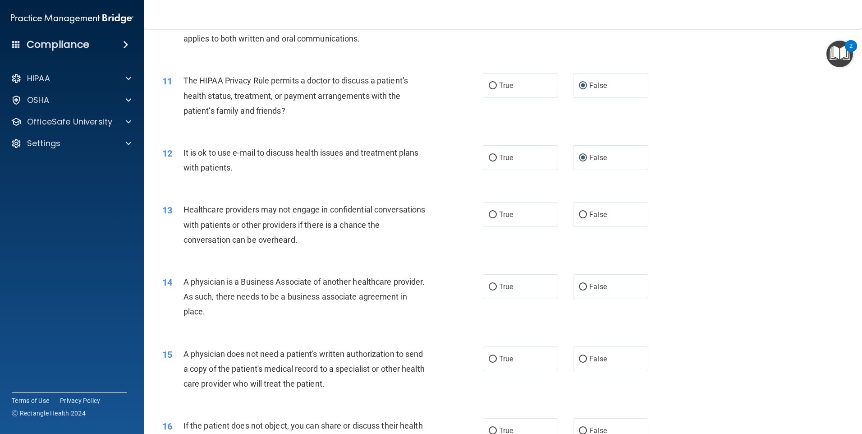
click at [266, 222] on span "Healthcare providers may not engage in confidential conversations with patients…" at bounding box center [305, 224] width 242 height 39
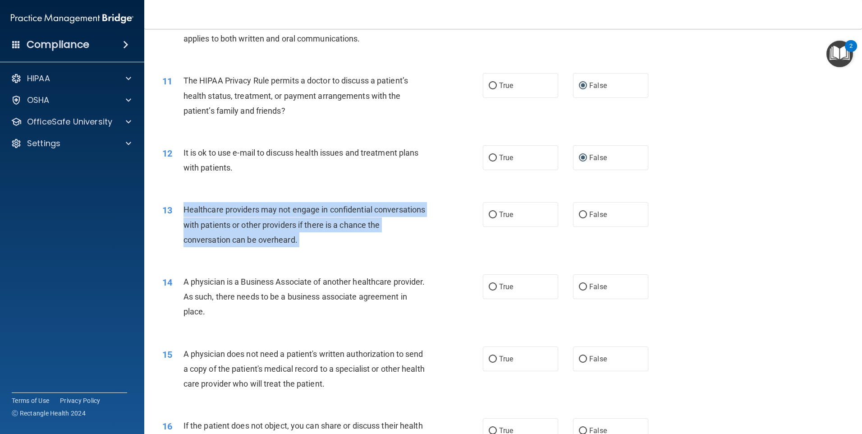
click at [266, 222] on span "Healthcare providers may not engage in confidential conversations with patients…" at bounding box center [305, 224] width 242 height 39
drag, startPoint x: 266, startPoint y: 222, endPoint x: 239, endPoint y: 224, distance: 26.7
copy ng-form "Healthcare providers may not engage in confidential conversations with patients…"
click at [579, 214] on input "False" at bounding box center [583, 214] width 8 height 7
radio input "true"
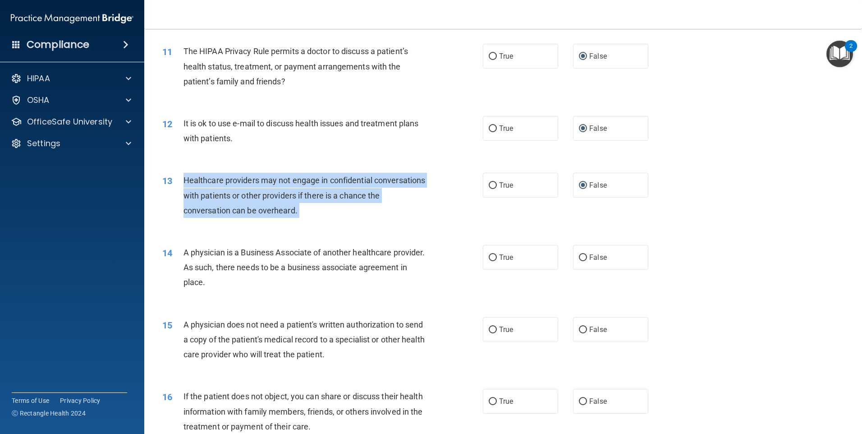
scroll to position [718, 0]
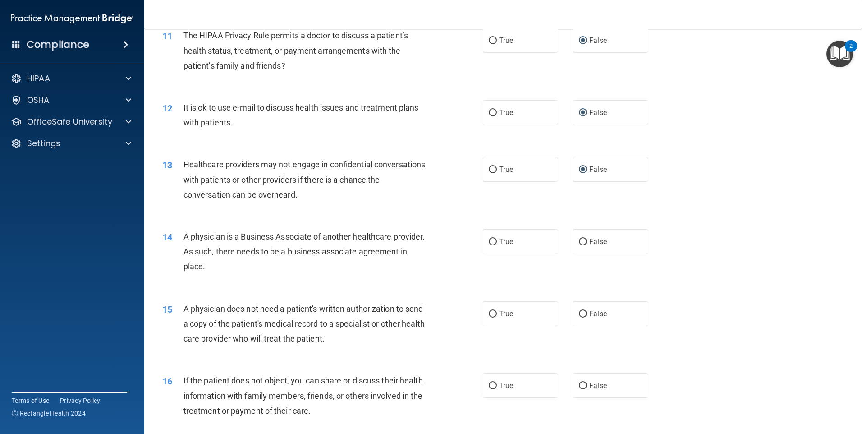
click at [309, 275] on div "14 A physician is a Business Associate of another healthcare provider. As such,…" at bounding box center [323, 254] width 348 height 50
click at [274, 238] on span "A physician is a Business Associate of another healthcare provider. As such, th…" at bounding box center [305, 251] width 242 height 39
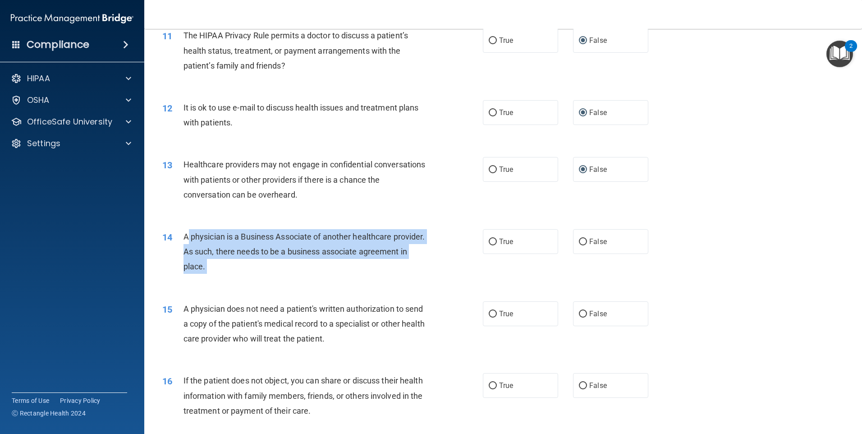
click at [274, 238] on span "A physician is a Business Associate of another healthcare provider. As such, th…" at bounding box center [305, 251] width 242 height 39
copy ng-form "A physician is a Business Associate of another healthcare provider. As such, th…"
click at [359, 243] on div "A physician is a Business Associate of another healthcare provider. As such, th…" at bounding box center [309, 251] width 251 height 45
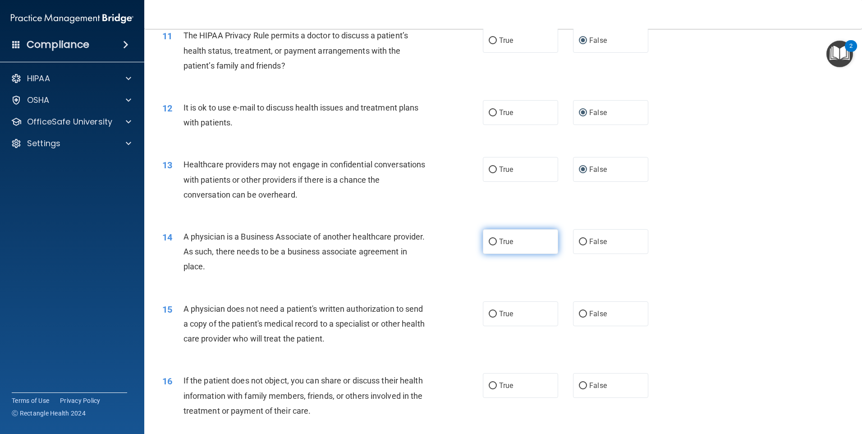
click at [491, 239] on input "True" at bounding box center [493, 242] width 8 height 7
radio input "true"
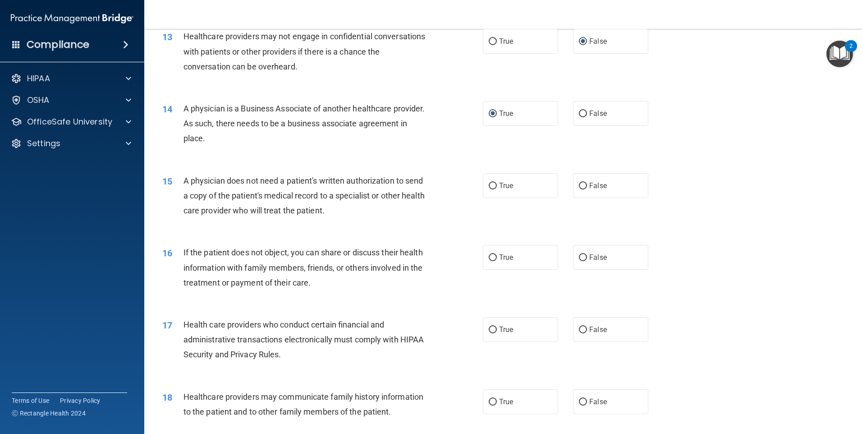
scroll to position [853, 0]
